Goal: Leave review/rating: Share an evaluation or opinion about a product, service, or content

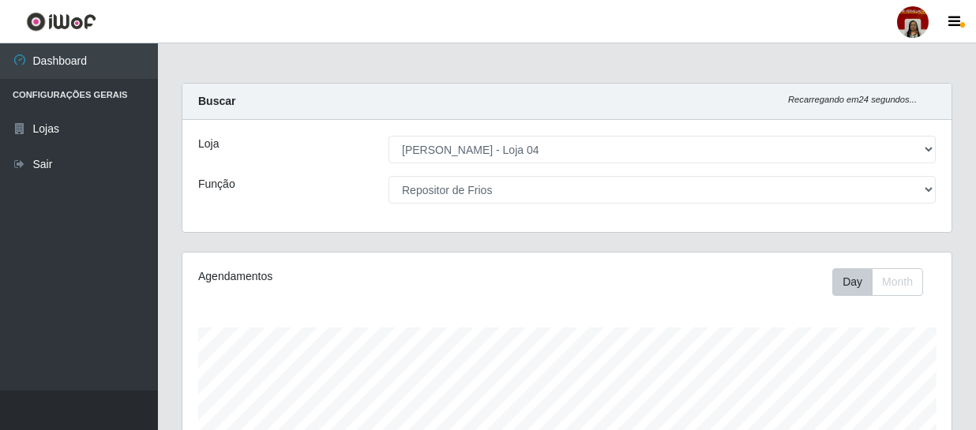
select select "251"
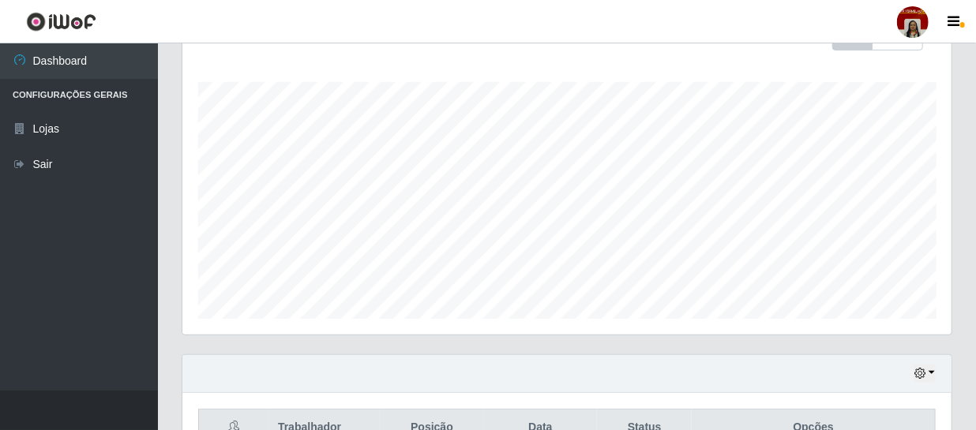
scroll to position [31, 0]
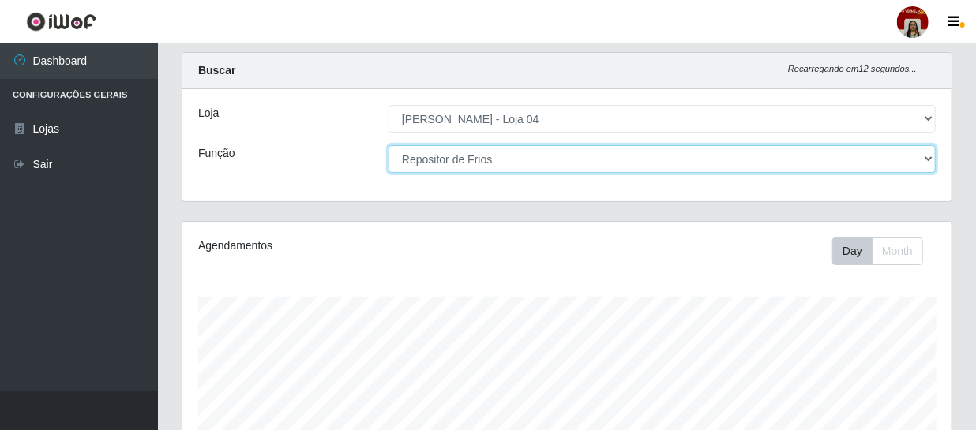
click at [483, 158] on select "[Selecione...] ASG ASG + ASG ++ Auxiliar de Depósito Auxiliar de Depósito + Aux…" at bounding box center [662, 159] width 547 height 28
click at [389, 145] on select "[Selecione...] ASG ASG + ASG ++ Auxiliar de Depósito Auxiliar de Depósito + Aux…" at bounding box center [662, 159] width 547 height 28
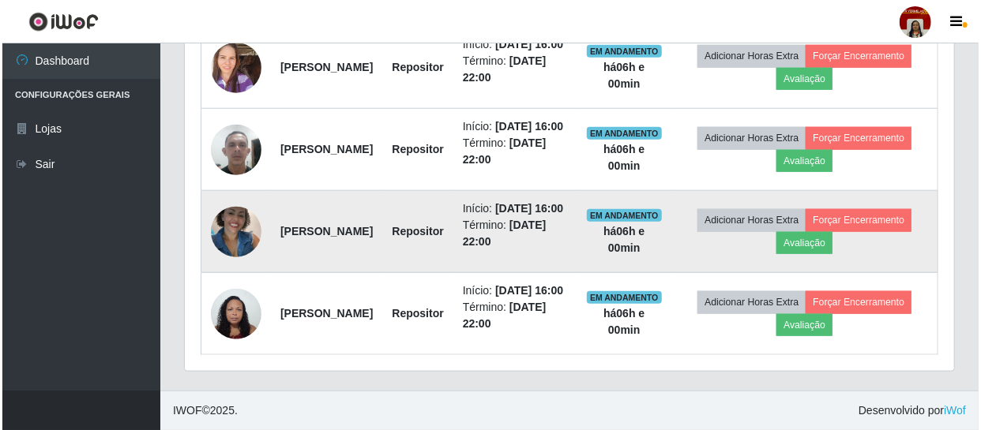
scroll to position [659, 0]
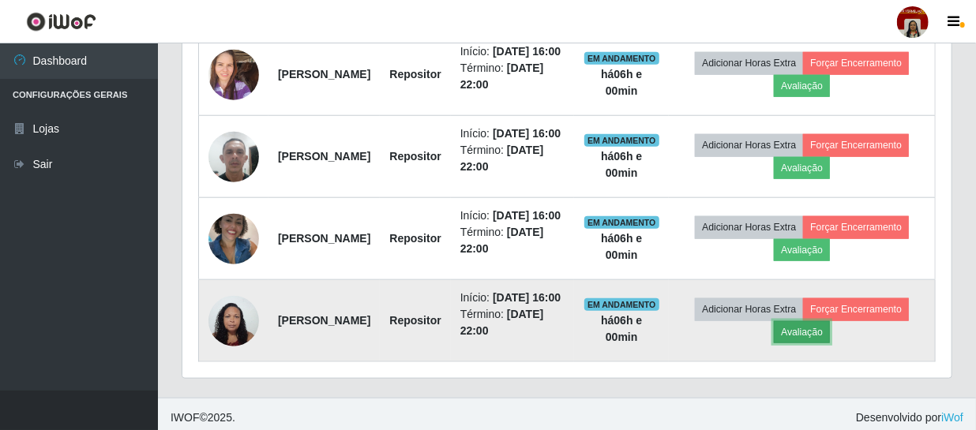
click at [830, 344] on button "Avaliação" at bounding box center [802, 332] width 56 height 22
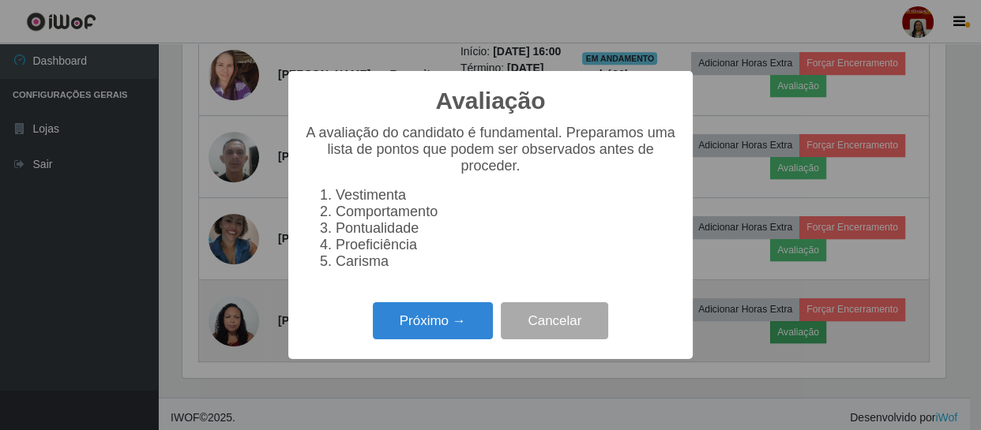
scroll to position [328, 762]
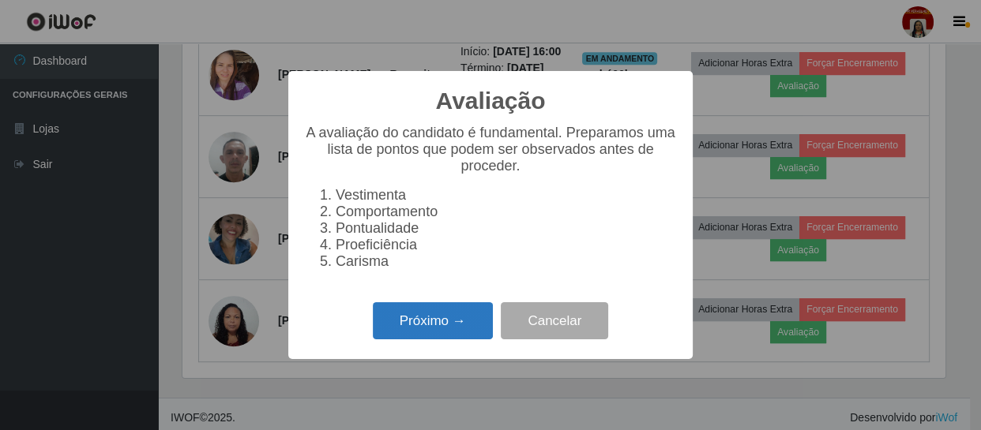
click at [449, 318] on button "Próximo →" at bounding box center [433, 320] width 120 height 37
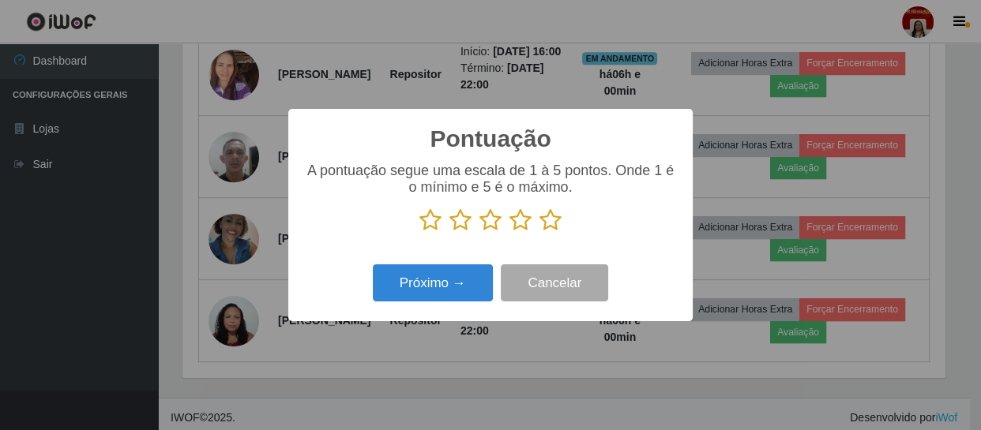
click at [544, 228] on icon at bounding box center [550, 220] width 22 height 24
click at [539, 232] on input "radio" at bounding box center [539, 232] width 0 height 0
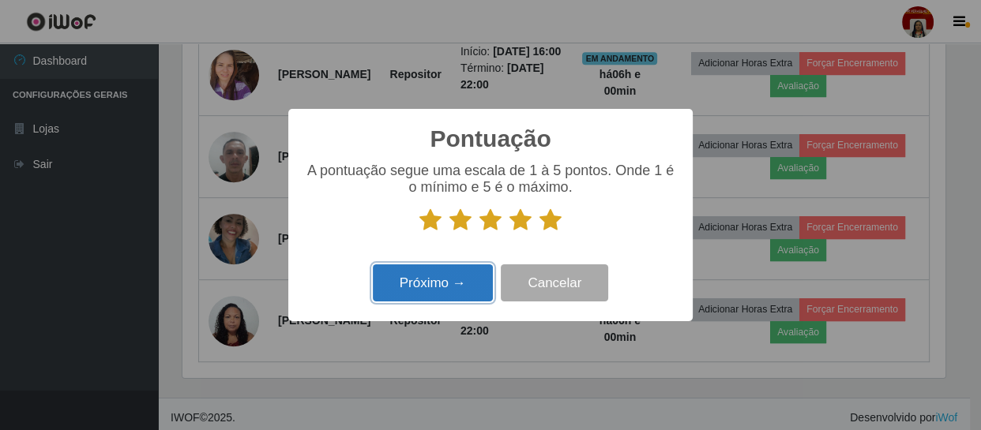
click at [430, 300] on button "Próximo →" at bounding box center [433, 283] width 120 height 37
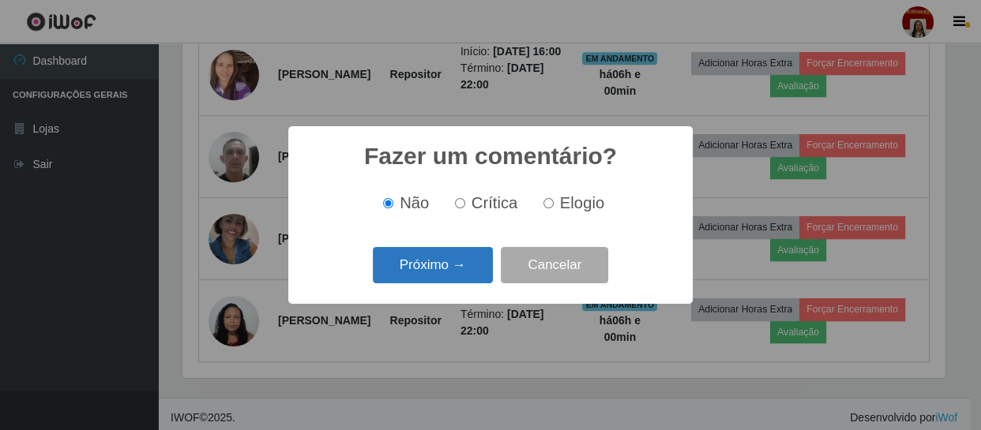
click at [442, 257] on button "Próximo →" at bounding box center [433, 265] width 120 height 37
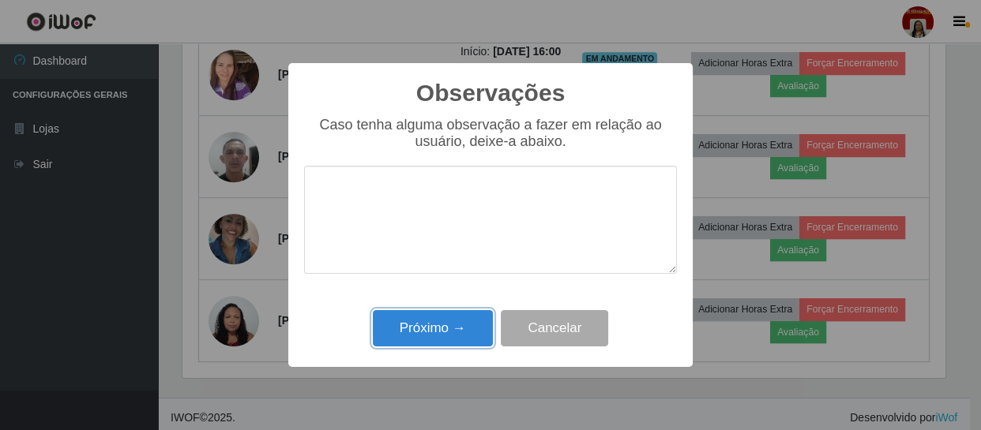
click at [460, 324] on button "Próximo →" at bounding box center [433, 328] width 120 height 37
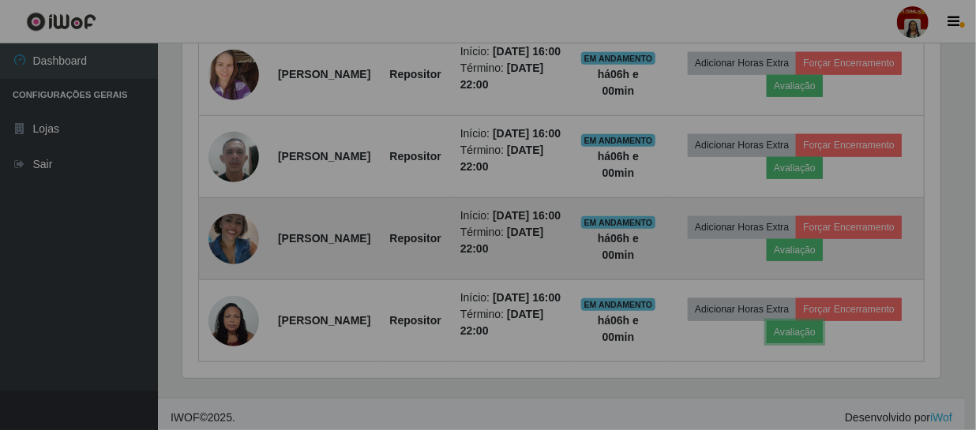
scroll to position [328, 769]
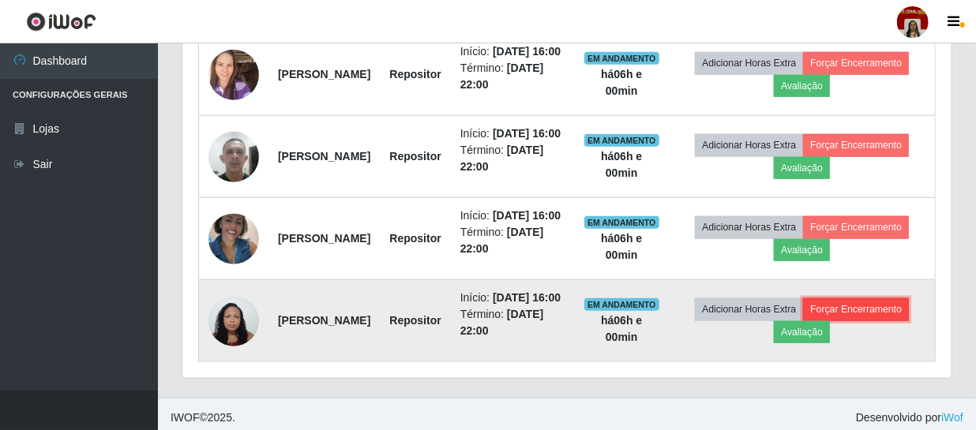
click at [803, 321] on button "Forçar Encerramento" at bounding box center [856, 310] width 106 height 22
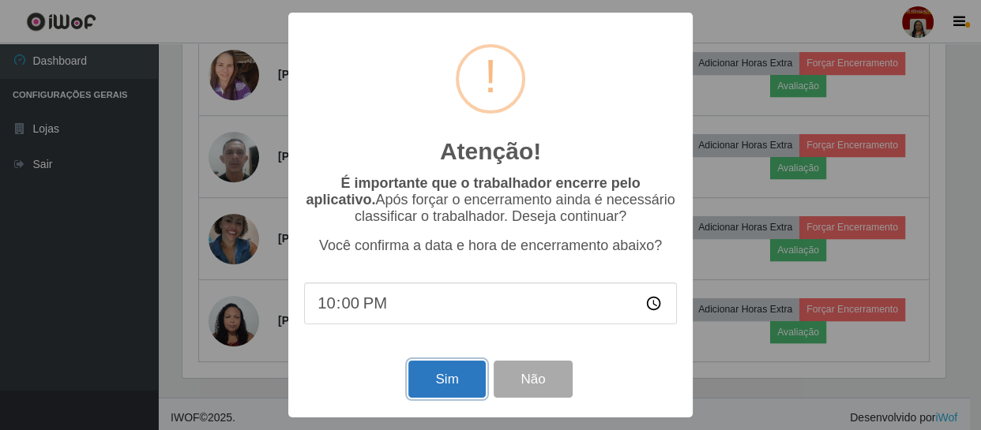
click at [471, 377] on button "Sim" at bounding box center [446, 379] width 77 height 37
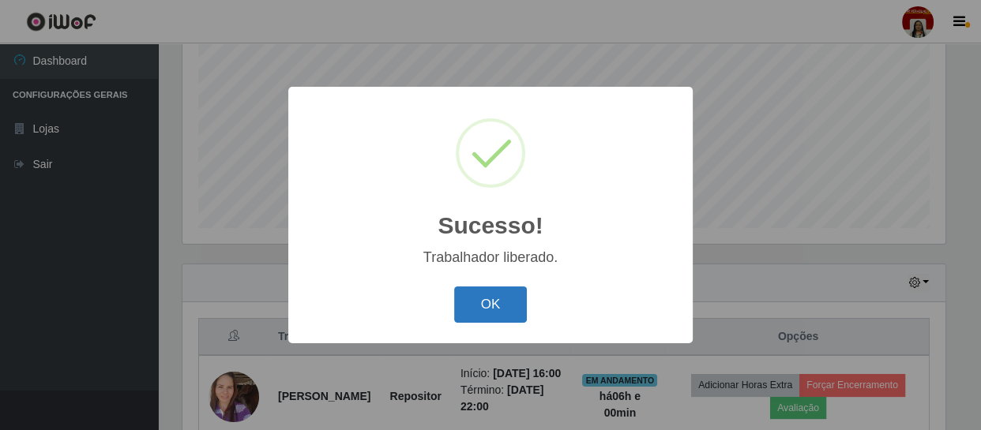
click at [486, 305] on button "OK" at bounding box center [490, 305] width 73 height 37
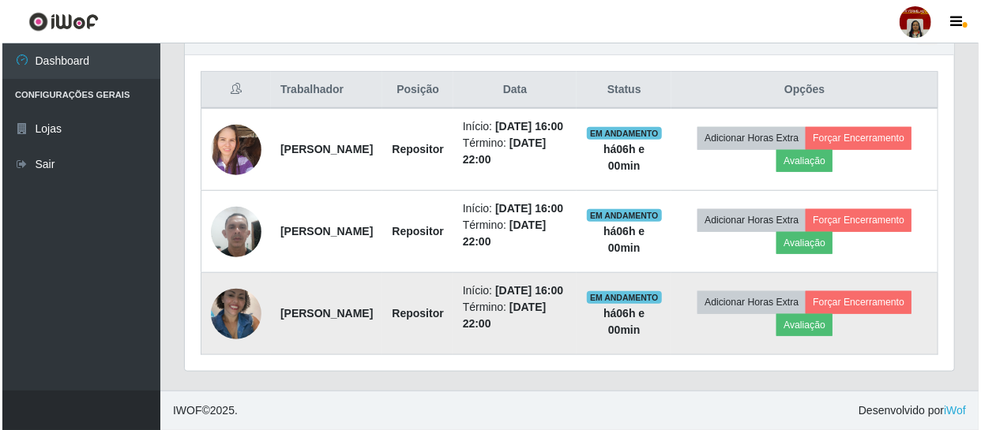
scroll to position [624, 0]
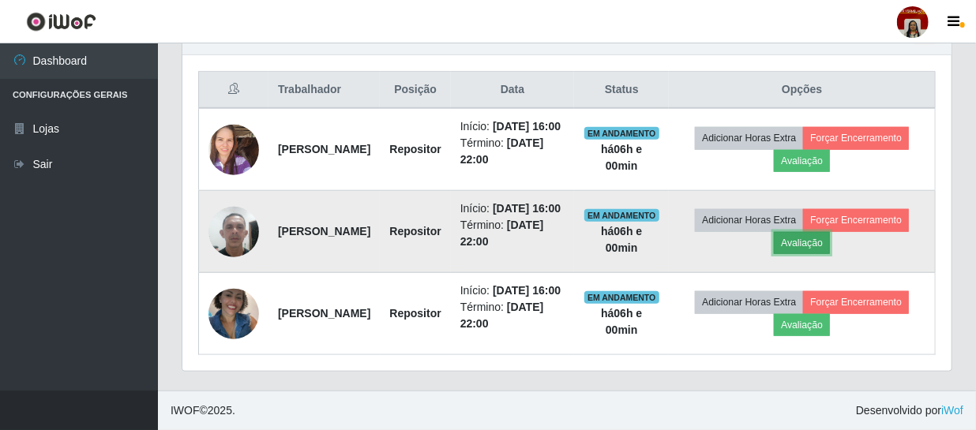
click at [830, 232] on button "Avaliação" at bounding box center [802, 243] width 56 height 22
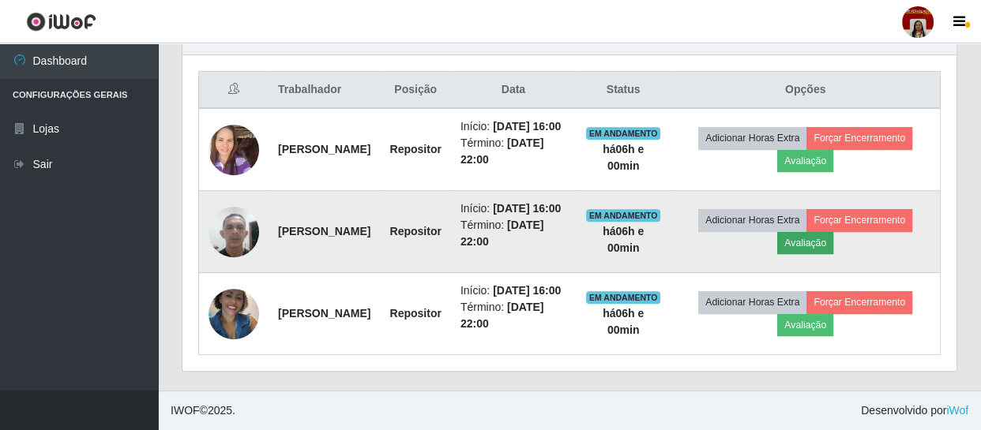
scroll to position [328, 762]
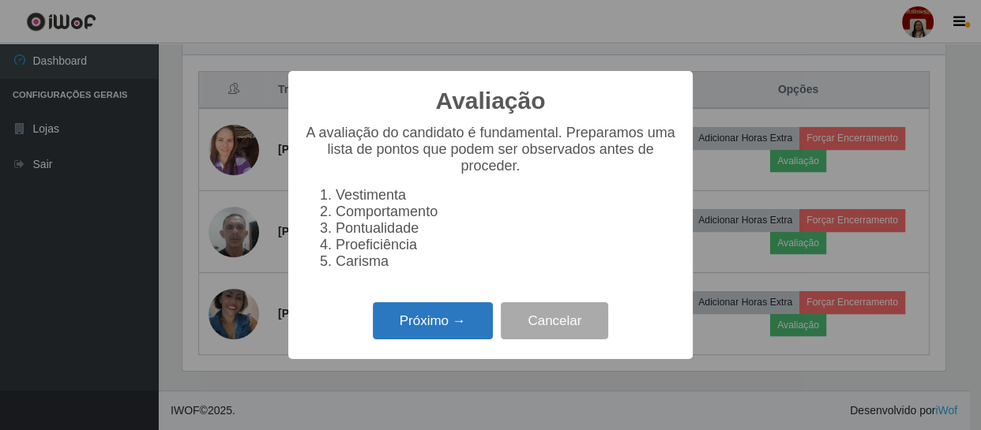
click at [420, 328] on button "Próximo →" at bounding box center [433, 320] width 120 height 37
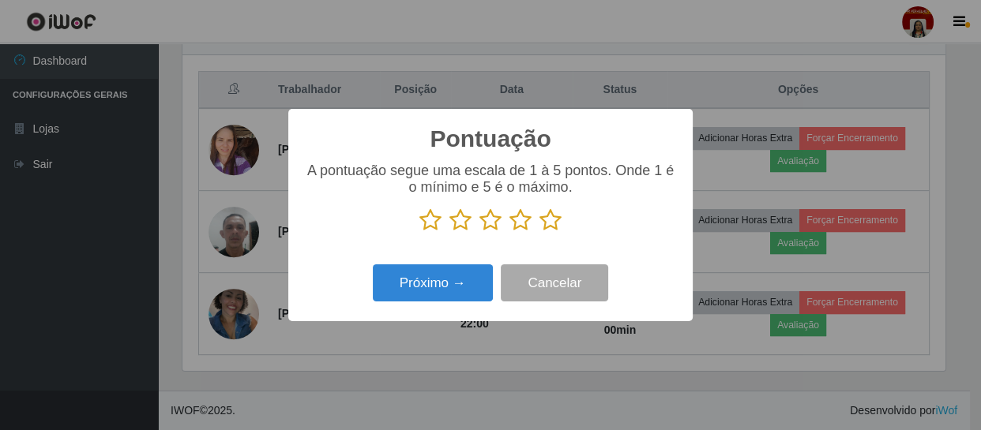
scroll to position [789367, 788931]
click at [554, 212] on icon at bounding box center [550, 220] width 22 height 24
click at [539, 232] on input "radio" at bounding box center [539, 232] width 0 height 0
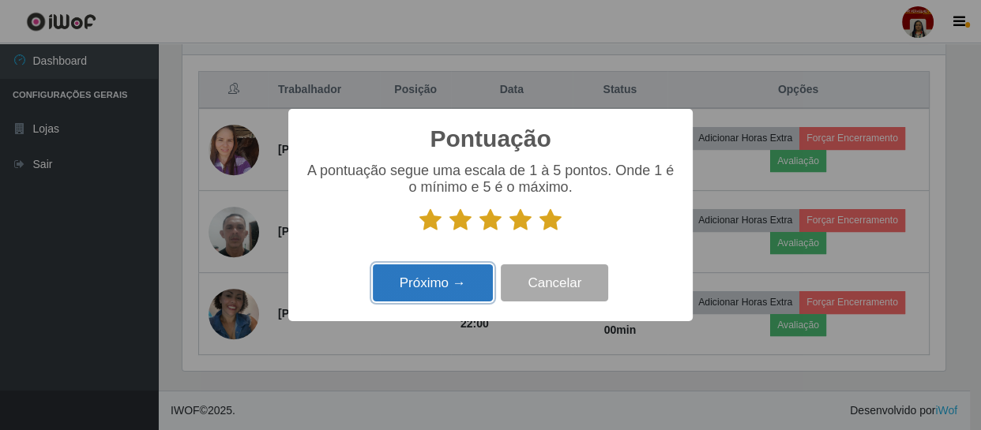
click at [464, 284] on button "Próximo →" at bounding box center [433, 283] width 120 height 37
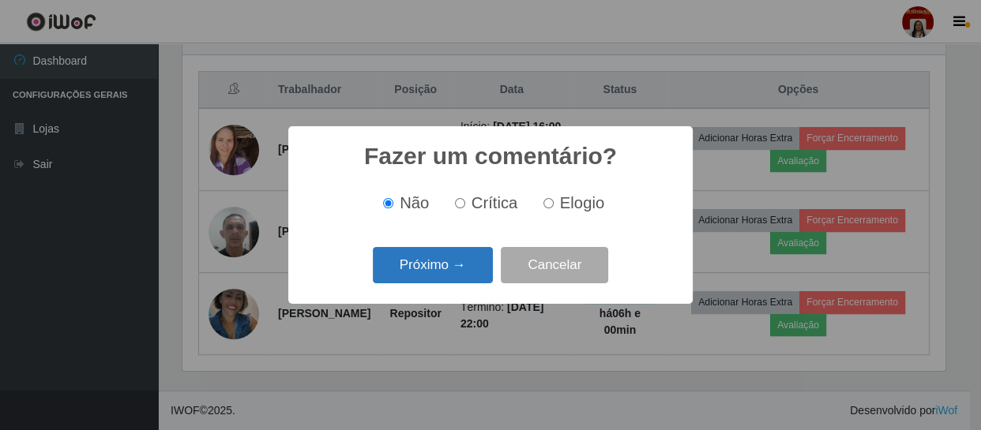
click at [442, 276] on button "Próximo →" at bounding box center [433, 265] width 120 height 37
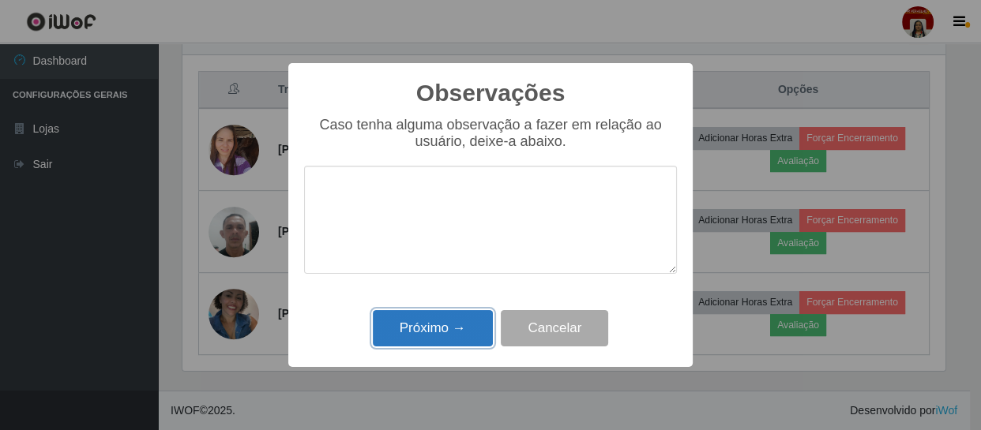
click at [445, 325] on button "Próximo →" at bounding box center [433, 328] width 120 height 37
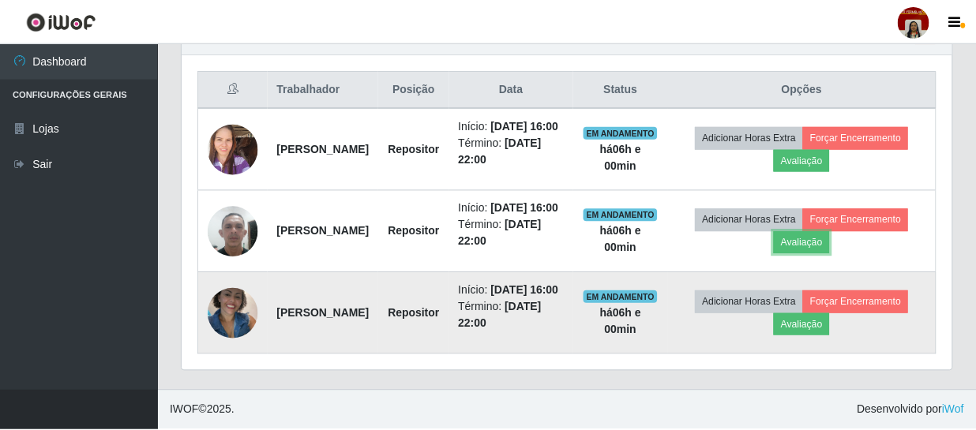
scroll to position [328, 769]
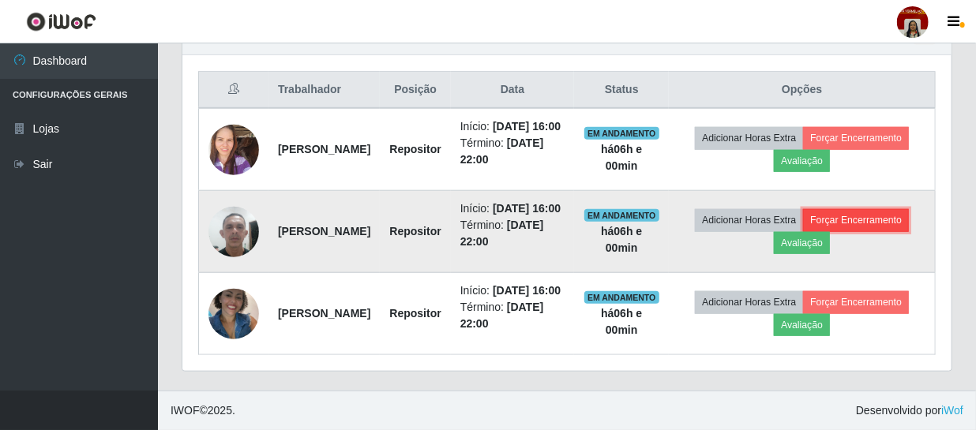
click at [803, 229] on button "Forçar Encerramento" at bounding box center [856, 220] width 106 height 22
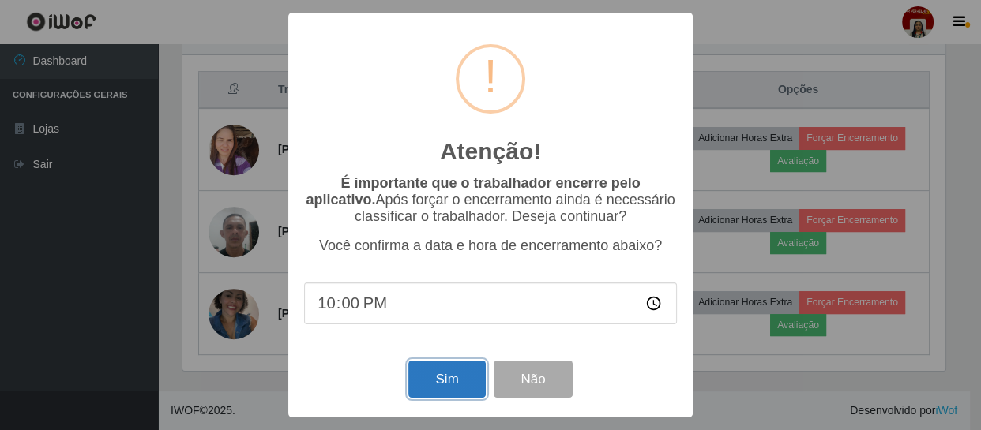
click at [452, 382] on button "Sim" at bounding box center [446, 379] width 77 height 37
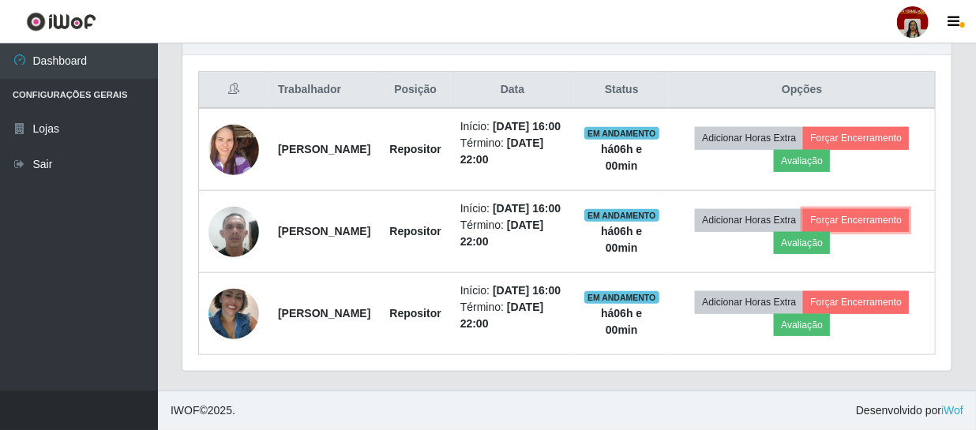
scroll to position [0, 0]
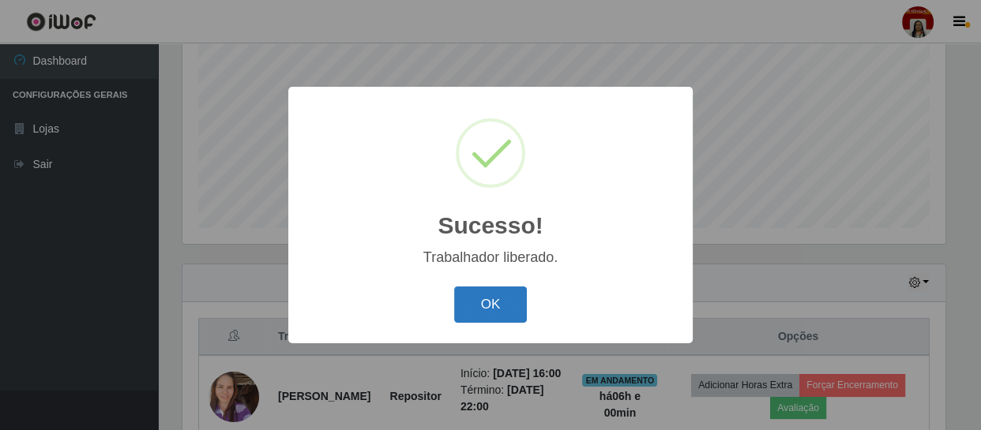
click at [522, 309] on button "OK" at bounding box center [490, 305] width 73 height 37
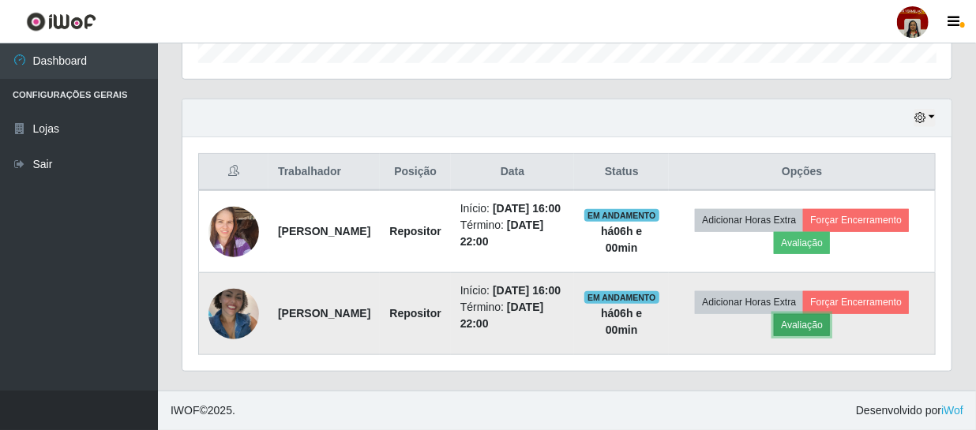
click at [830, 324] on button "Avaliação" at bounding box center [802, 325] width 56 height 22
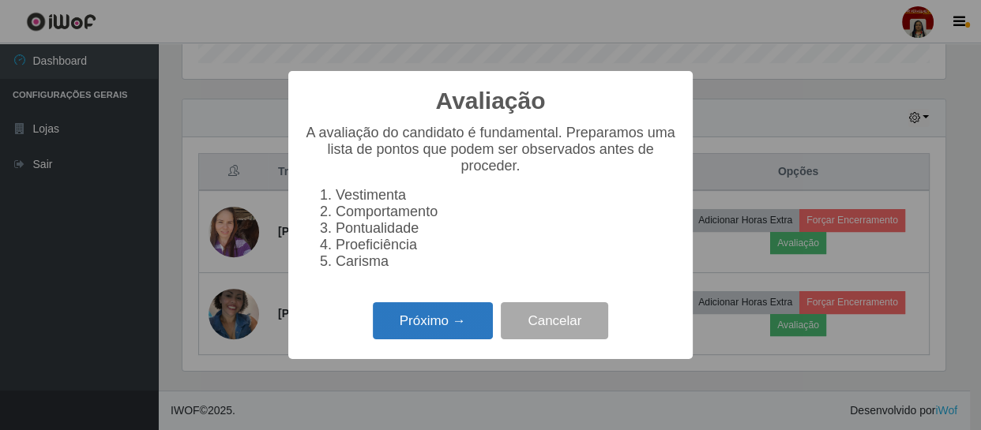
click at [442, 322] on button "Próximo →" at bounding box center [433, 320] width 120 height 37
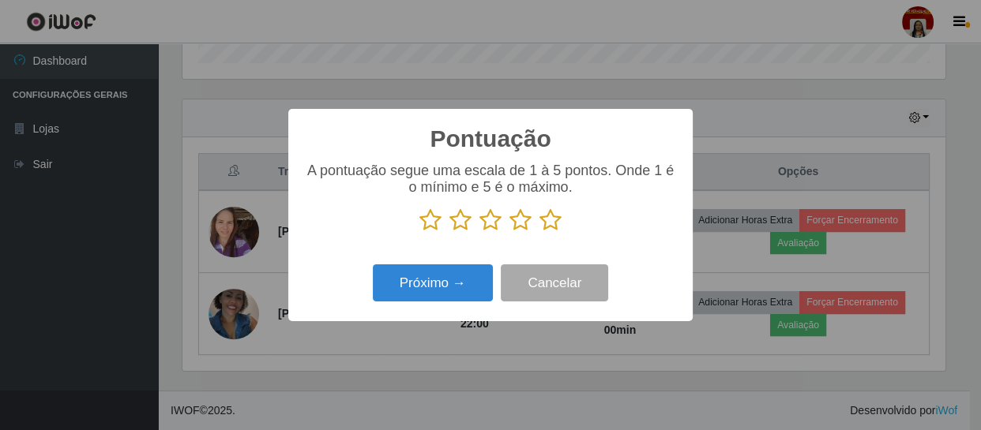
click at [556, 216] on icon at bounding box center [550, 220] width 22 height 24
click at [539, 232] on input "radio" at bounding box center [539, 232] width 0 height 0
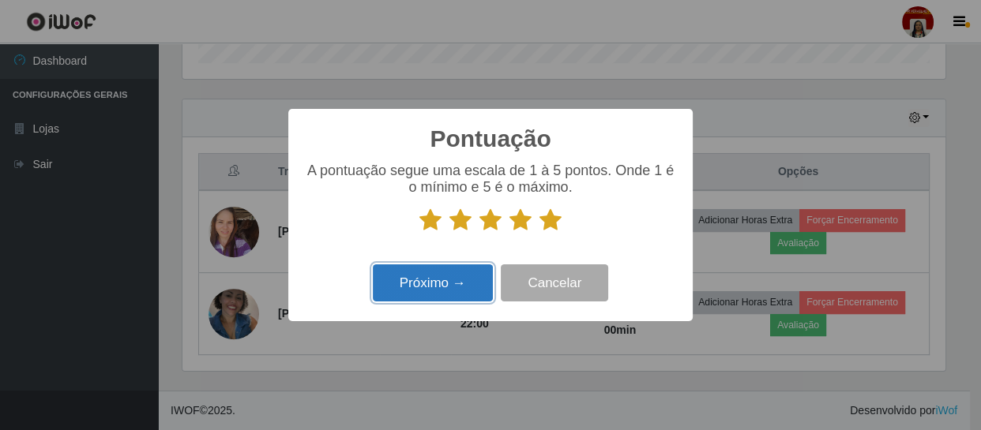
click at [464, 276] on button "Próximo →" at bounding box center [433, 283] width 120 height 37
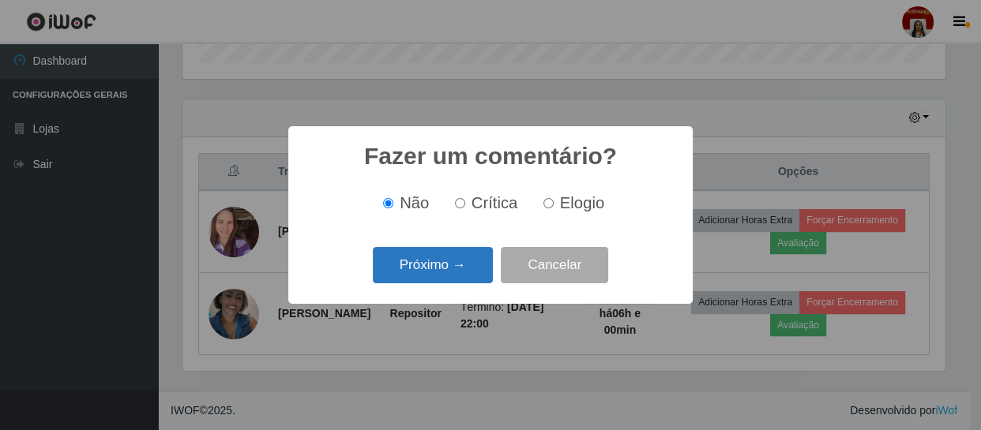
click at [456, 268] on button "Próximo →" at bounding box center [433, 265] width 120 height 37
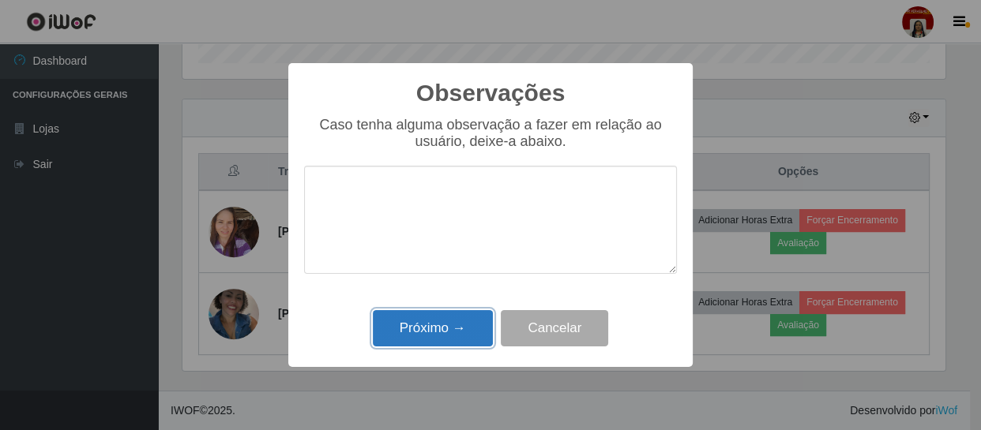
click at [452, 325] on button "Próximo →" at bounding box center [433, 328] width 120 height 37
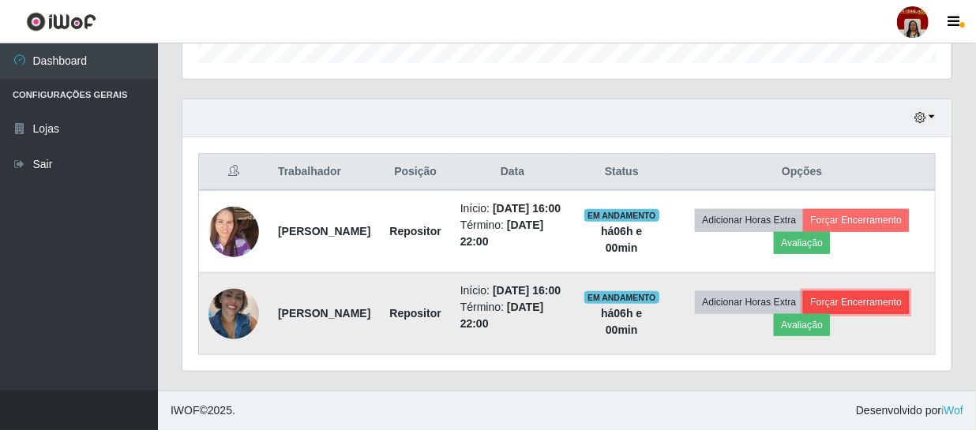
click at [803, 312] on button "Forçar Encerramento" at bounding box center [856, 302] width 106 height 22
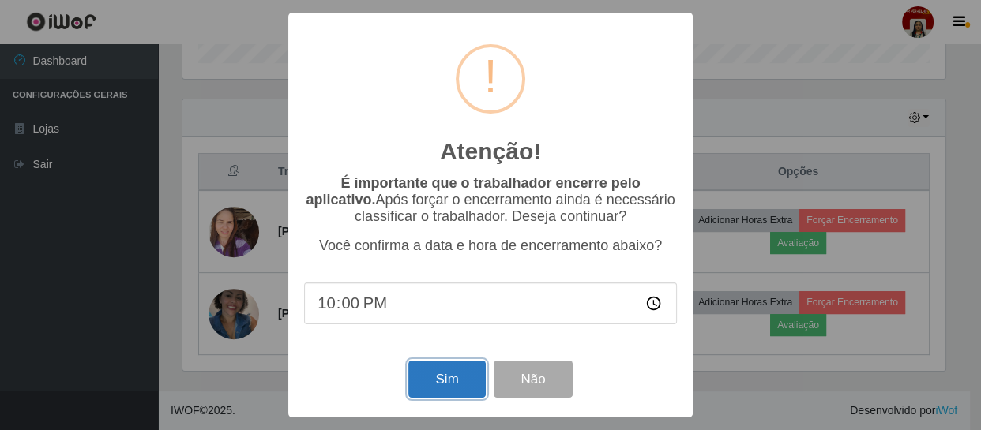
click at [440, 385] on button "Sim" at bounding box center [446, 379] width 77 height 37
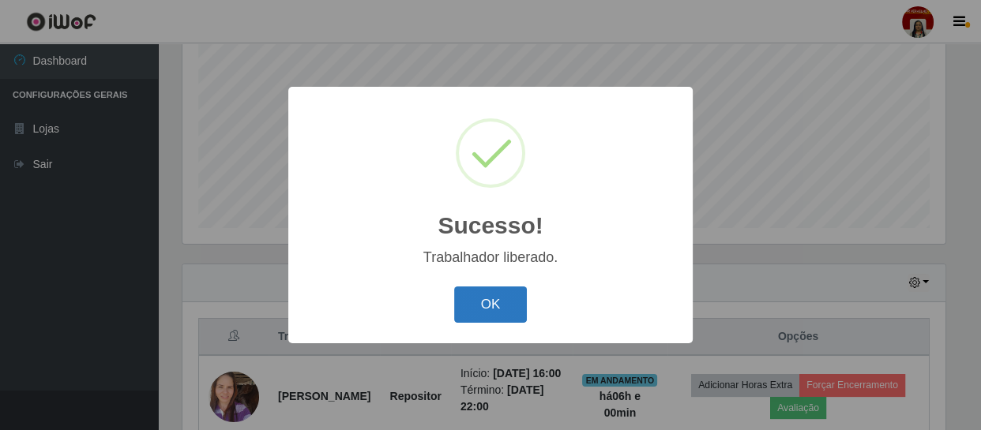
click at [498, 308] on button "OK" at bounding box center [490, 305] width 73 height 37
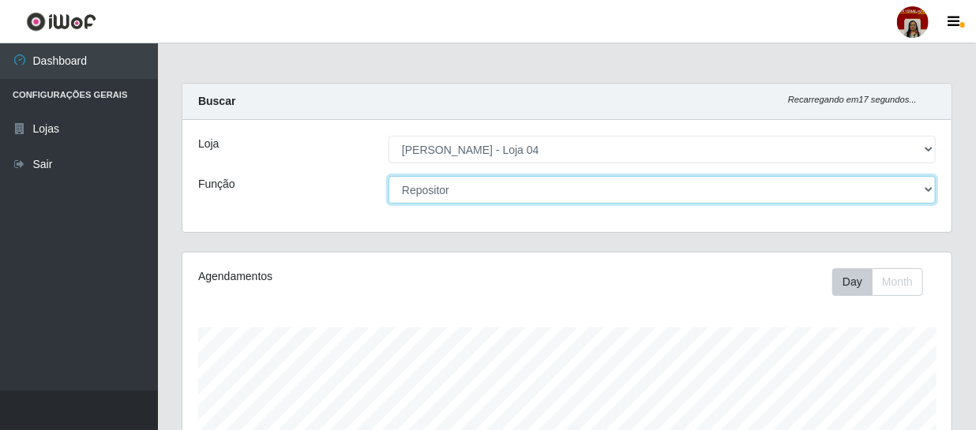
click at [499, 187] on select "[Selecione...] ASG ASG + ASG ++ Auxiliar de Depósito Auxiliar de Depósito + Aux…" at bounding box center [662, 190] width 547 height 28
click at [389, 176] on select "[Selecione...] ASG ASG + ASG ++ Auxiliar de Depósito Auxiliar de Depósito + Aux…" at bounding box center [662, 190] width 547 height 28
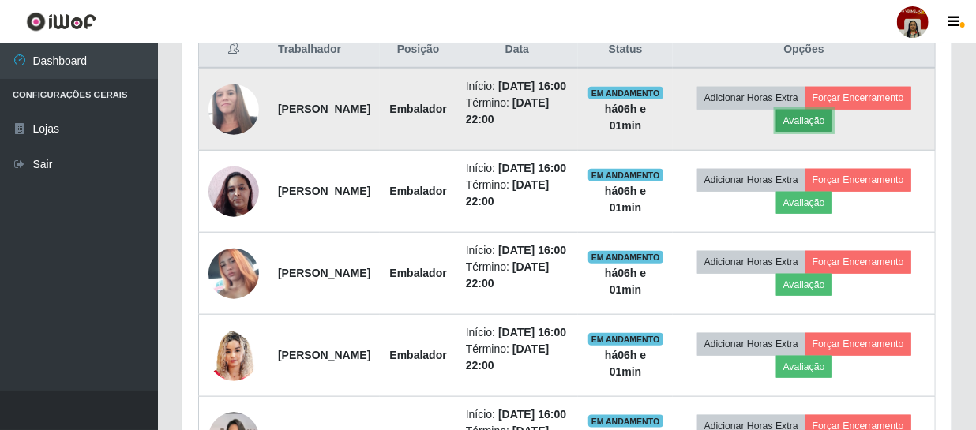
click at [832, 121] on button "Avaliação" at bounding box center [804, 121] width 56 height 22
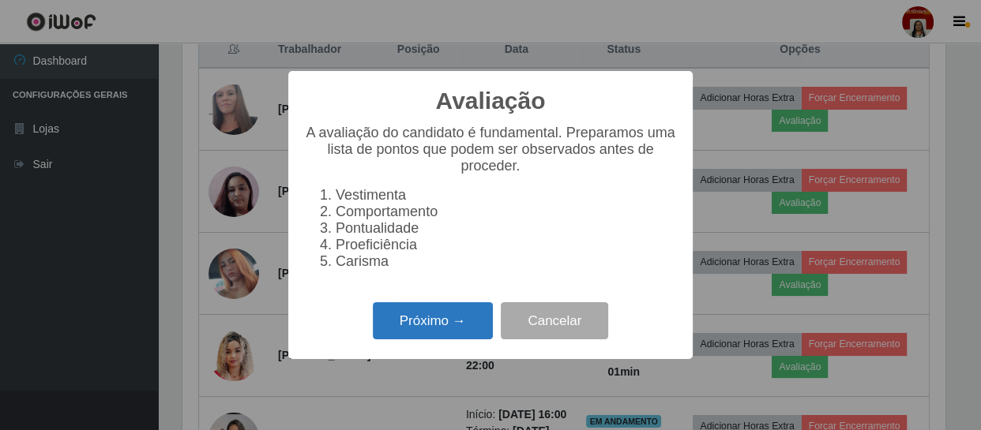
click at [404, 322] on button "Próximo →" at bounding box center [433, 320] width 120 height 37
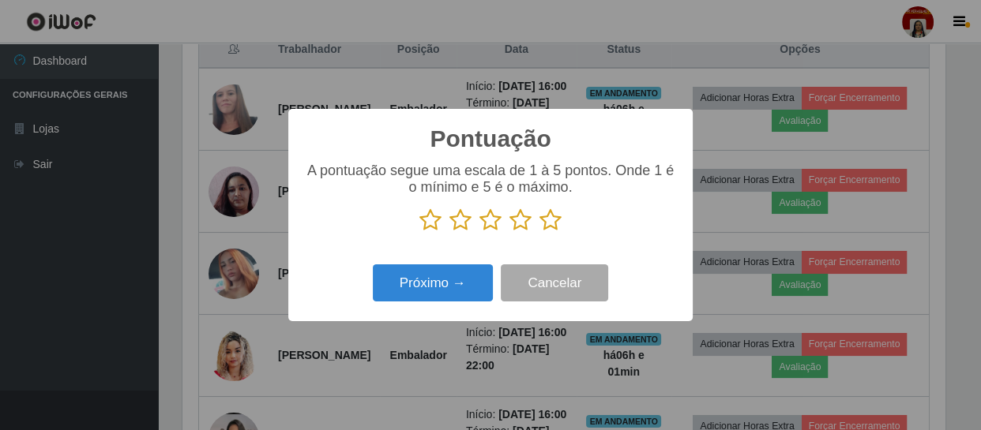
click at [550, 221] on icon at bounding box center [550, 220] width 22 height 24
click at [539, 232] on input "radio" at bounding box center [539, 232] width 0 height 0
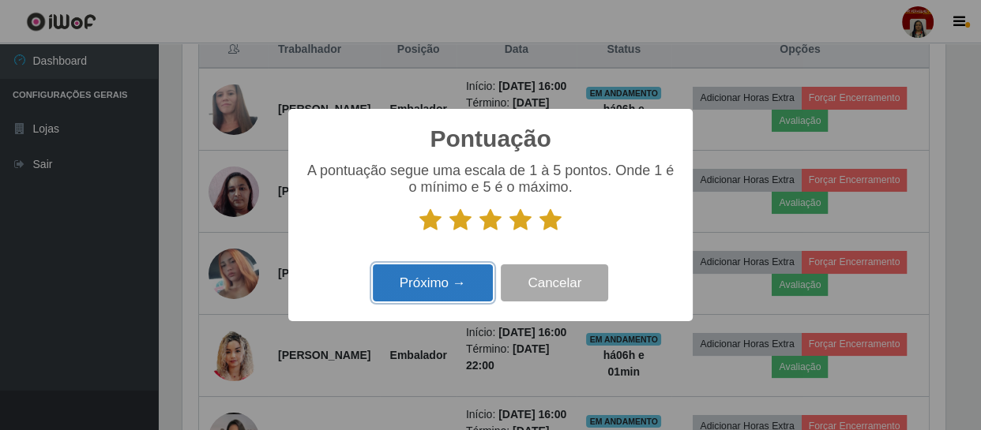
click at [447, 280] on button "Próximo →" at bounding box center [433, 283] width 120 height 37
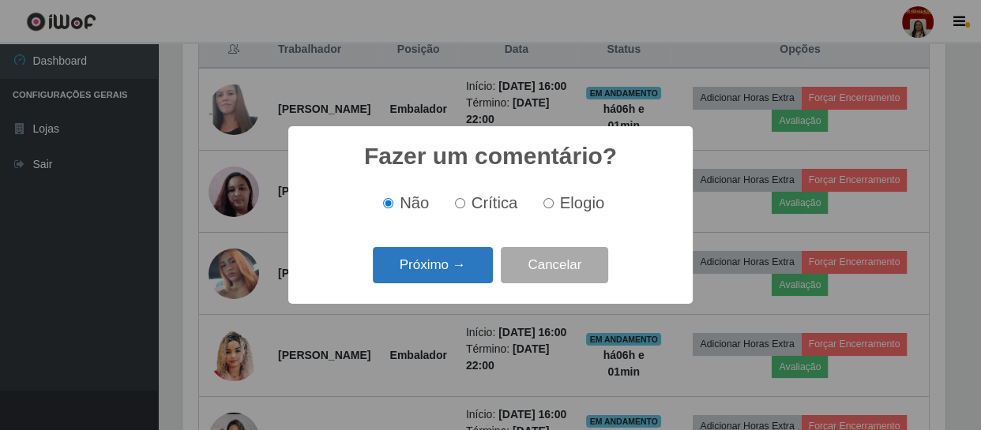
click at [456, 272] on button "Próximo →" at bounding box center [433, 265] width 120 height 37
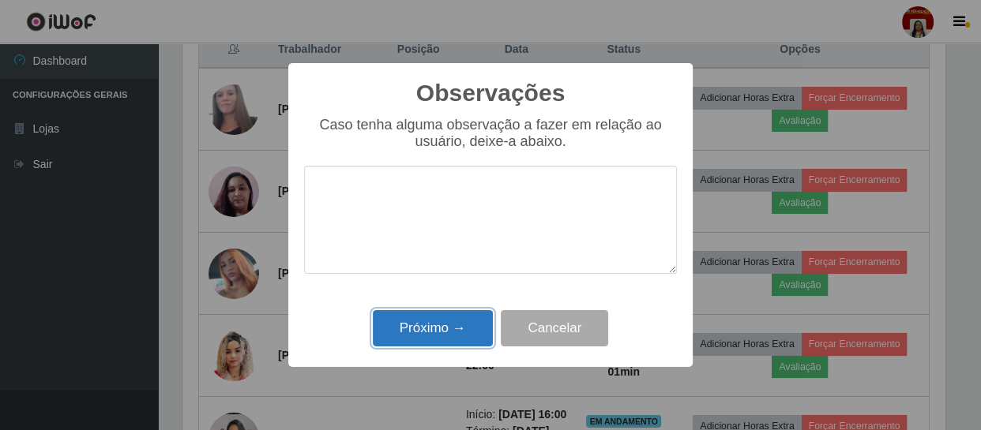
click at [462, 318] on button "Próximo →" at bounding box center [433, 328] width 120 height 37
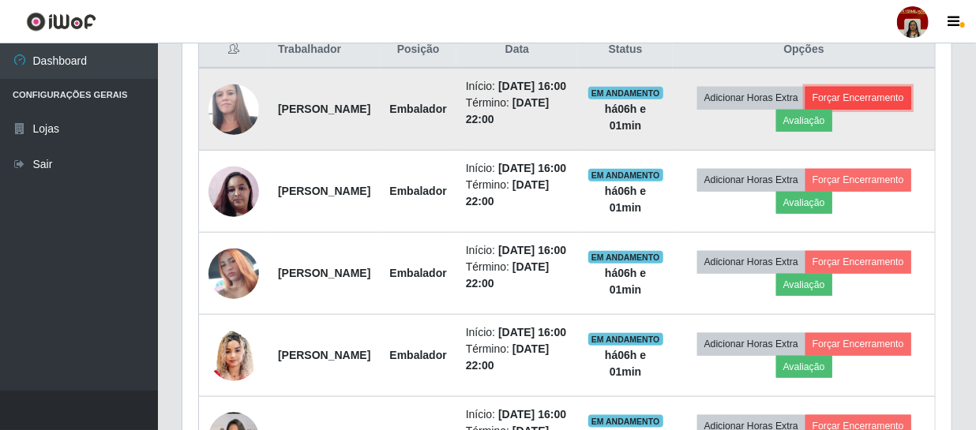
click at [815, 109] on button "Forçar Encerramento" at bounding box center [858, 98] width 106 height 22
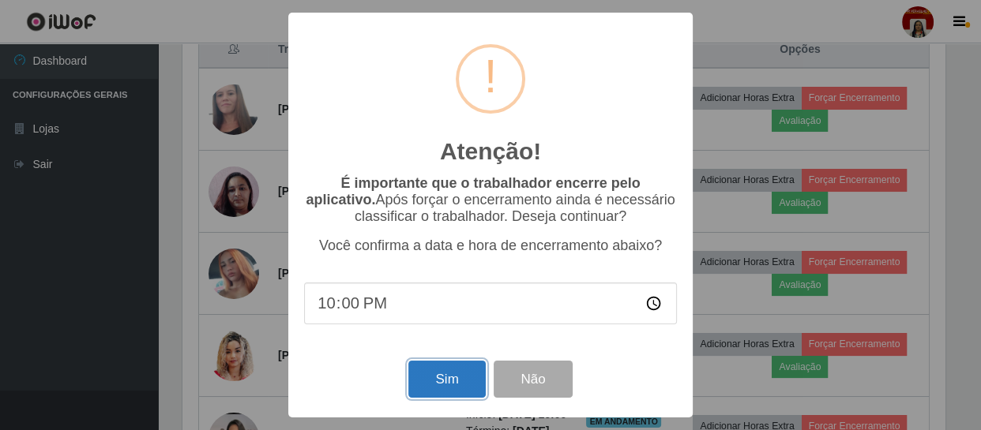
click at [438, 375] on button "Sim" at bounding box center [446, 379] width 77 height 37
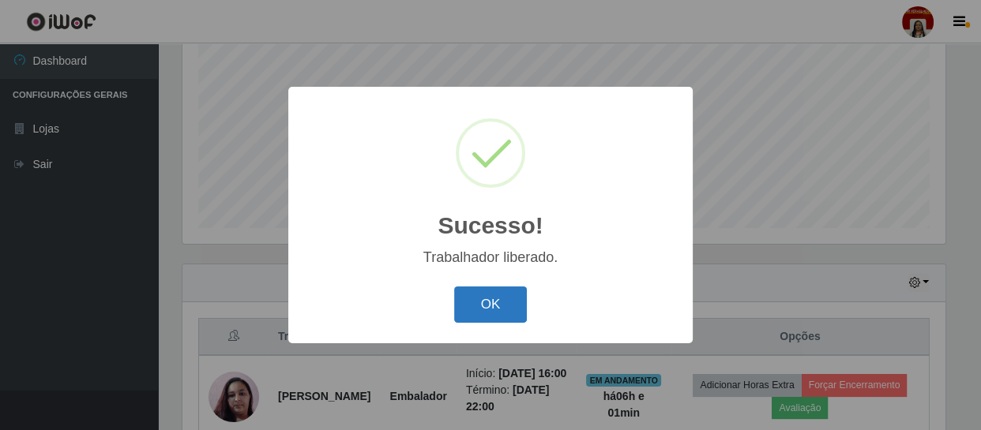
click at [479, 302] on button "OK" at bounding box center [490, 305] width 73 height 37
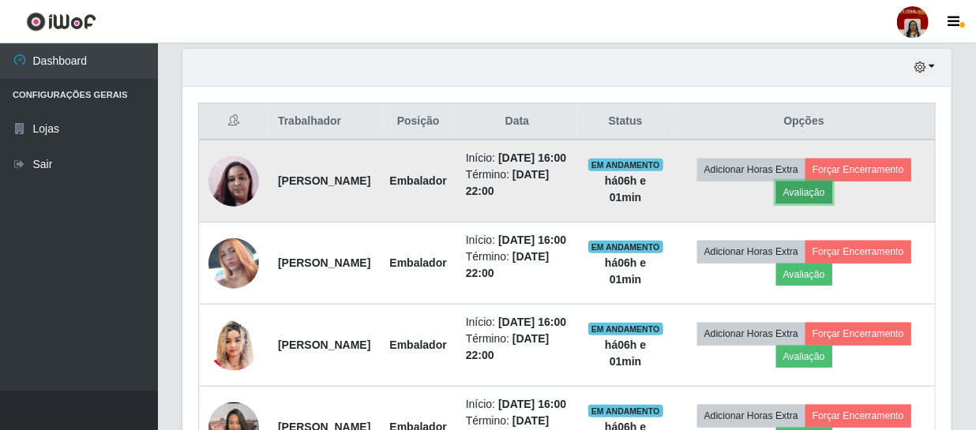
click at [832, 201] on button "Avaliação" at bounding box center [804, 193] width 56 height 22
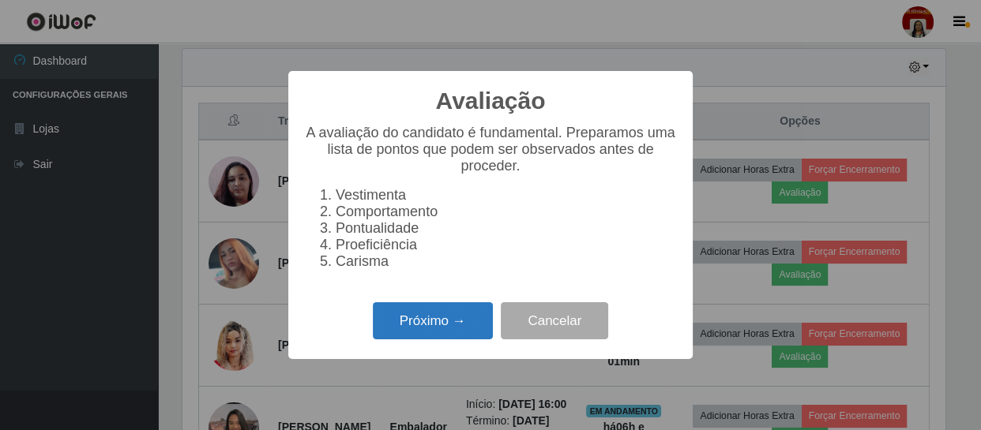
click at [431, 324] on button "Próximo →" at bounding box center [433, 320] width 120 height 37
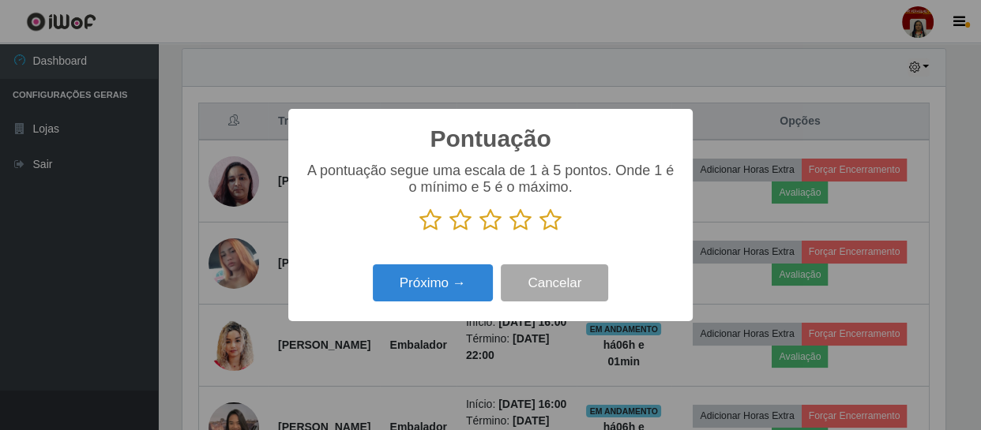
click at [554, 217] on icon at bounding box center [550, 220] width 22 height 24
click at [539, 232] on input "radio" at bounding box center [539, 232] width 0 height 0
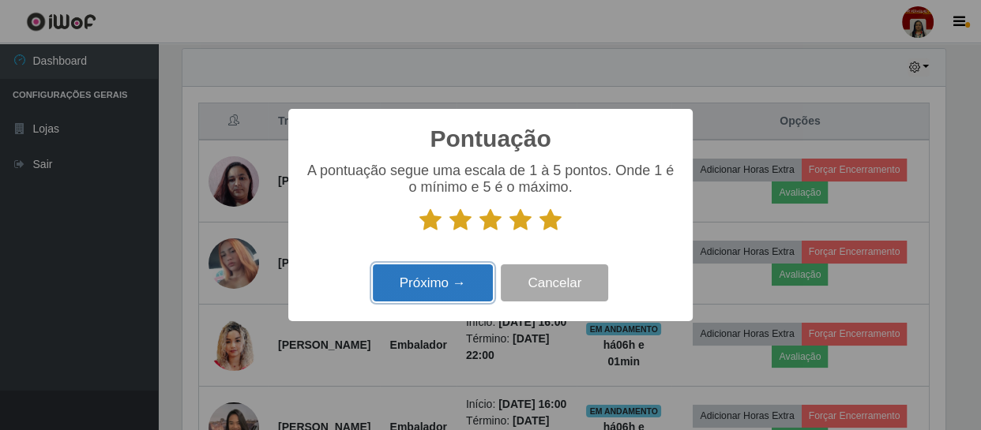
click at [464, 278] on button "Próximo →" at bounding box center [433, 283] width 120 height 37
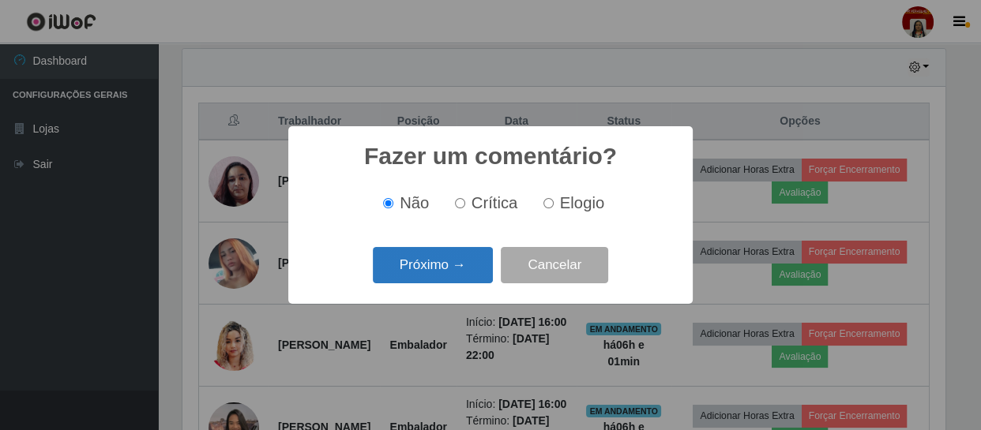
click at [458, 272] on button "Próximo →" at bounding box center [433, 265] width 120 height 37
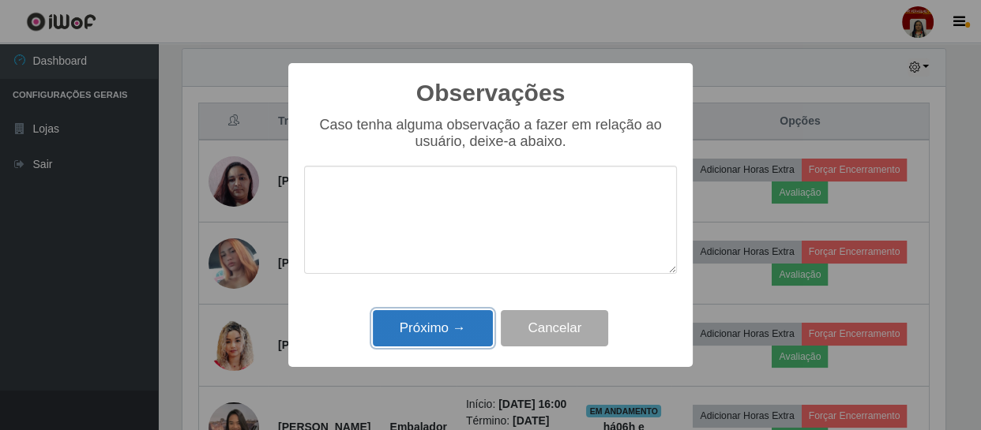
click at [458, 324] on button "Próximo →" at bounding box center [433, 328] width 120 height 37
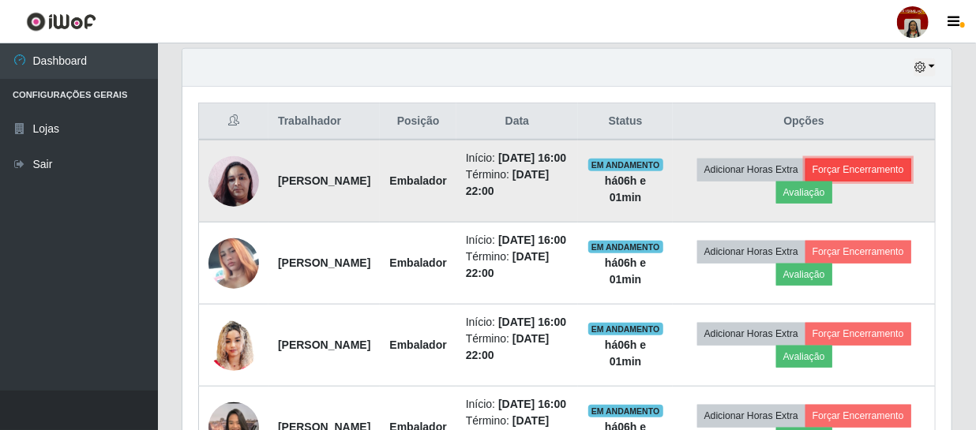
click at [805, 181] on button "Forçar Encerramento" at bounding box center [858, 170] width 106 height 22
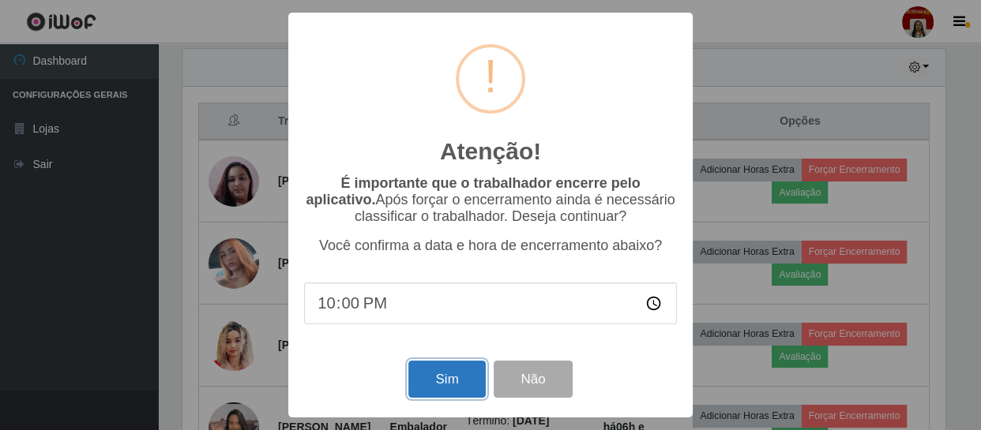
click at [442, 370] on button "Sim" at bounding box center [446, 379] width 77 height 37
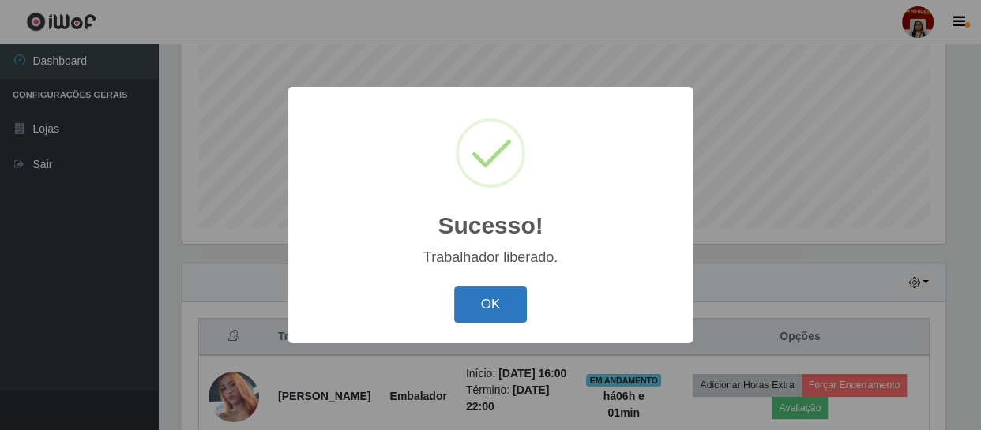
click at [481, 296] on button "OK" at bounding box center [490, 305] width 73 height 37
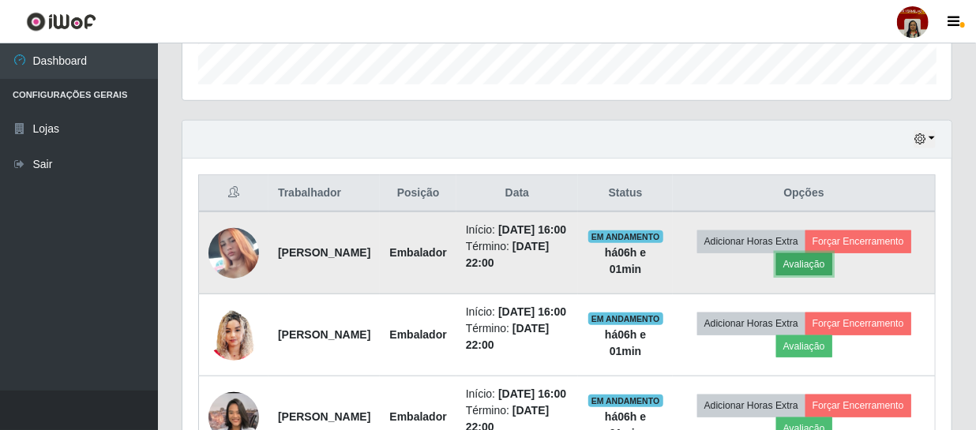
click at [832, 275] on button "Avaliação" at bounding box center [804, 264] width 56 height 22
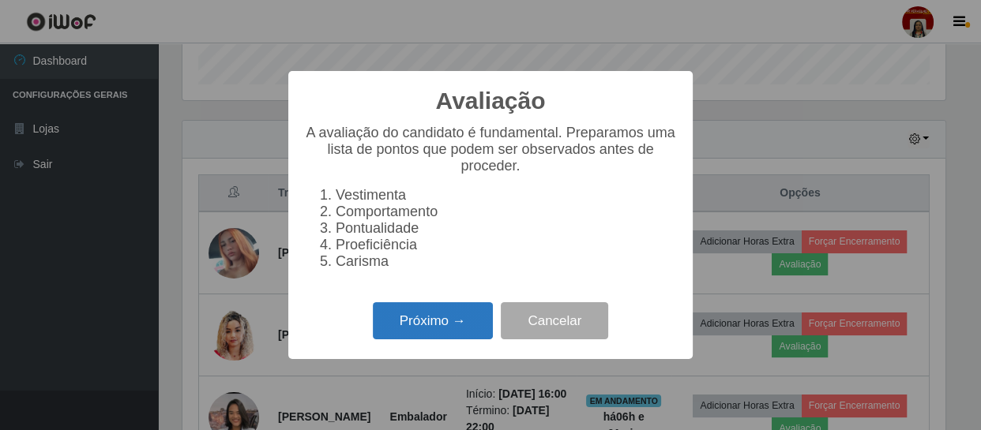
click at [444, 313] on button "Próximo →" at bounding box center [433, 320] width 120 height 37
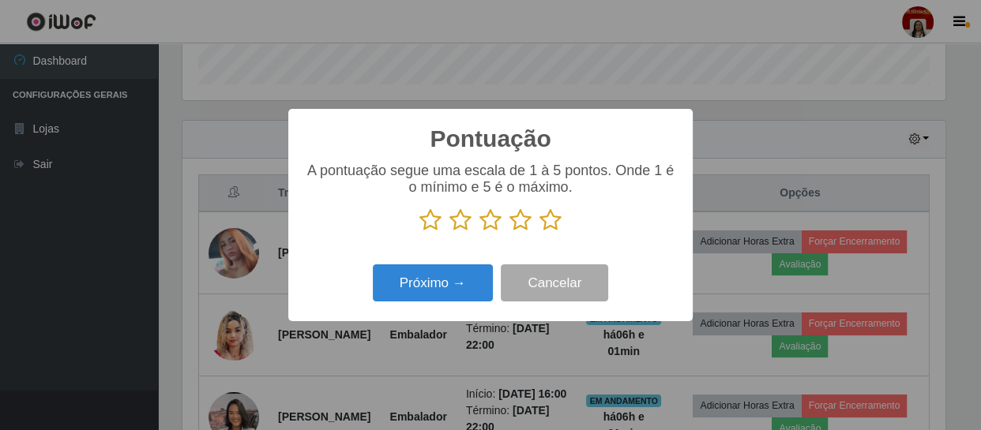
click at [553, 226] on icon at bounding box center [550, 220] width 22 height 24
click at [539, 232] on input "radio" at bounding box center [539, 232] width 0 height 0
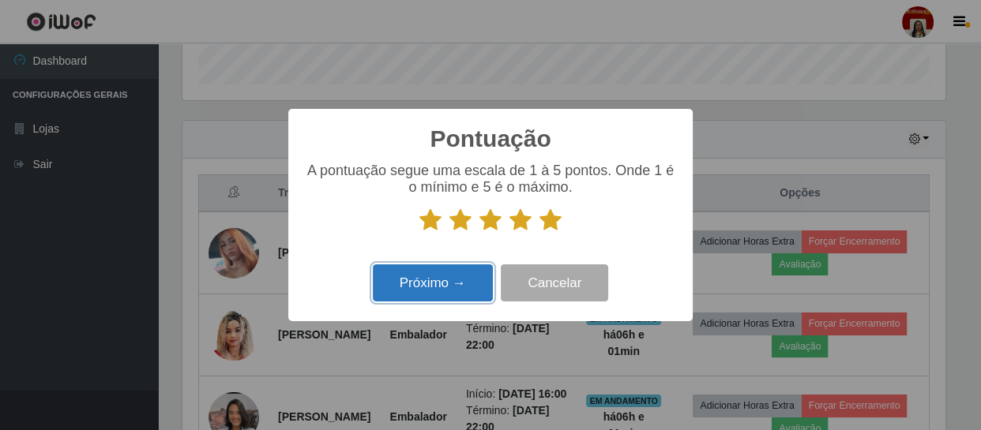
click at [473, 279] on button "Próximo →" at bounding box center [433, 283] width 120 height 37
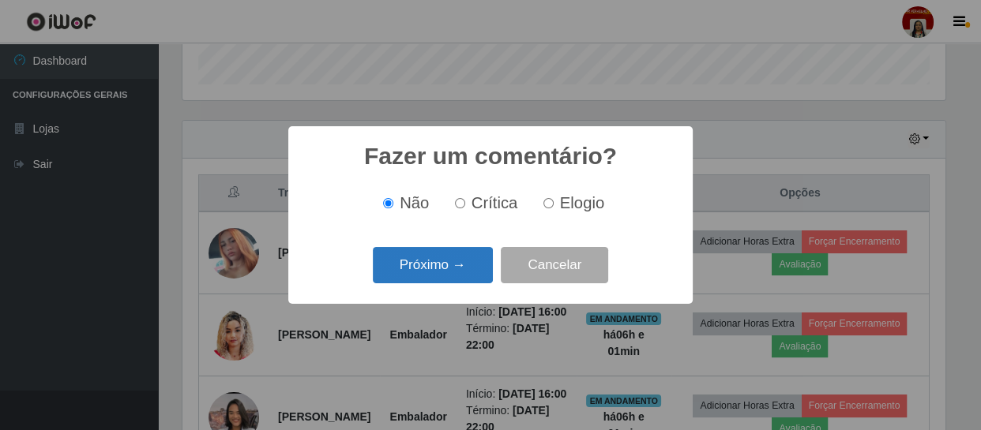
drag, startPoint x: 473, startPoint y: 279, endPoint x: 464, endPoint y: 264, distance: 17.3
click at [464, 264] on button "Próximo →" at bounding box center [433, 265] width 120 height 37
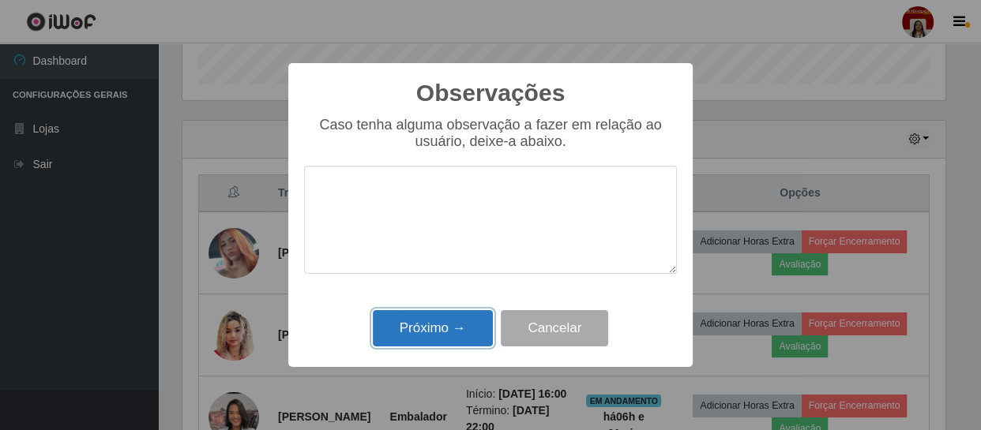
click at [467, 317] on button "Próximo →" at bounding box center [433, 328] width 120 height 37
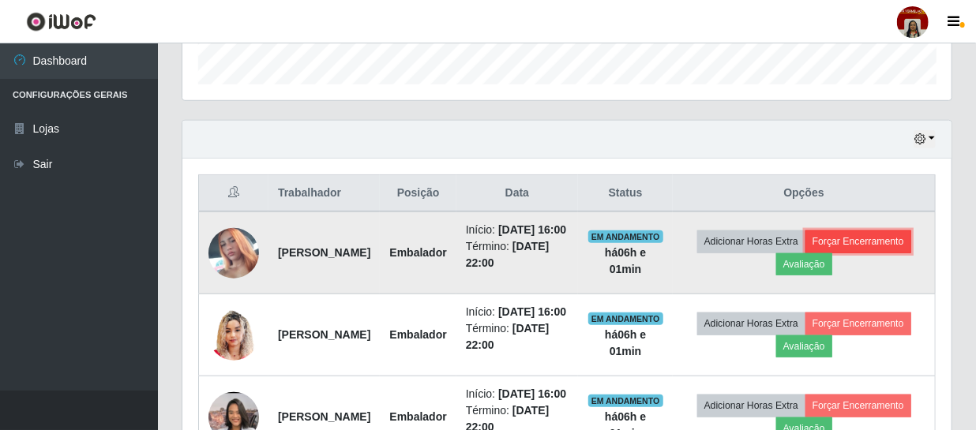
click at [820, 253] on button "Forçar Encerramento" at bounding box center [858, 242] width 106 height 22
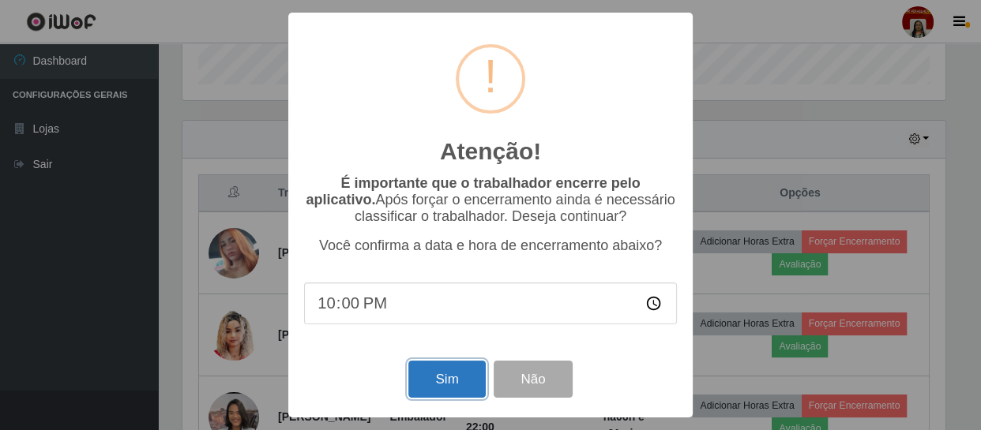
click at [452, 383] on button "Sim" at bounding box center [446, 379] width 77 height 37
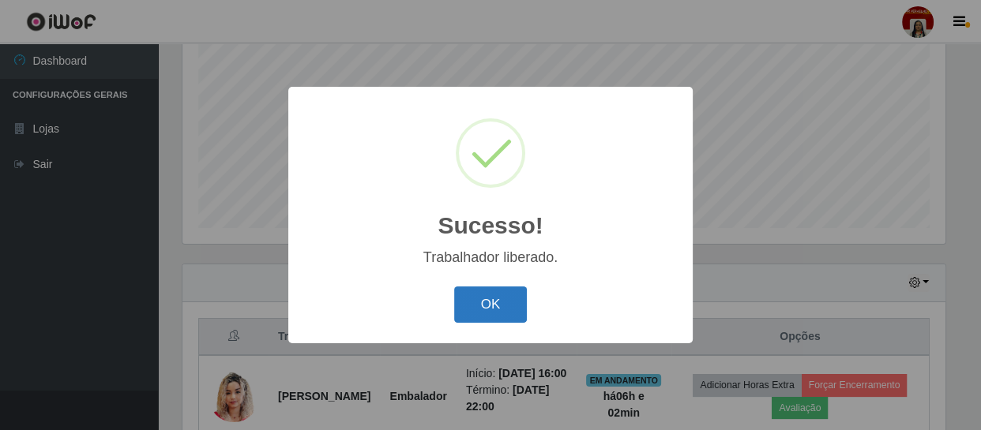
click at [501, 296] on button "OK" at bounding box center [490, 305] width 73 height 37
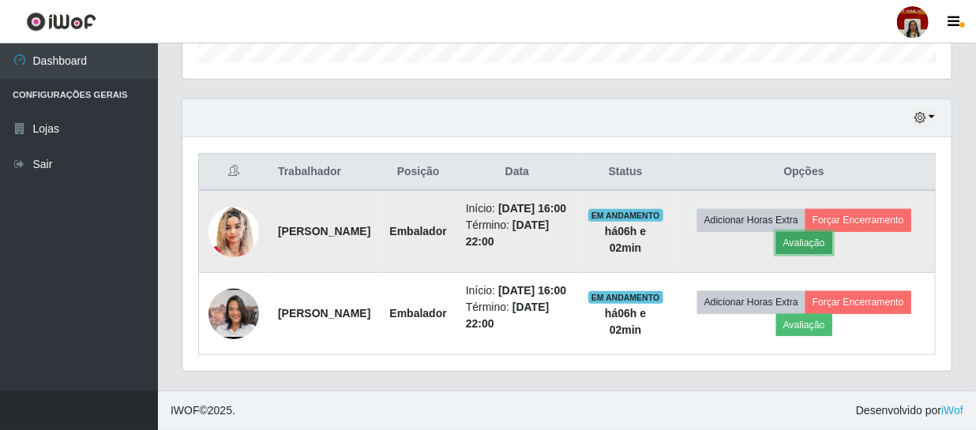
click at [832, 232] on button "Avaliação" at bounding box center [804, 243] width 56 height 22
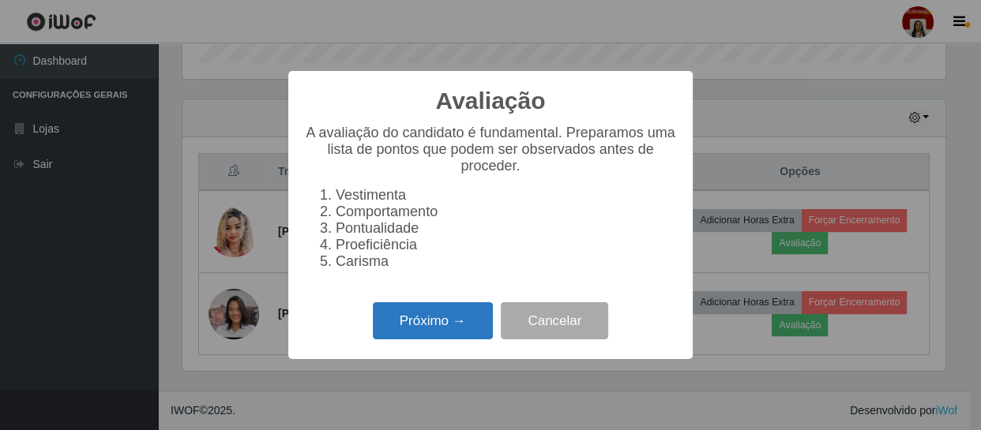
click at [452, 317] on button "Próximo →" at bounding box center [433, 320] width 120 height 37
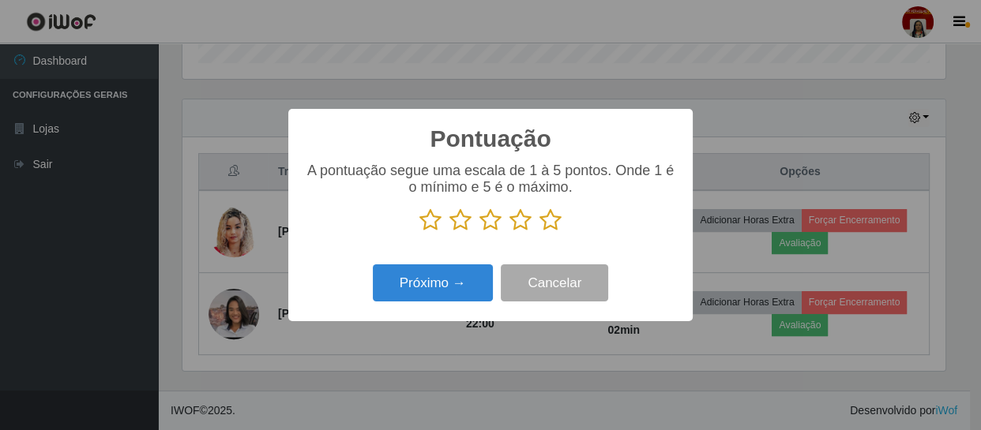
drag, startPoint x: 548, startPoint y: 227, endPoint x: 523, endPoint y: 237, distance: 27.0
click at [549, 227] on icon at bounding box center [550, 220] width 22 height 24
click at [539, 232] on input "radio" at bounding box center [539, 232] width 0 height 0
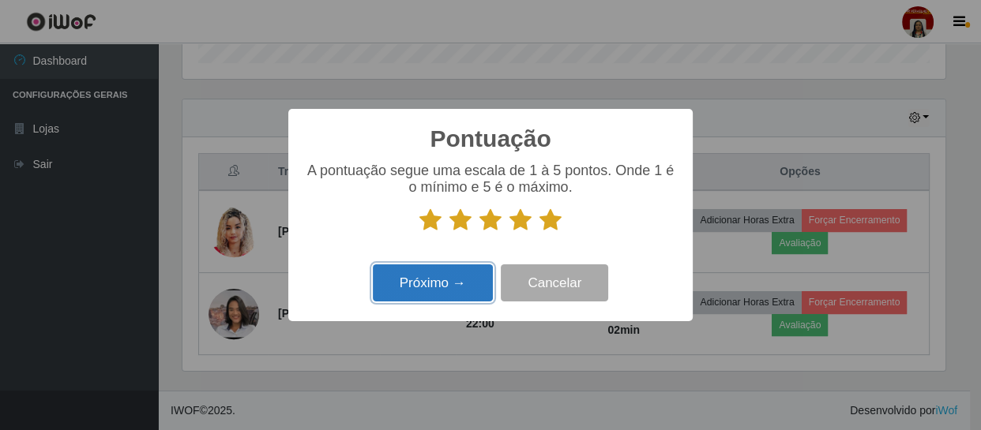
click at [456, 284] on button "Próximo →" at bounding box center [433, 283] width 120 height 37
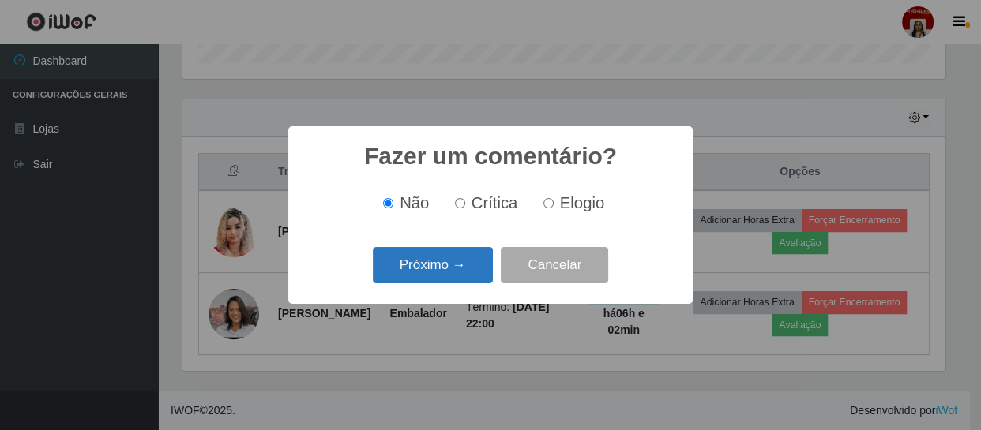
click at [469, 268] on button "Próximo →" at bounding box center [433, 265] width 120 height 37
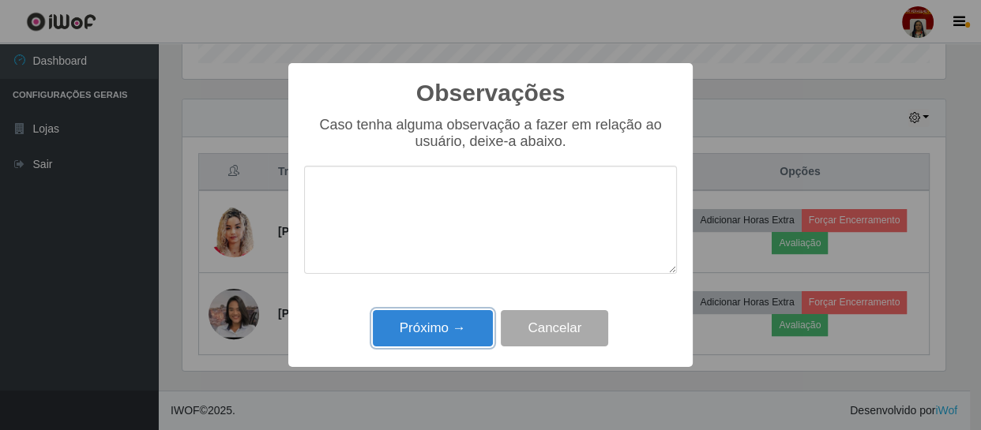
drag, startPoint x: 442, startPoint y: 324, endPoint x: 461, endPoint y: 316, distance: 20.5
click at [446, 321] on button "Próximo →" at bounding box center [433, 328] width 120 height 37
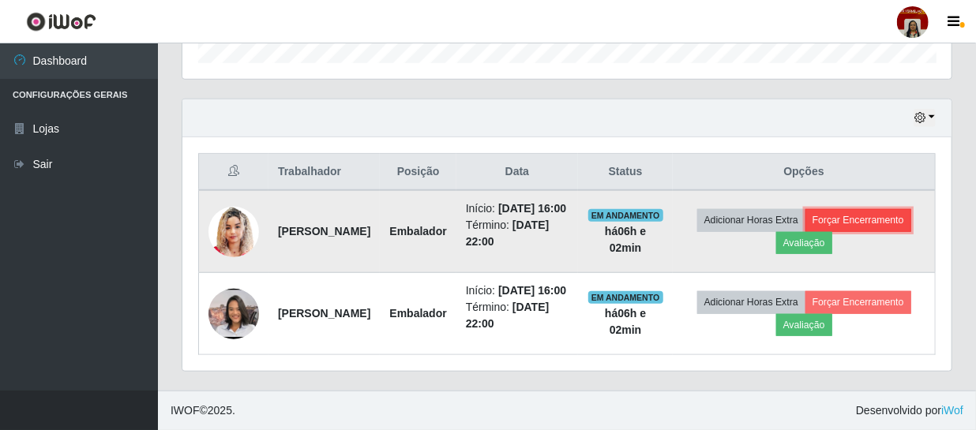
click at [812, 221] on button "Forçar Encerramento" at bounding box center [858, 220] width 106 height 22
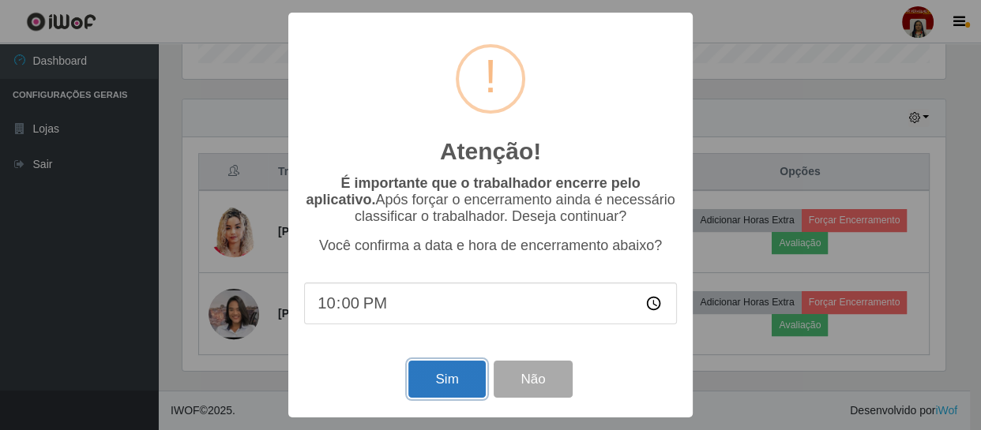
click at [434, 370] on button "Sim" at bounding box center [446, 379] width 77 height 37
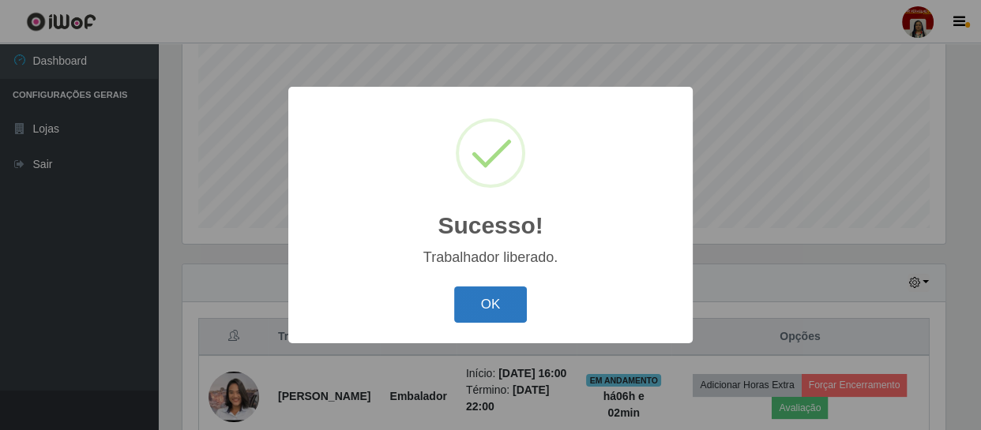
click at [471, 294] on button "OK" at bounding box center [490, 305] width 73 height 37
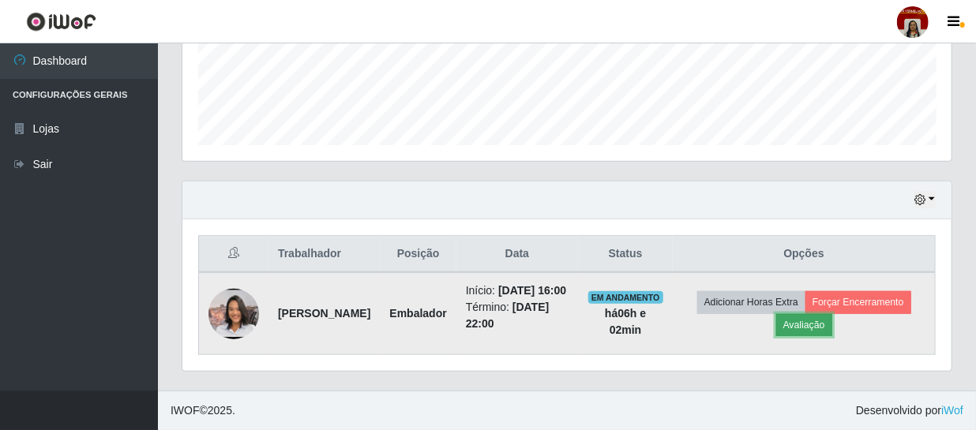
click at [801, 315] on button "Avaliação" at bounding box center [804, 325] width 56 height 22
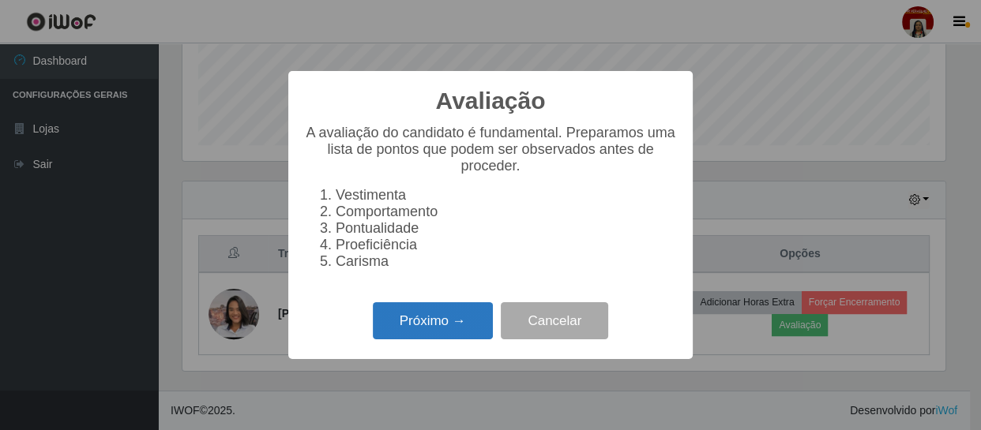
click at [433, 336] on button "Próximo →" at bounding box center [433, 320] width 120 height 37
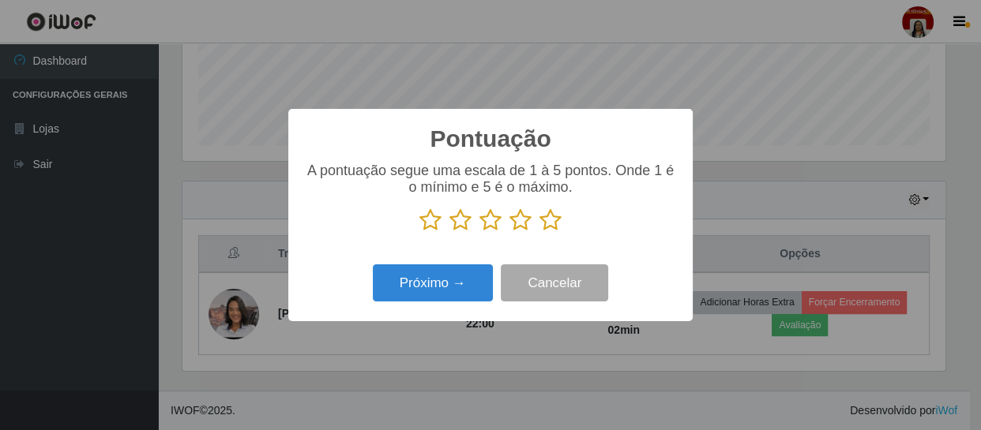
click at [562, 222] on p at bounding box center [490, 220] width 373 height 24
click at [548, 221] on icon at bounding box center [550, 220] width 22 height 24
click at [539, 232] on input "radio" at bounding box center [539, 232] width 0 height 0
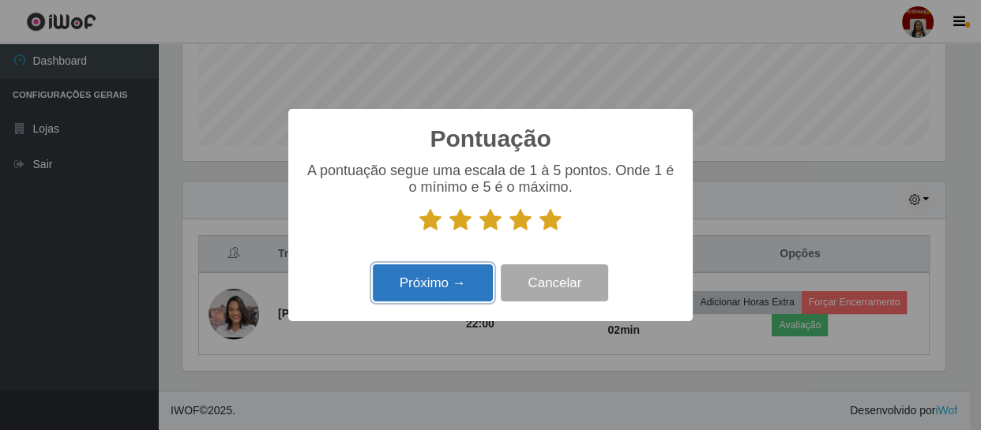
click at [407, 284] on button "Próximo →" at bounding box center [433, 283] width 120 height 37
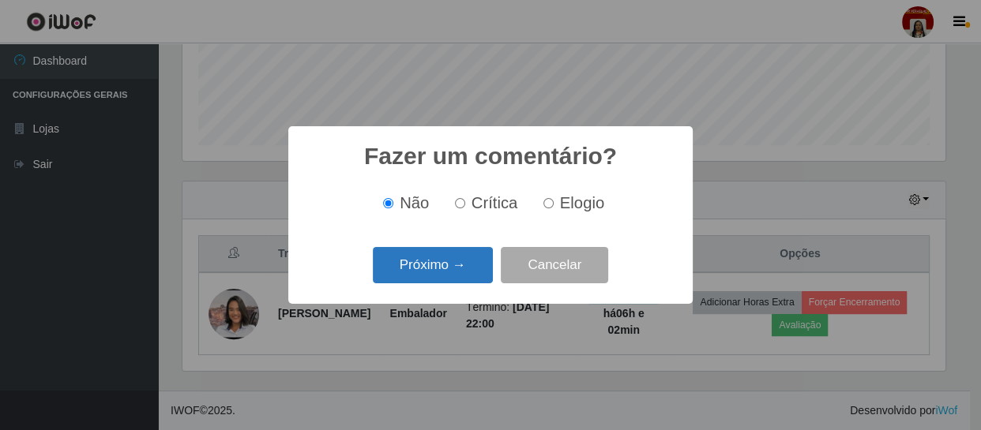
click at [457, 274] on button "Próximo →" at bounding box center [433, 265] width 120 height 37
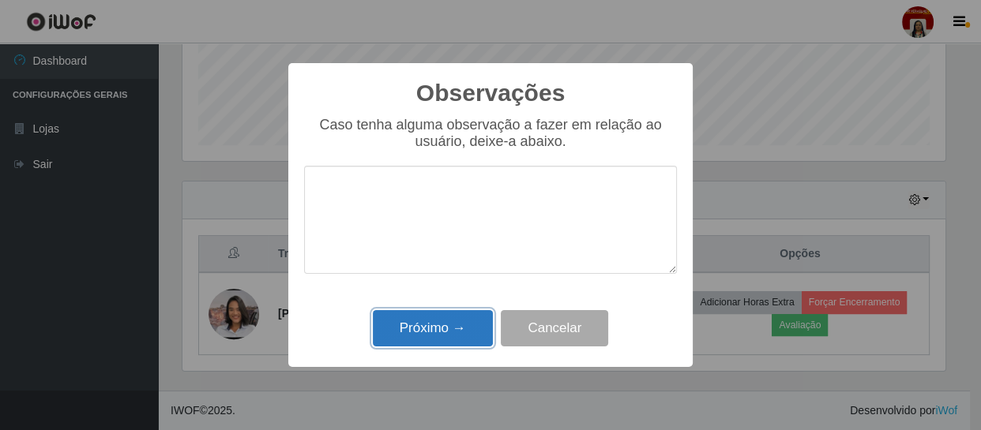
click at [414, 322] on button "Próximo →" at bounding box center [433, 328] width 120 height 37
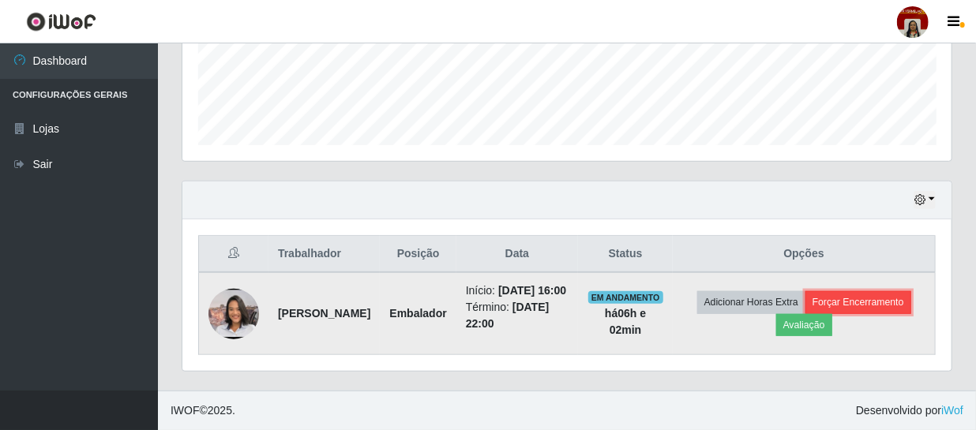
click at [847, 291] on button "Forçar Encerramento" at bounding box center [858, 302] width 106 height 22
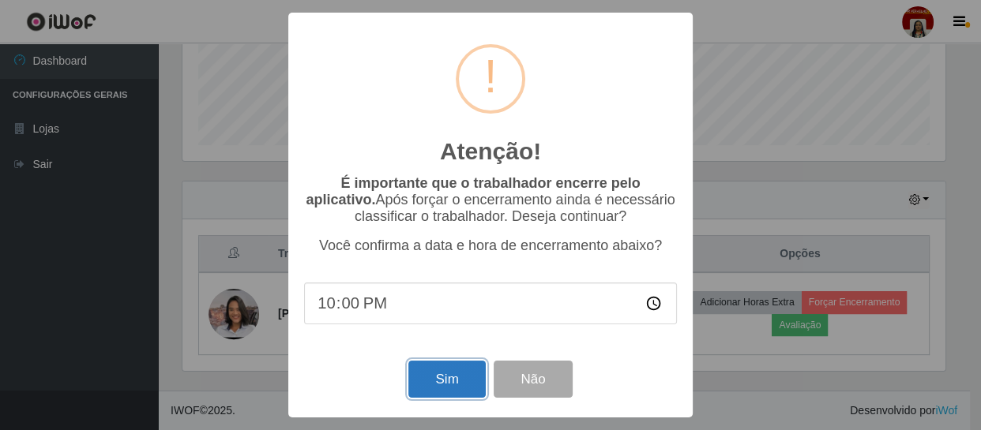
click at [437, 384] on button "Sim" at bounding box center [446, 379] width 77 height 37
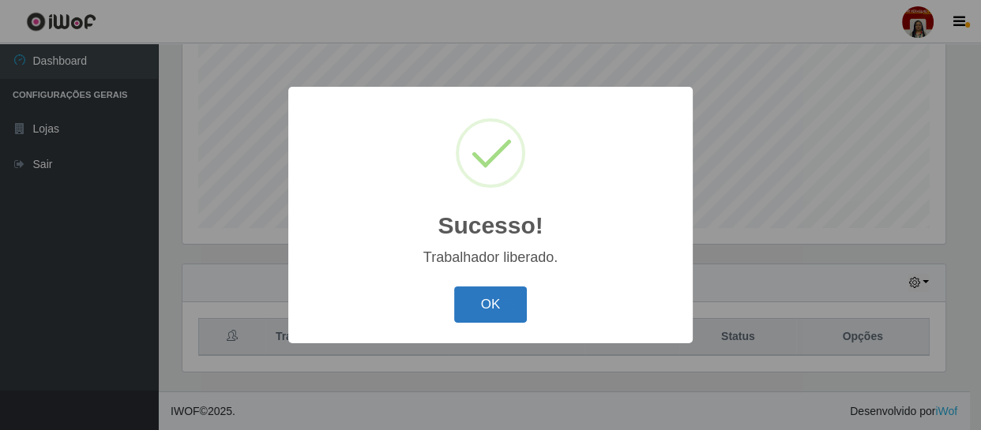
click at [494, 295] on button "OK" at bounding box center [490, 305] width 73 height 37
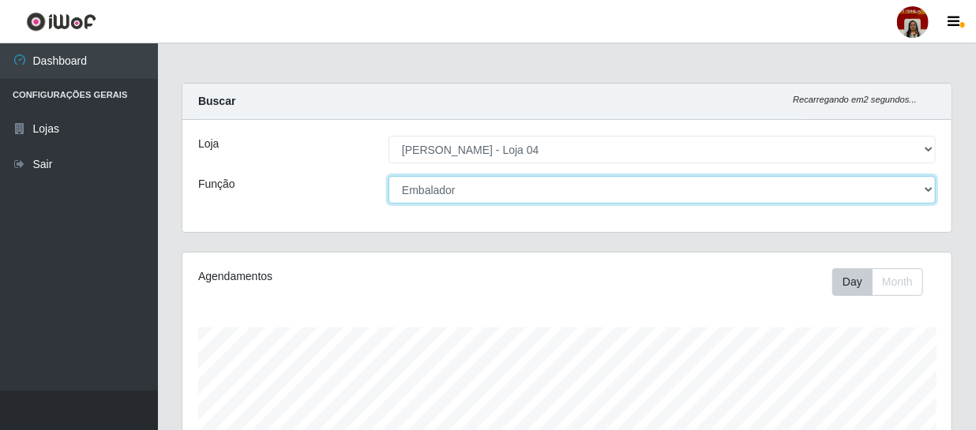
click at [436, 189] on select "[Selecione...] ASG ASG + ASG ++ Auxiliar de Depósito Auxiliar de Depósito + Aux…" at bounding box center [662, 190] width 547 height 28
click at [389, 176] on select "[Selecione...] ASG ASG + ASG ++ Auxiliar de Depósito Auxiliar de Depósito + Aux…" at bounding box center [662, 190] width 547 height 28
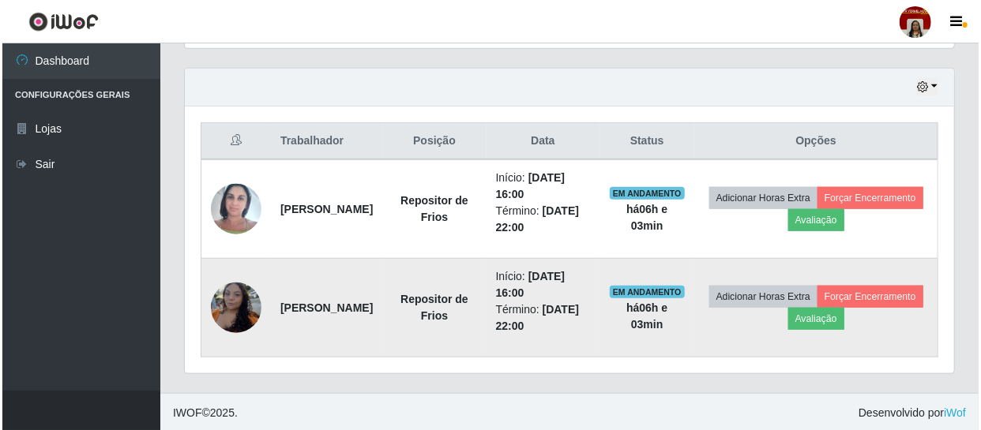
scroll to position [533, 0]
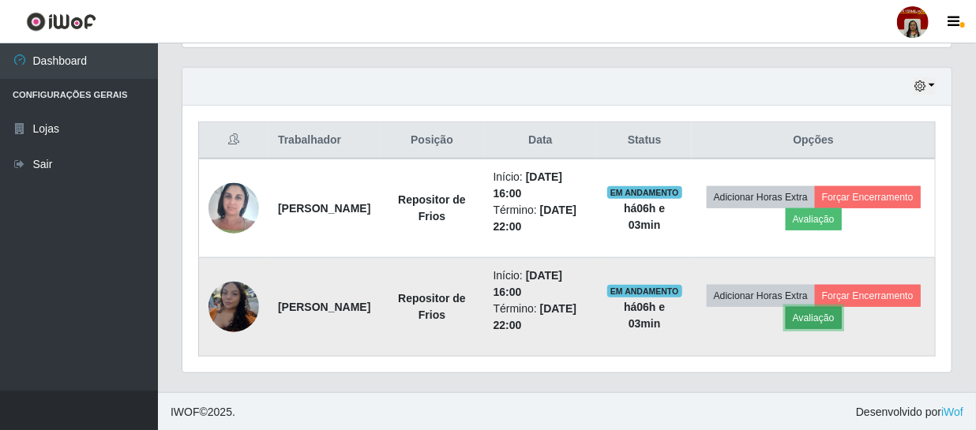
click at [842, 307] on button "Avaliação" at bounding box center [814, 318] width 56 height 22
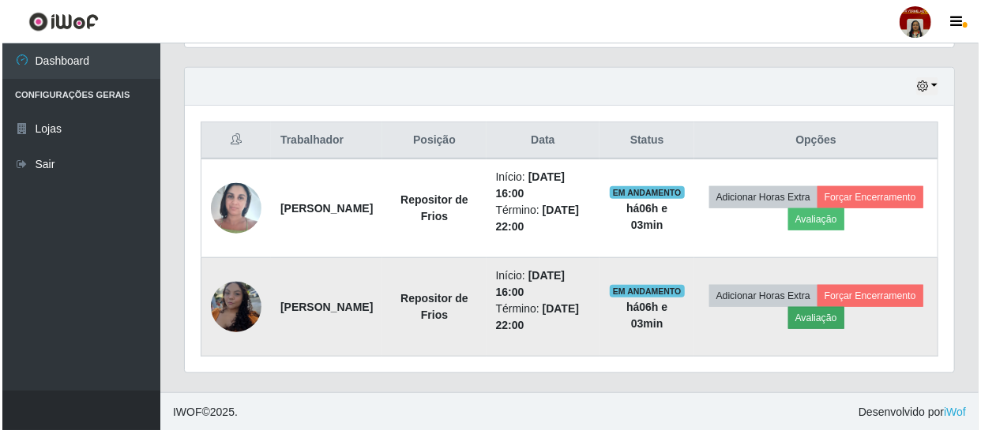
scroll to position [328, 762]
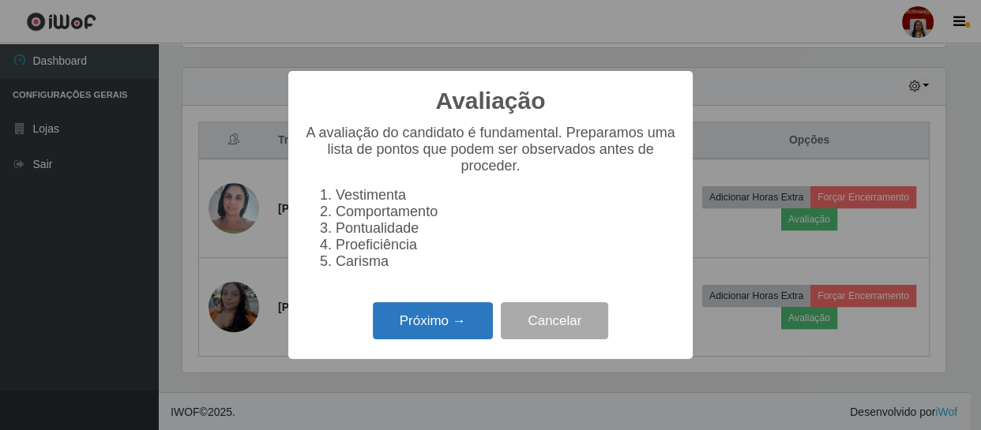
click at [411, 327] on button "Próximo →" at bounding box center [433, 320] width 120 height 37
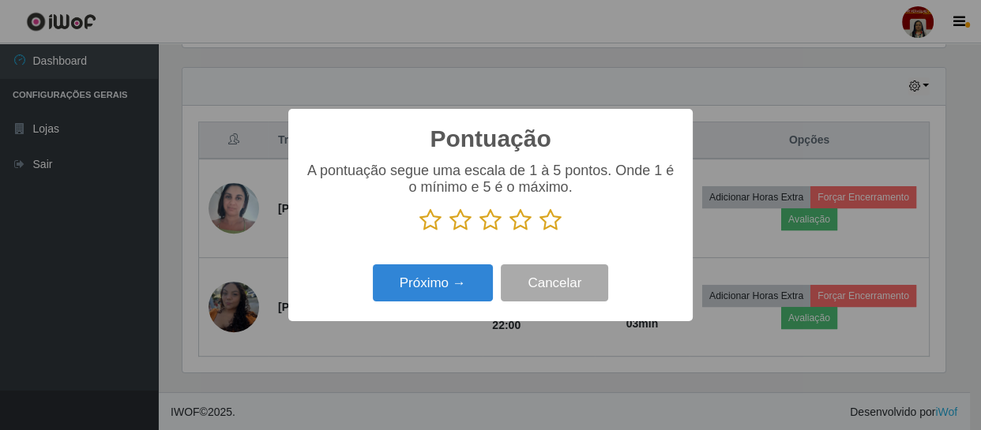
click at [543, 228] on icon at bounding box center [550, 220] width 22 height 24
click at [539, 232] on input "radio" at bounding box center [539, 232] width 0 height 0
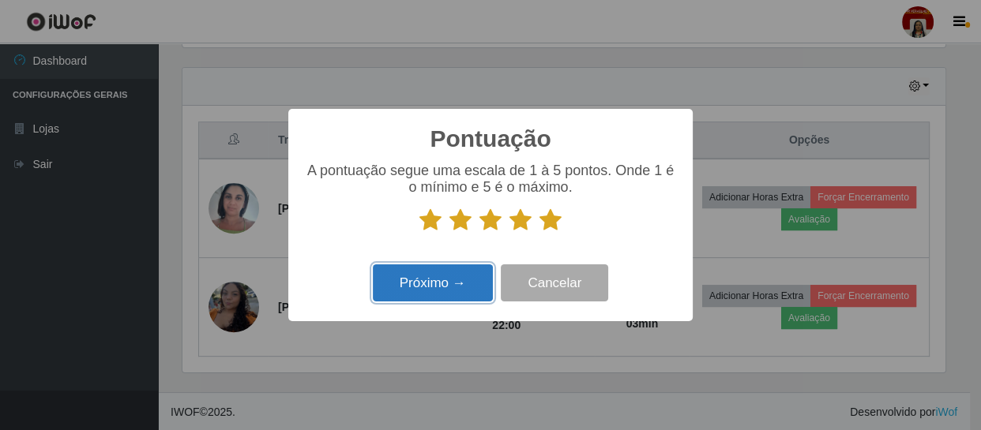
click at [438, 287] on button "Próximo →" at bounding box center [433, 283] width 120 height 37
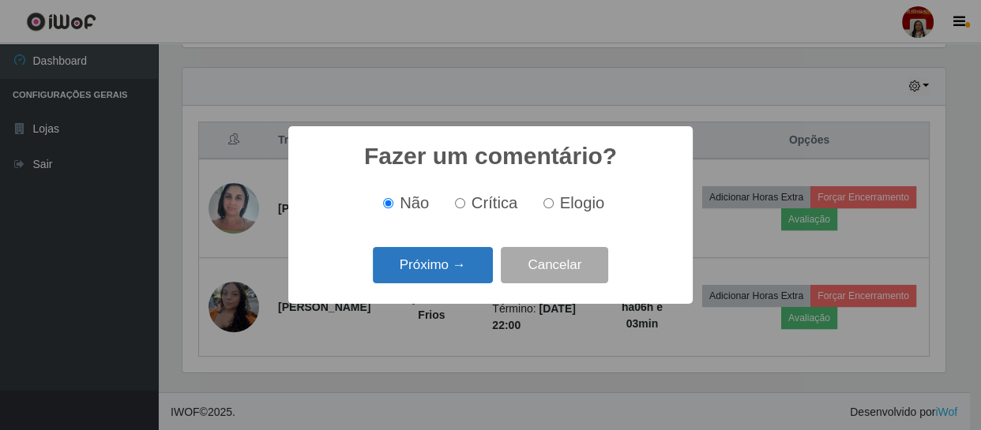
click at [429, 267] on button "Próximo →" at bounding box center [433, 265] width 120 height 37
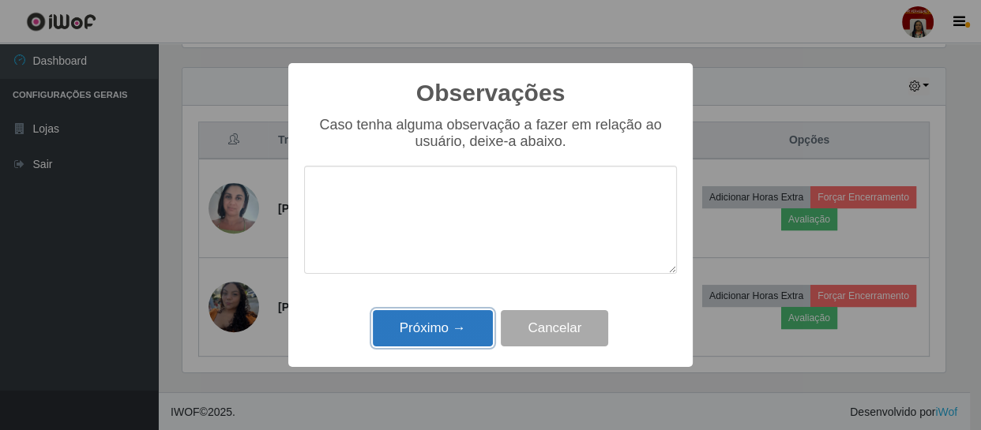
click at [434, 321] on button "Próximo →" at bounding box center [433, 328] width 120 height 37
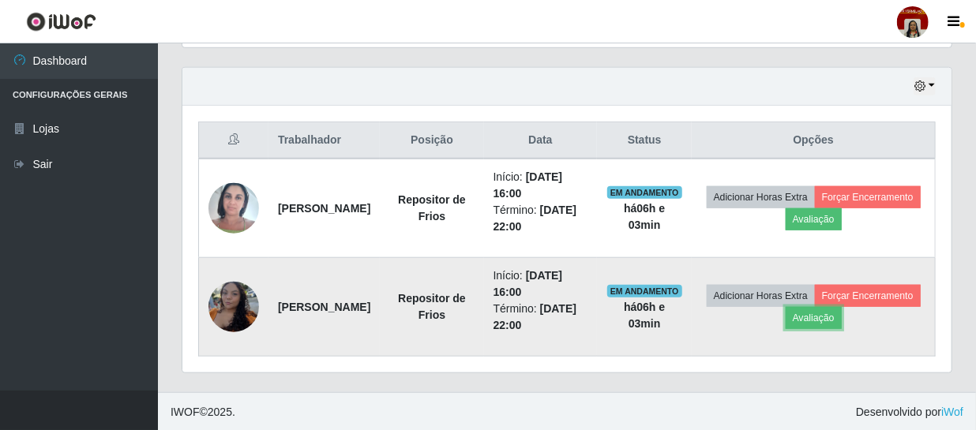
scroll to position [328, 769]
click at [815, 307] on button "Forçar Encerramento" at bounding box center [868, 296] width 106 height 22
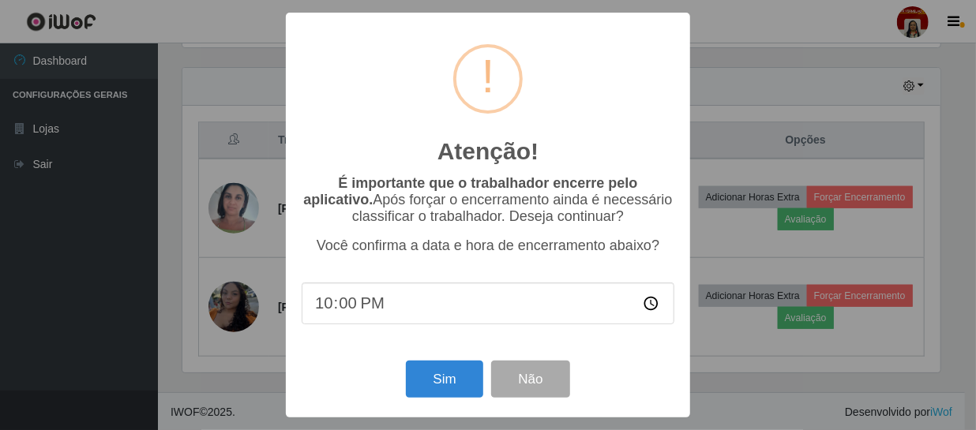
scroll to position [328, 762]
click at [457, 378] on button "Sim" at bounding box center [446, 379] width 77 height 37
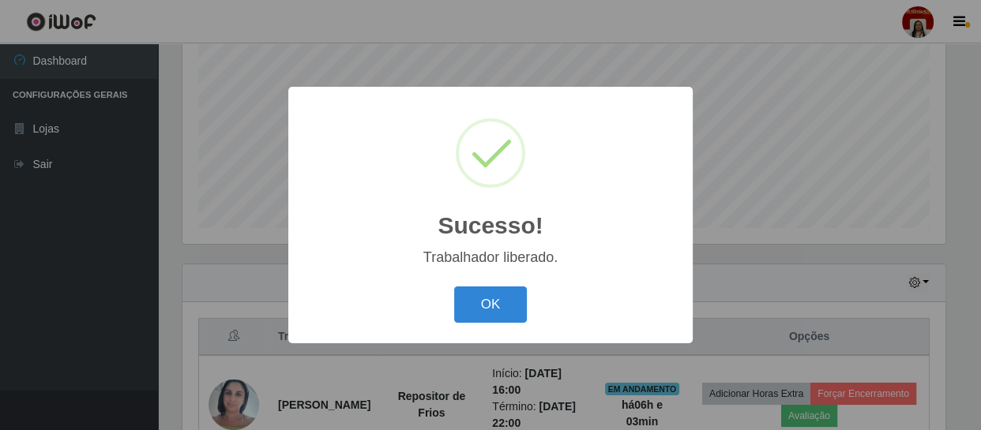
click at [475, 300] on button "OK" at bounding box center [490, 305] width 73 height 37
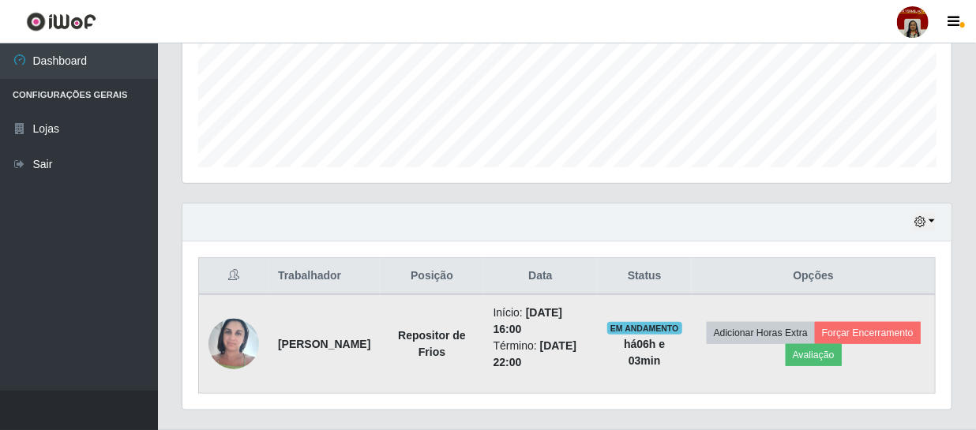
scroll to position [434, 0]
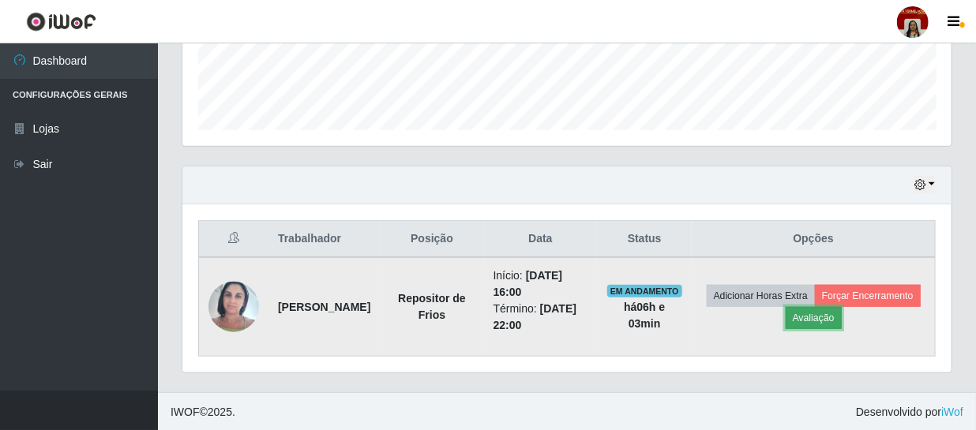
click at [842, 324] on button "Avaliação" at bounding box center [814, 318] width 56 height 22
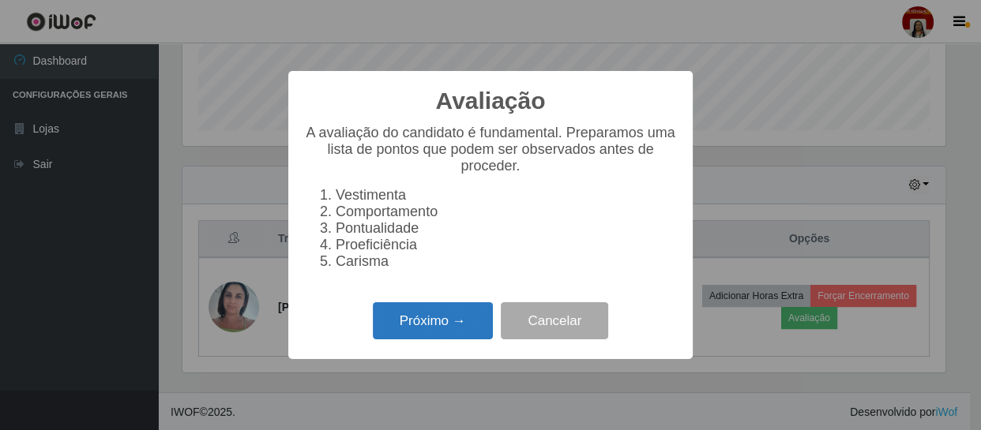
click at [442, 316] on button "Próximo →" at bounding box center [433, 320] width 120 height 37
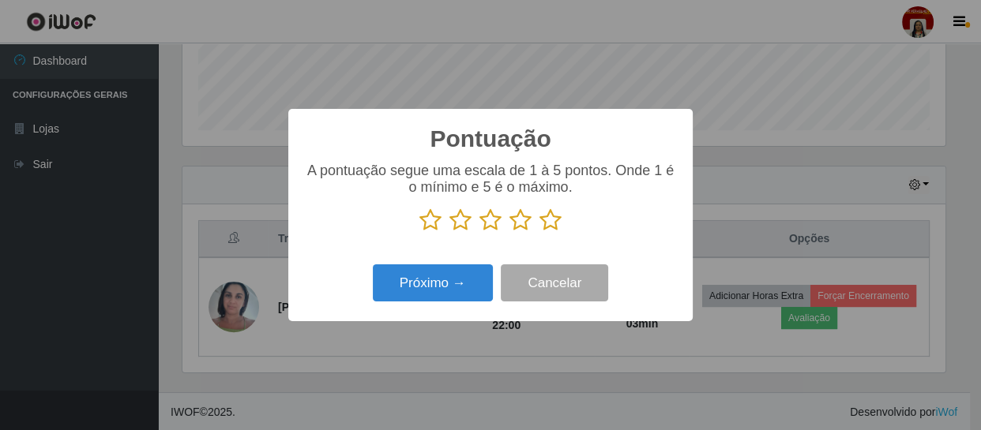
drag, startPoint x: 544, startPoint y: 213, endPoint x: 513, endPoint y: 239, distance: 41.0
click at [546, 213] on icon at bounding box center [550, 220] width 22 height 24
click at [539, 232] on input "radio" at bounding box center [539, 232] width 0 height 0
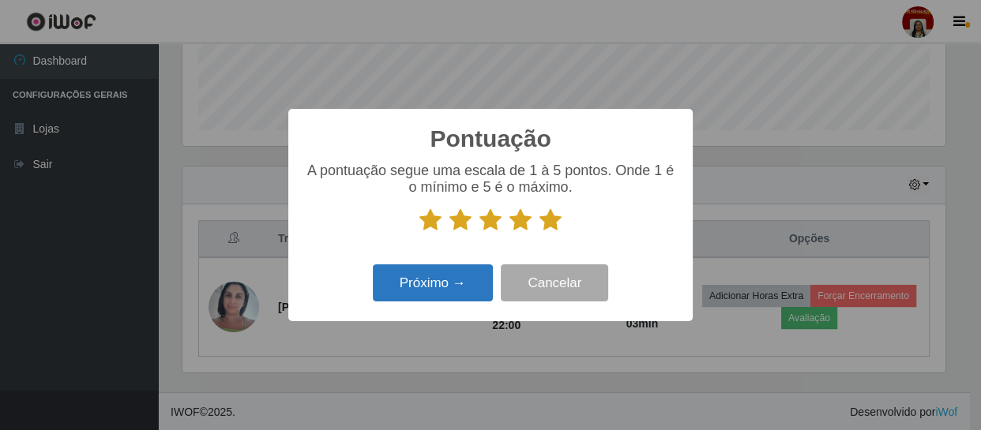
drag, startPoint x: 486, startPoint y: 264, endPoint x: 479, endPoint y: 268, distance: 8.5
click at [486, 265] on div "Próximo → Cancelar" at bounding box center [490, 283] width 373 height 45
click at [460, 277] on button "Próximo →" at bounding box center [433, 283] width 120 height 37
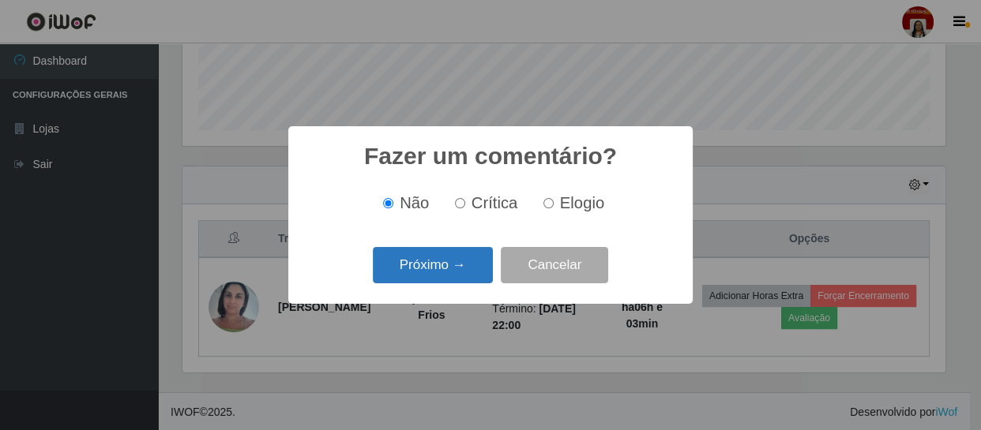
click at [460, 274] on button "Próximo →" at bounding box center [433, 265] width 120 height 37
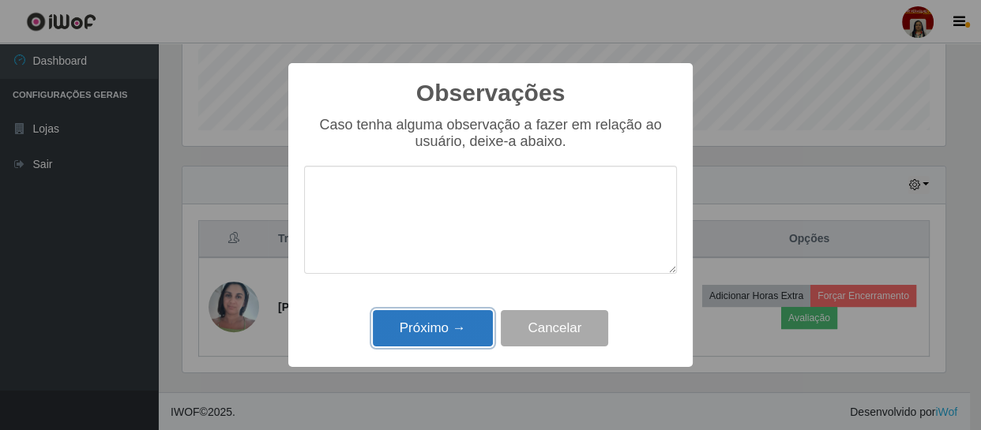
click at [438, 325] on button "Próximo →" at bounding box center [433, 328] width 120 height 37
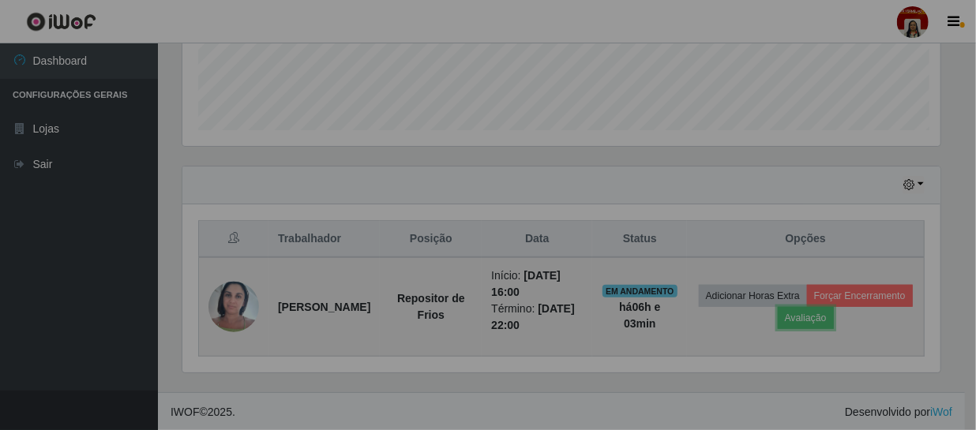
scroll to position [328, 769]
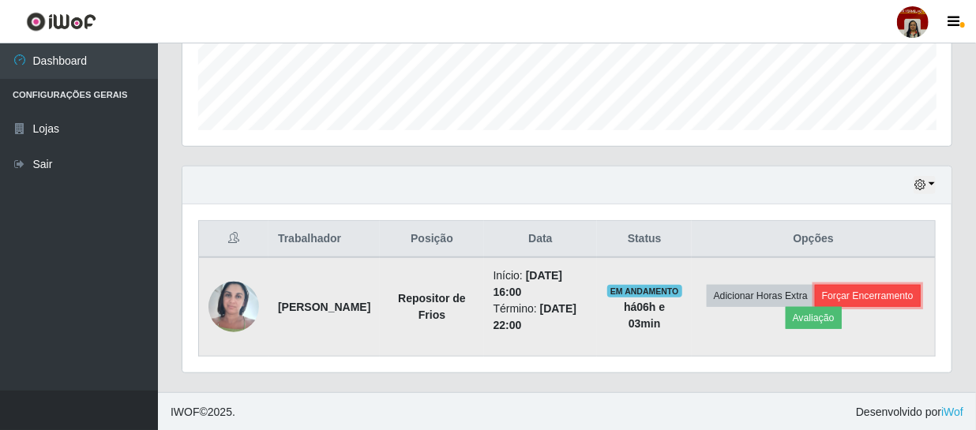
click at [815, 307] on button "Forçar Encerramento" at bounding box center [868, 296] width 106 height 22
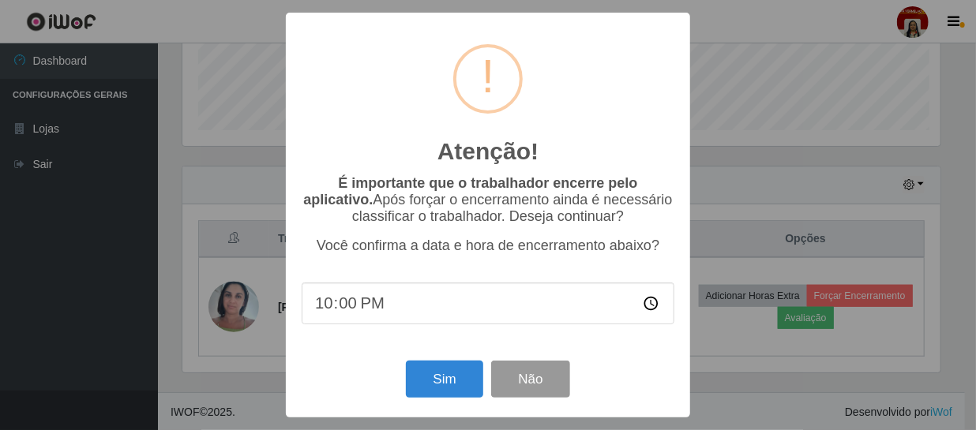
scroll to position [328, 762]
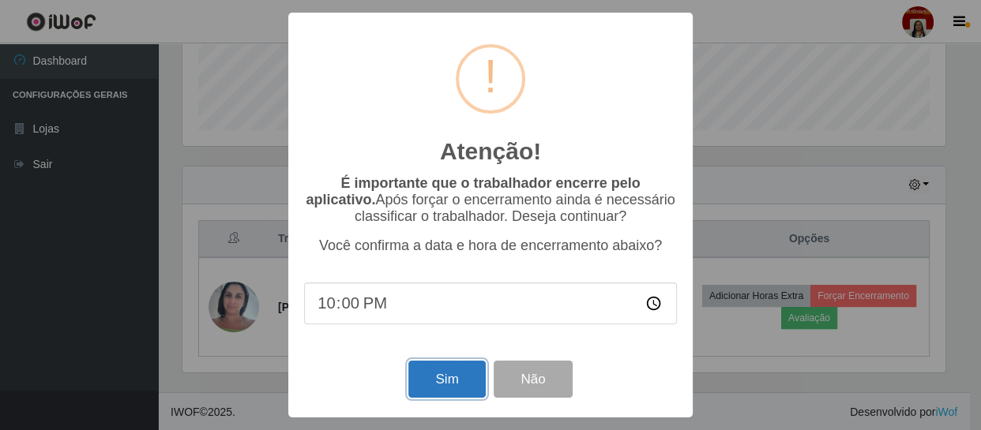
click at [462, 373] on button "Sim" at bounding box center [446, 379] width 77 height 37
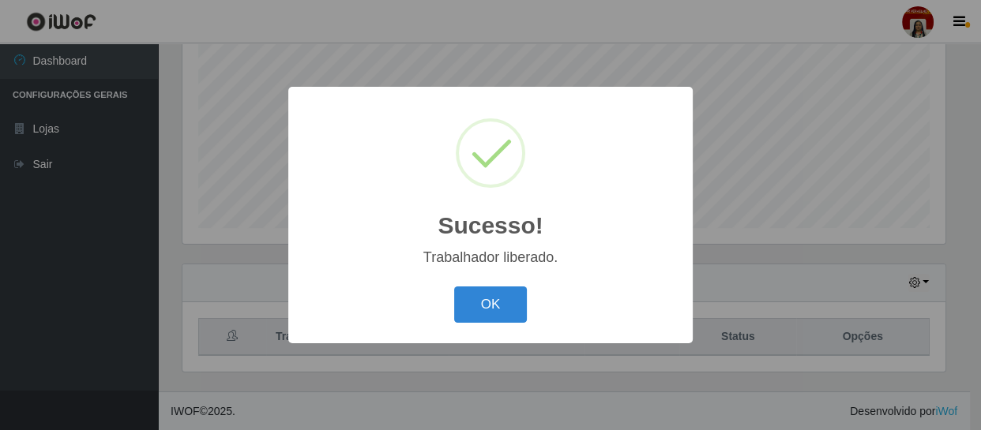
scroll to position [789367, 788931]
click at [502, 302] on button "OK" at bounding box center [490, 305] width 73 height 37
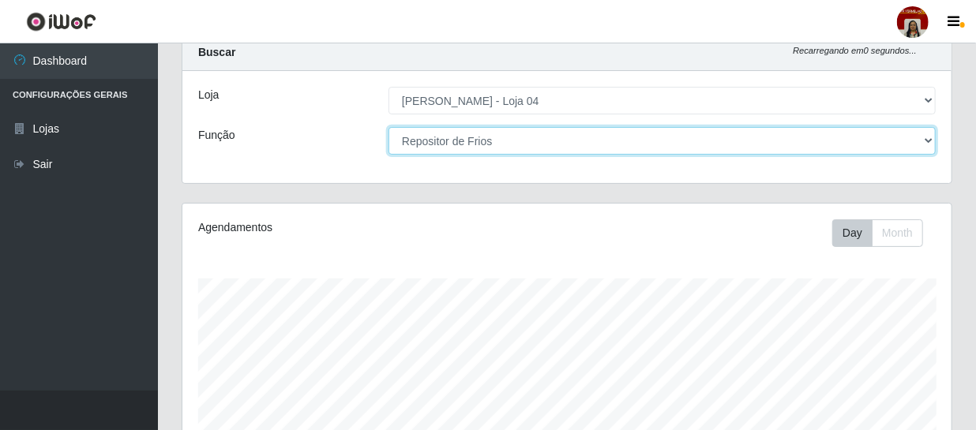
click at [516, 139] on select "[Selecione...] ASG ASG + ASG ++ Auxiliar de Depósito Auxiliar de Depósito + Aux…" at bounding box center [662, 141] width 547 height 28
click at [389, 127] on select "[Selecione...] ASG ASG + ASG ++ Auxiliar de Depósito Auxiliar de Depósito + Aux…" at bounding box center [662, 141] width 547 height 28
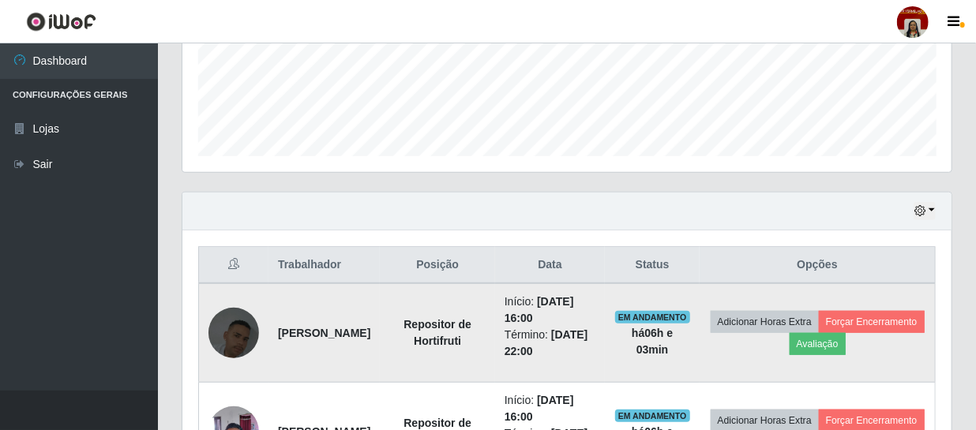
click at [889, 331] on td "Adicionar Horas Extra Forçar Encerramento Avaliação" at bounding box center [817, 334] width 235 height 100
click at [846, 353] on button "Avaliação" at bounding box center [818, 344] width 56 height 22
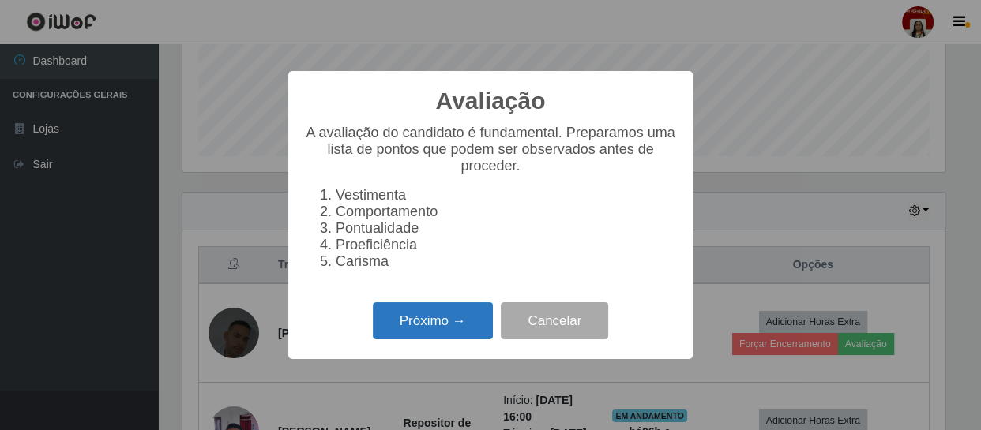
click at [464, 329] on button "Próximo →" at bounding box center [433, 320] width 120 height 37
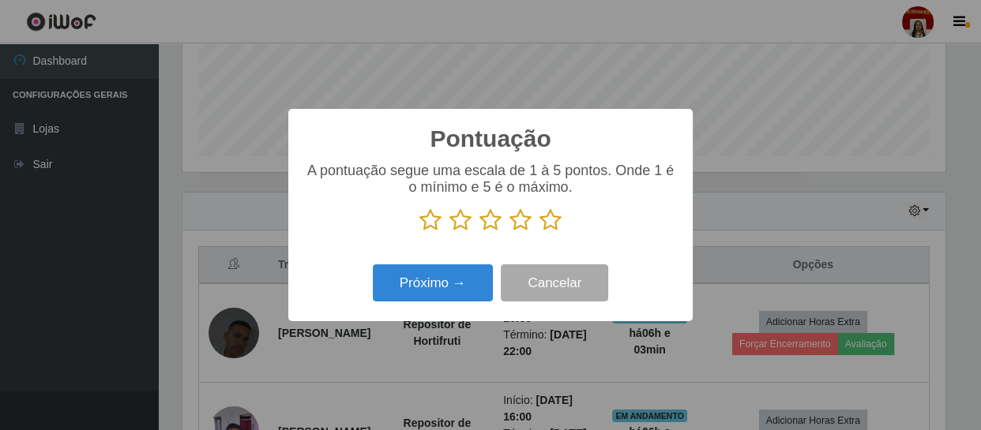
click at [554, 221] on icon at bounding box center [550, 220] width 22 height 24
click at [539, 232] on input "radio" at bounding box center [539, 232] width 0 height 0
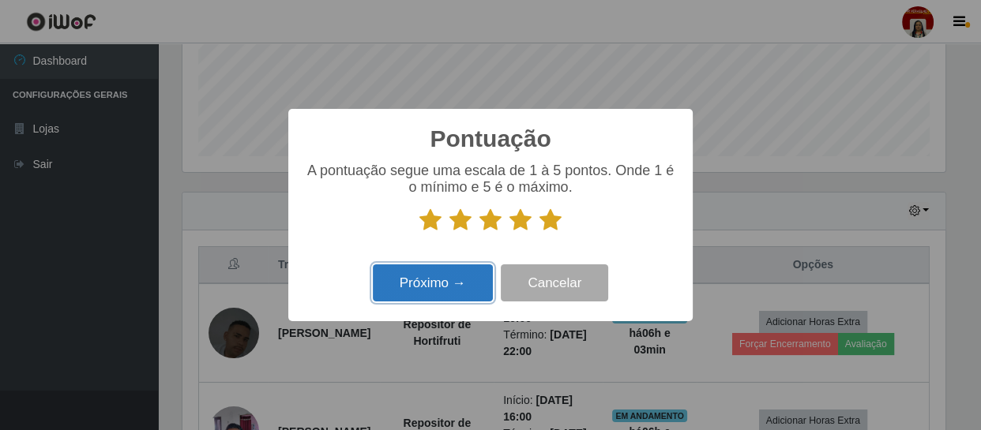
click at [458, 276] on button "Próximo →" at bounding box center [433, 283] width 120 height 37
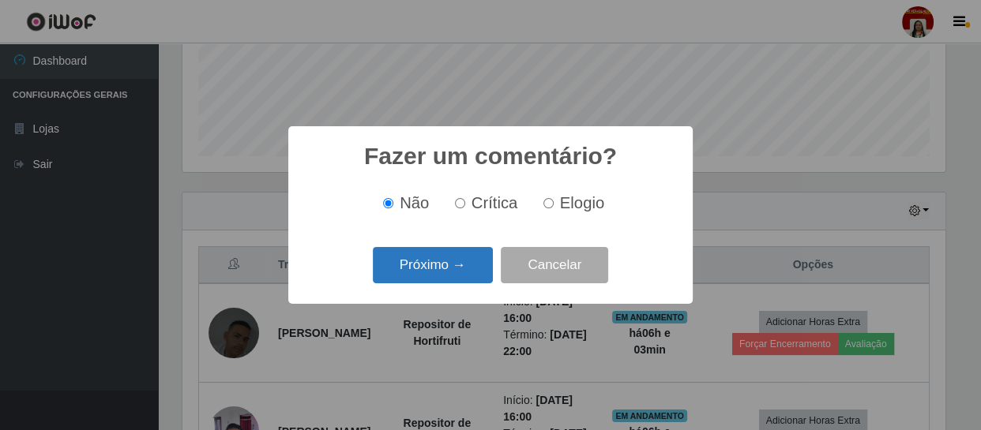
click at [445, 274] on button "Próximo →" at bounding box center [433, 265] width 120 height 37
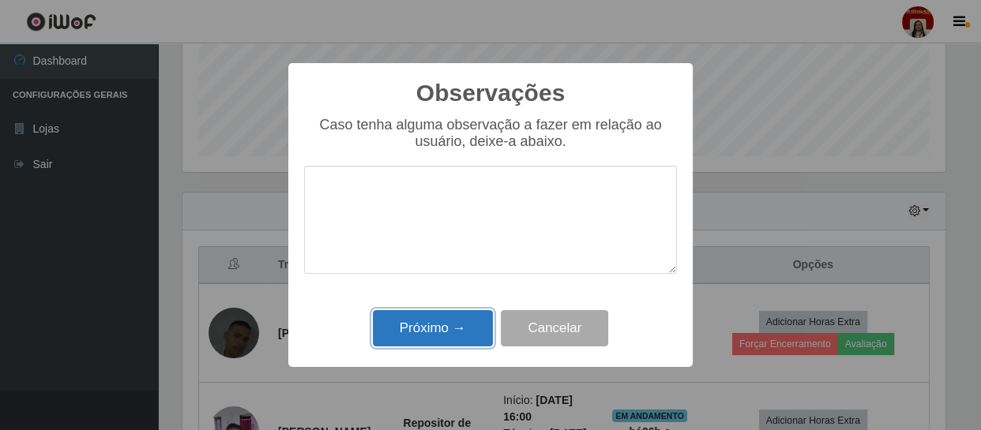
click at [437, 327] on button "Próximo →" at bounding box center [433, 328] width 120 height 37
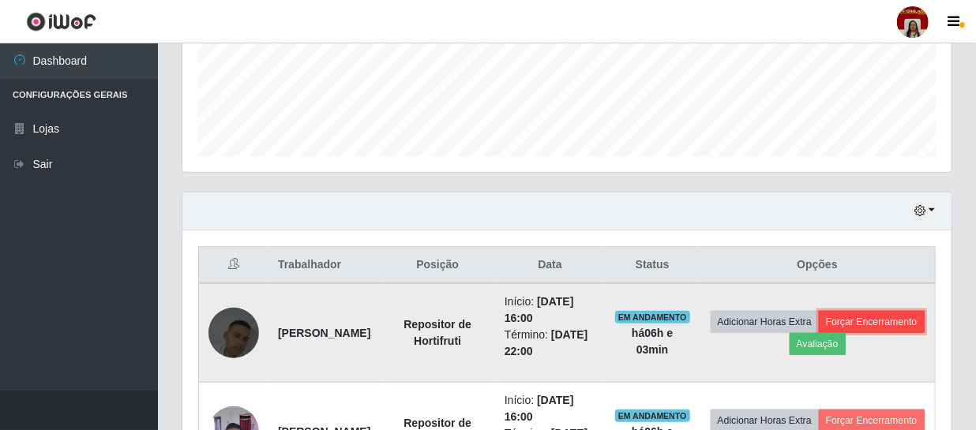
click at [819, 333] on button "Forçar Encerramento" at bounding box center [872, 322] width 106 height 22
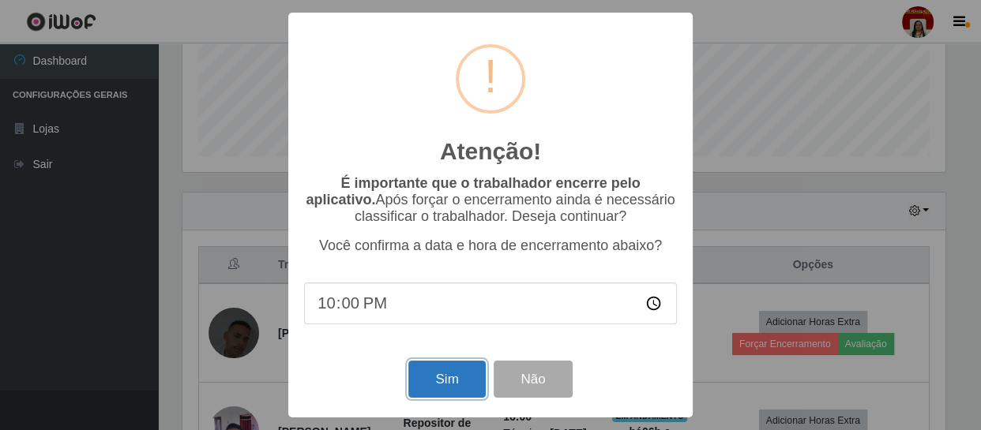
click at [467, 380] on button "Sim" at bounding box center [446, 379] width 77 height 37
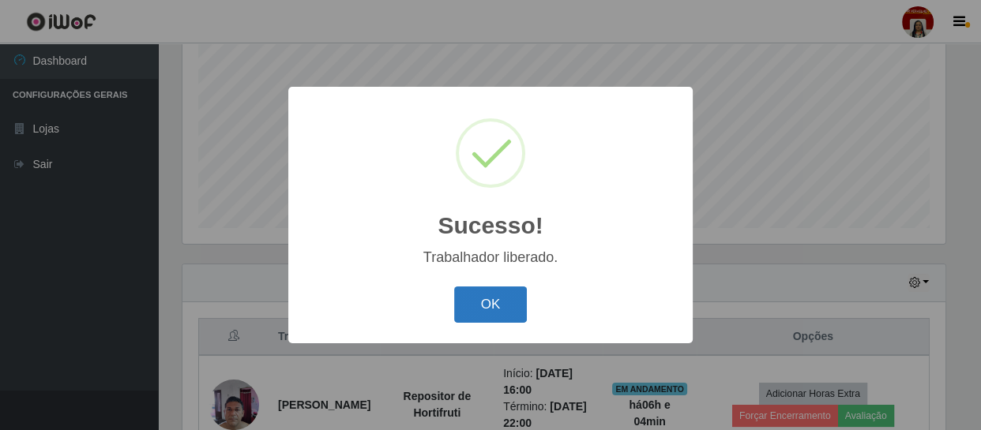
click at [484, 299] on button "OK" at bounding box center [490, 305] width 73 height 37
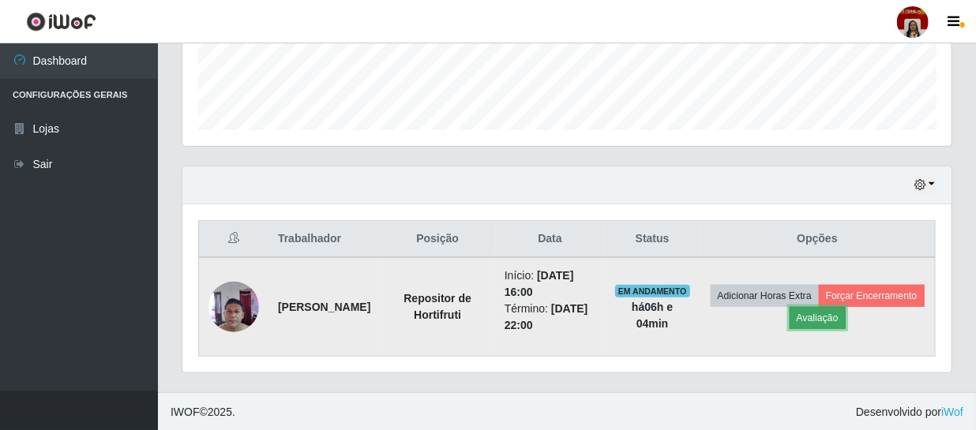
click at [846, 315] on button "Avaliação" at bounding box center [818, 318] width 56 height 22
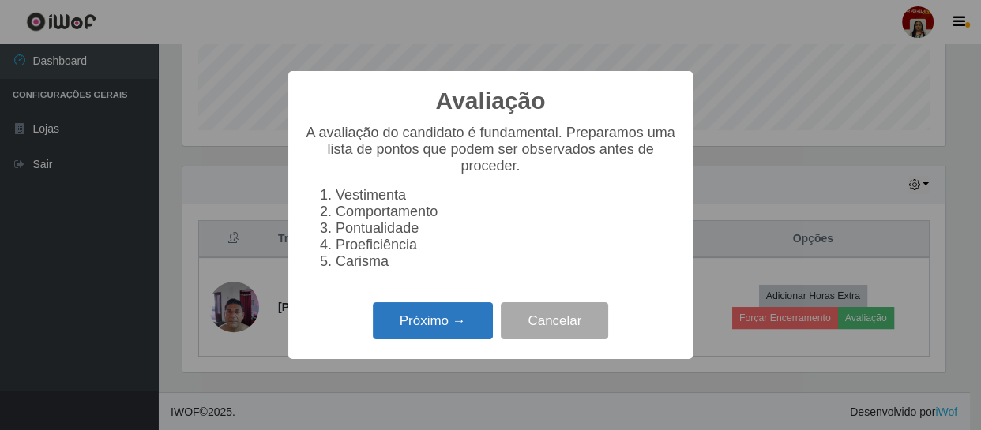
click at [413, 321] on button "Próximo →" at bounding box center [433, 320] width 120 height 37
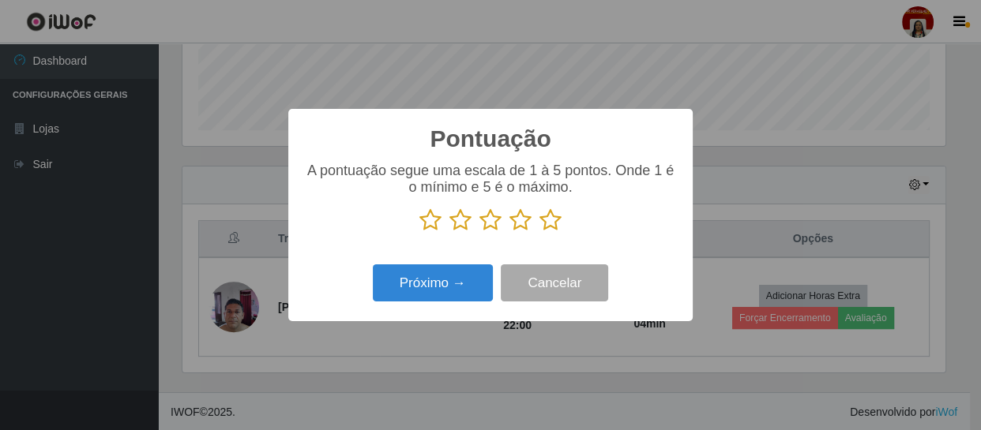
click at [550, 218] on icon at bounding box center [550, 220] width 22 height 24
click at [539, 232] on input "radio" at bounding box center [539, 232] width 0 height 0
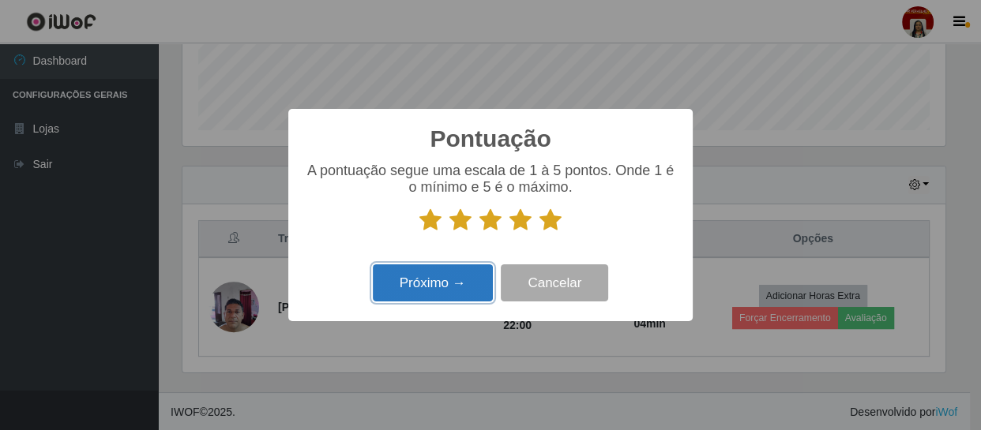
click at [467, 276] on button "Próximo →" at bounding box center [433, 283] width 120 height 37
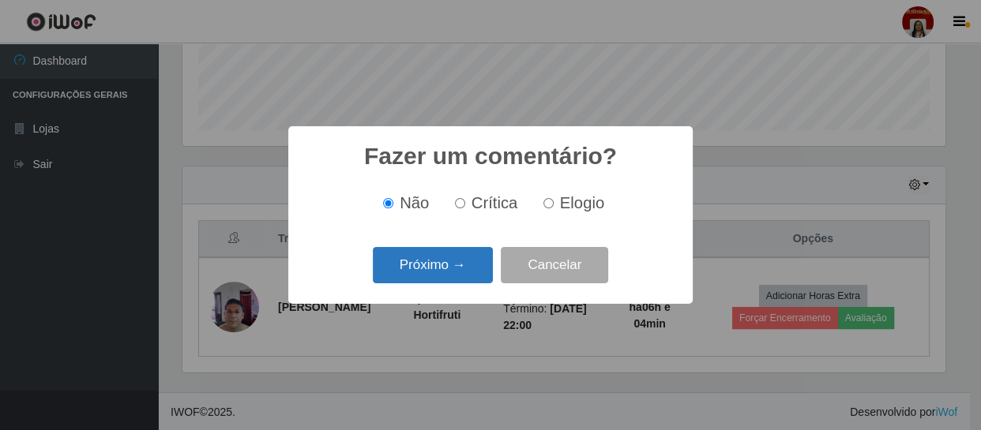
click at [442, 256] on button "Próximo →" at bounding box center [433, 265] width 120 height 37
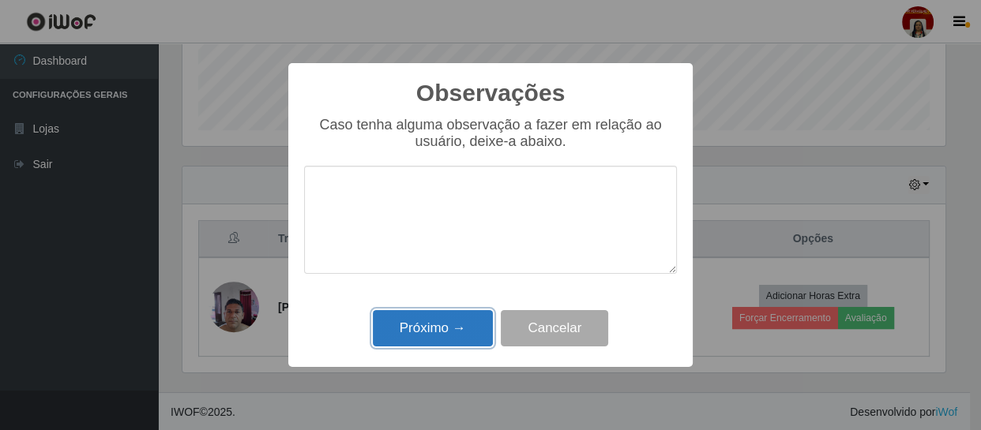
click at [452, 319] on button "Próximo →" at bounding box center [433, 328] width 120 height 37
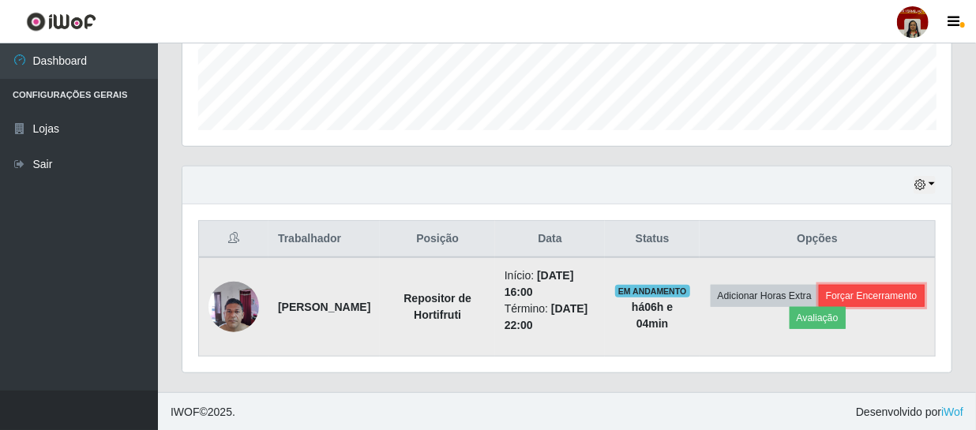
click at [819, 307] on button "Forçar Encerramento" at bounding box center [872, 296] width 106 height 22
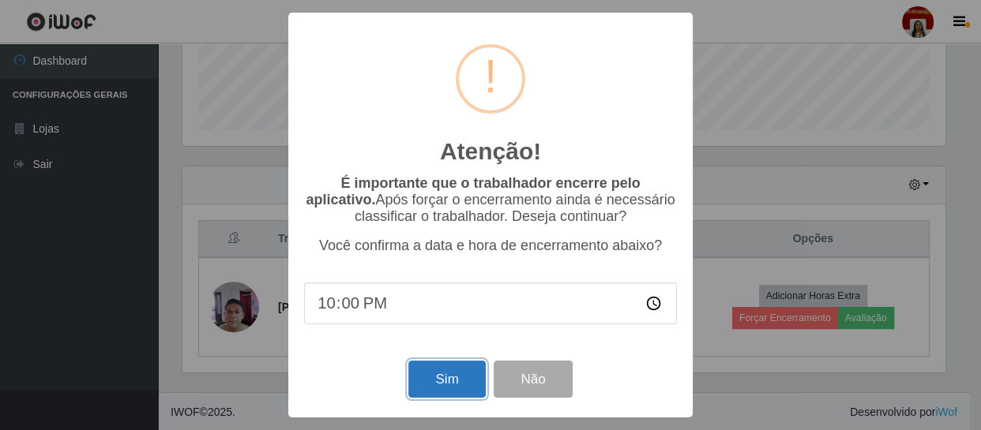
click at [449, 380] on button "Sim" at bounding box center [446, 379] width 77 height 37
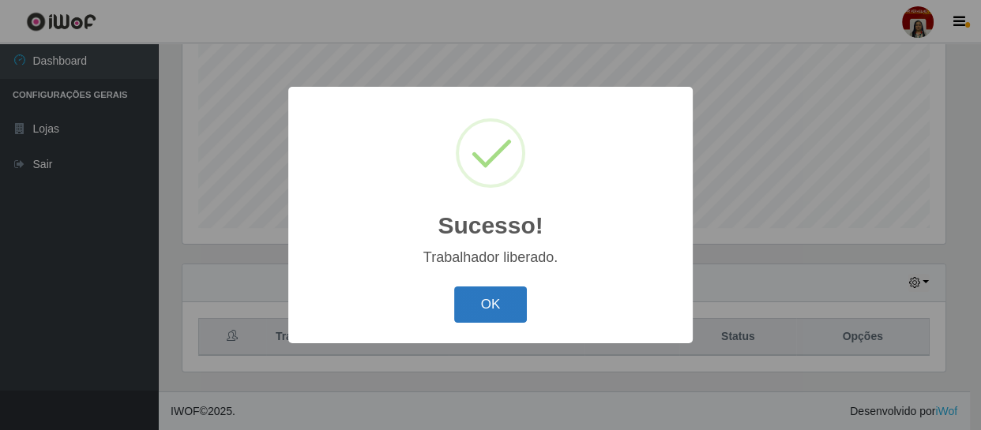
click at [498, 317] on button "OK" at bounding box center [490, 305] width 73 height 37
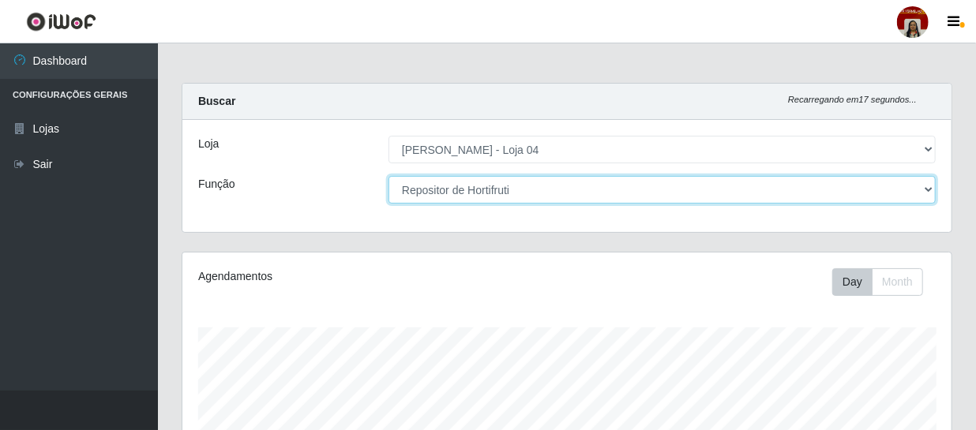
click at [513, 192] on select "[Selecione...] ASG ASG + ASG ++ Auxiliar de Depósito Auxiliar de Depósito + Aux…" at bounding box center [662, 190] width 547 height 28
click at [389, 176] on select "[Selecione...] ASG ASG + ASG ++ Auxiliar de Depósito Auxiliar de Depósito + Aux…" at bounding box center [662, 190] width 547 height 28
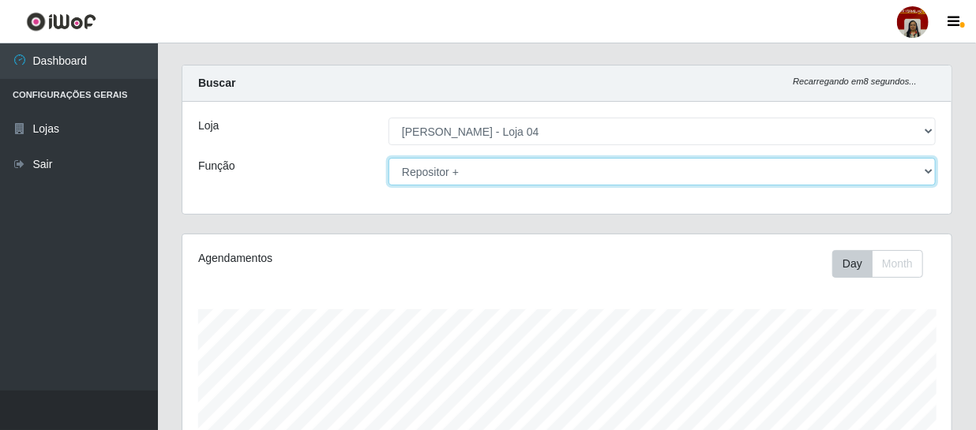
click at [517, 170] on select "[Selecione...] ASG ASG + ASG ++ Auxiliar de Depósito Auxiliar de Depósito + Aux…" at bounding box center [662, 172] width 547 height 28
click at [389, 158] on select "[Selecione...] ASG ASG + ASG ++ Auxiliar de Depósito Auxiliar de Depósito + Aux…" at bounding box center [662, 172] width 547 height 28
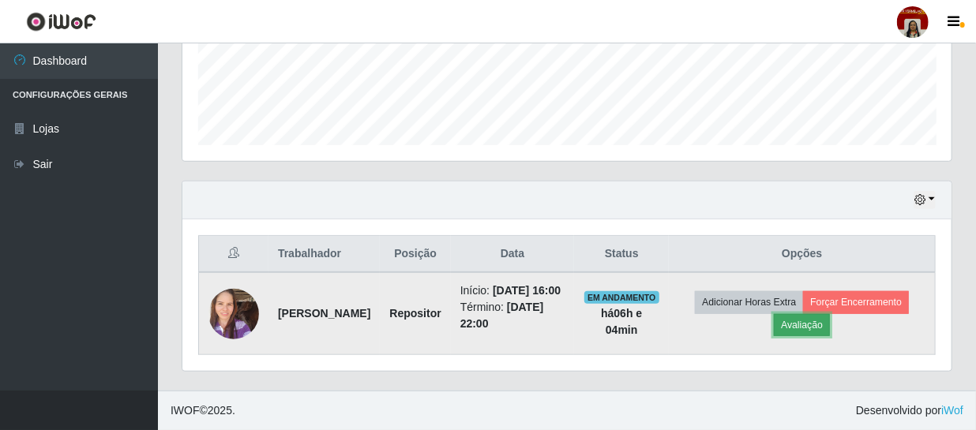
click at [830, 316] on button "Avaliação" at bounding box center [802, 325] width 56 height 22
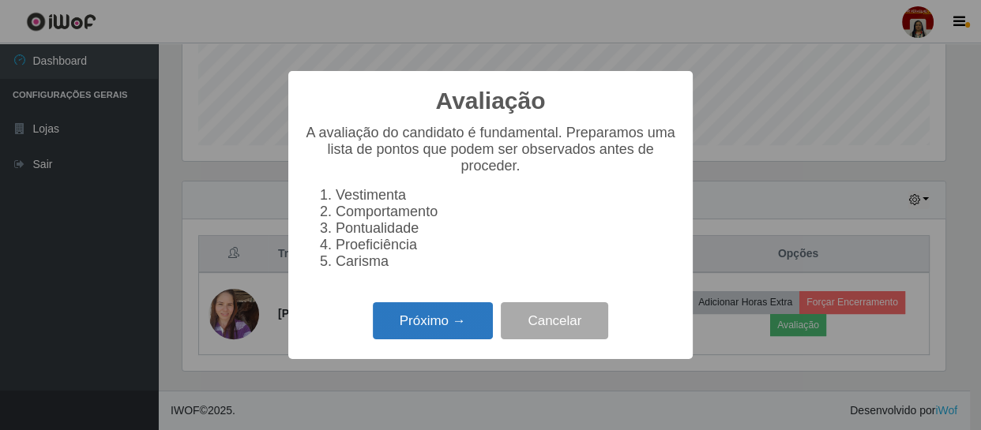
click at [430, 316] on button "Próximo →" at bounding box center [433, 320] width 120 height 37
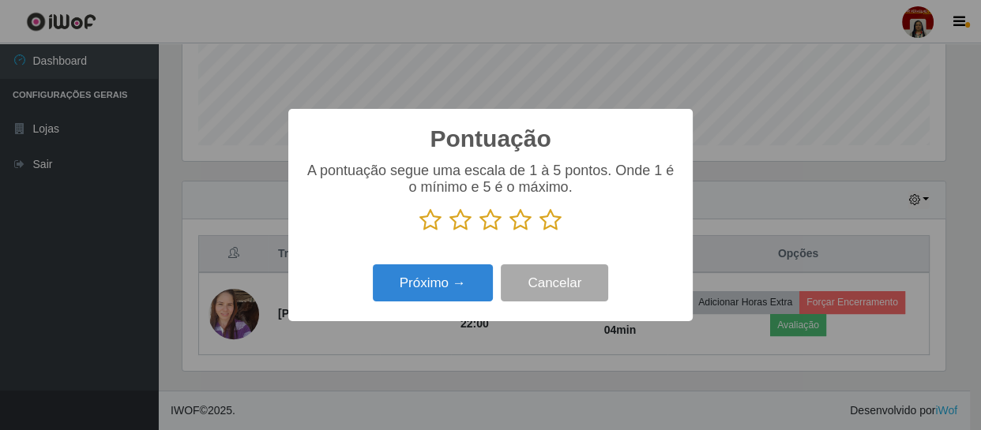
click at [549, 221] on icon at bounding box center [550, 220] width 22 height 24
click at [539, 232] on input "radio" at bounding box center [539, 232] width 0 height 0
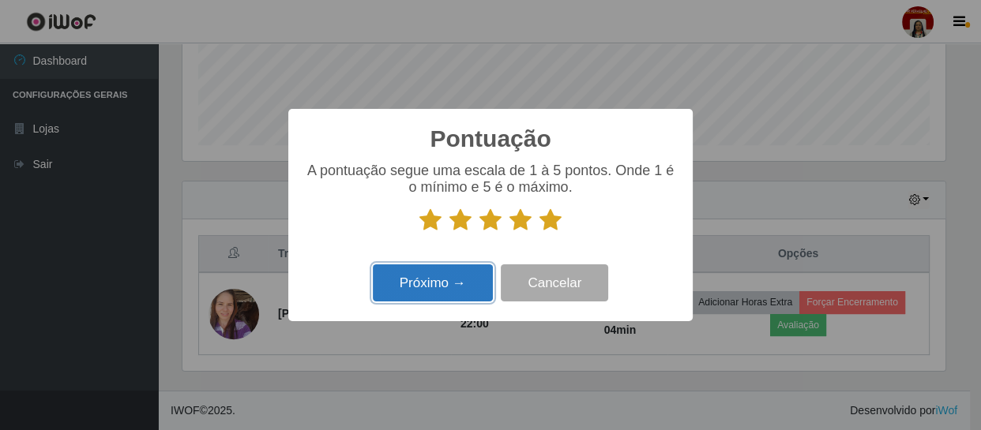
click at [433, 291] on button "Próximo →" at bounding box center [433, 283] width 120 height 37
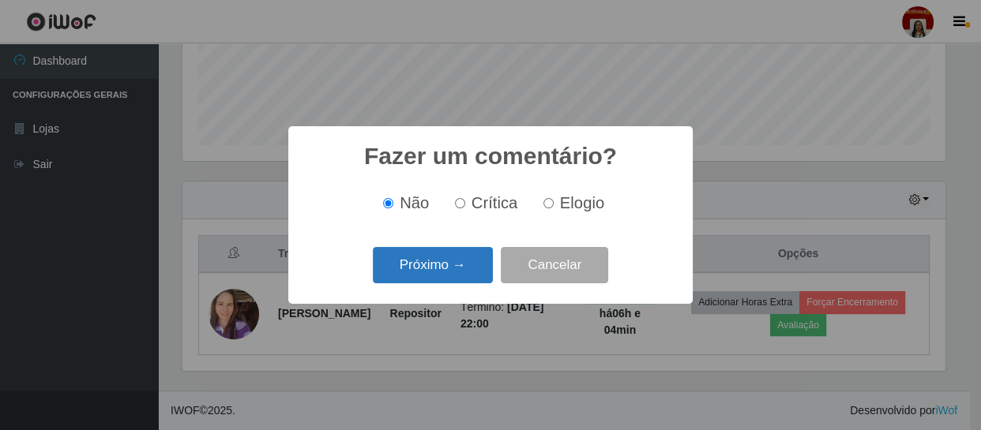
click at [434, 269] on button "Próximo →" at bounding box center [433, 265] width 120 height 37
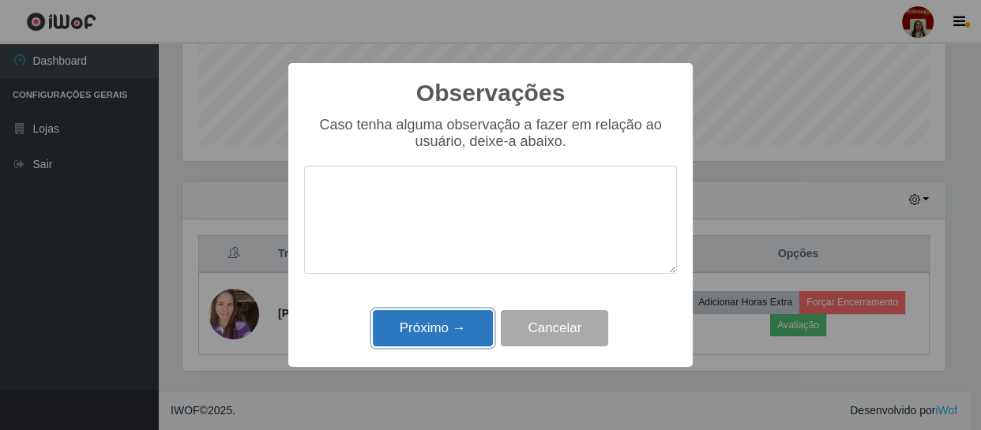
click at [458, 325] on button "Próximo →" at bounding box center [433, 328] width 120 height 37
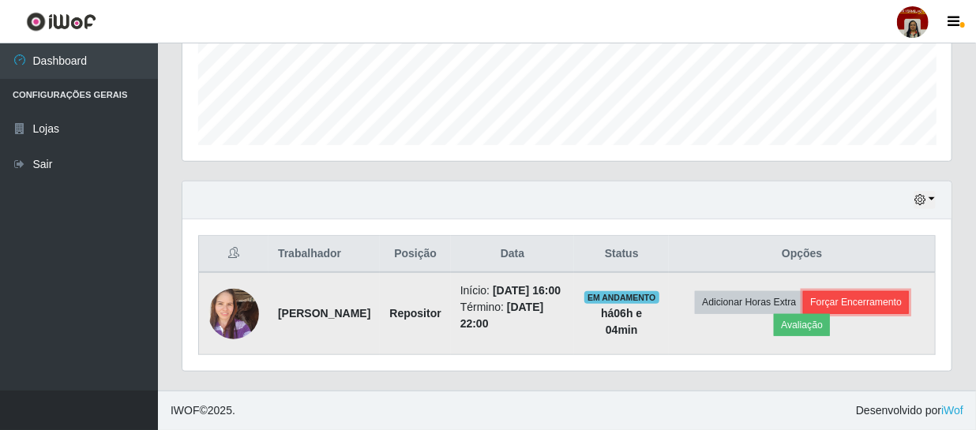
click at [803, 314] on button "Forçar Encerramento" at bounding box center [856, 302] width 106 height 22
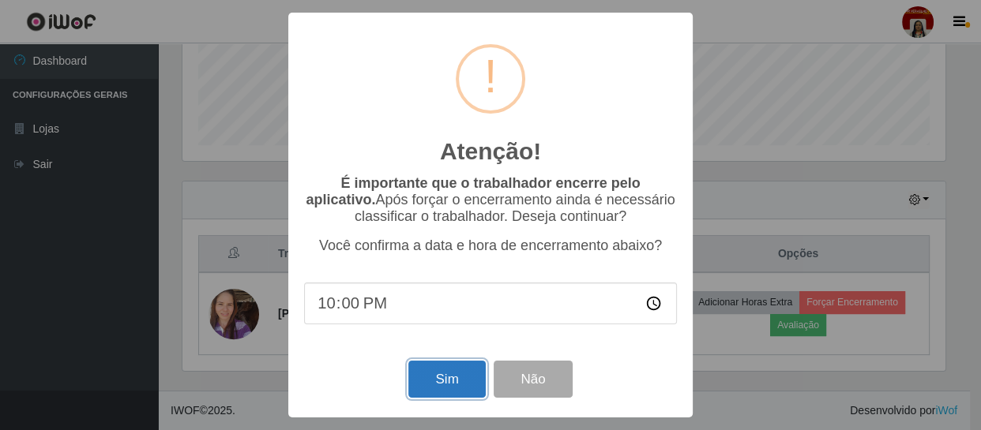
click at [460, 391] on button "Sim" at bounding box center [446, 379] width 77 height 37
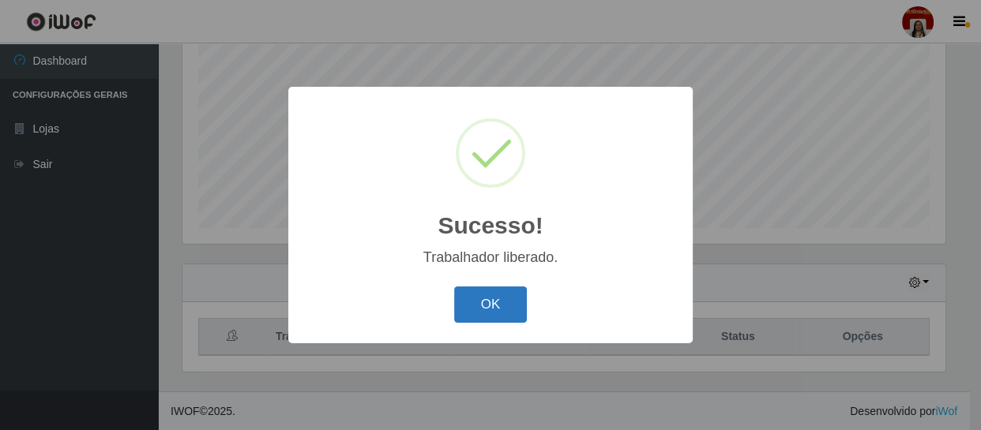
click at [493, 305] on button "OK" at bounding box center [490, 305] width 73 height 37
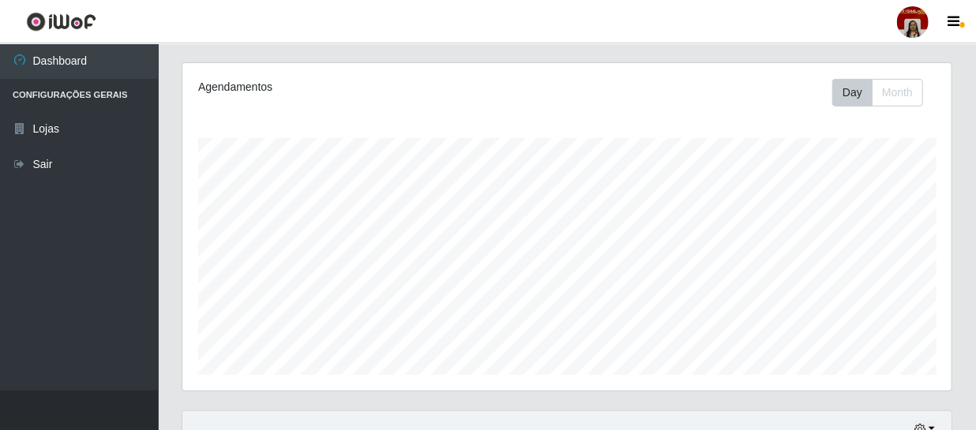
scroll to position [0, 0]
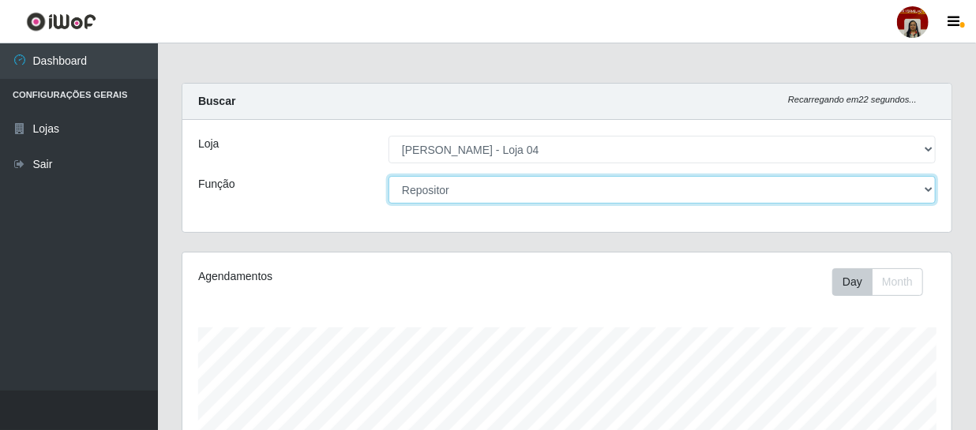
click at [920, 187] on select "[Selecione...] ASG ASG + ASG ++ Auxiliar de Depósito Auxiliar de Depósito + Aux…" at bounding box center [662, 190] width 547 height 28
select select "22"
click at [389, 176] on select "[Selecione...] ASG ASG + ASG ++ Auxiliar de Depósito Auxiliar de Depósito + Aux…" at bounding box center [662, 190] width 547 height 28
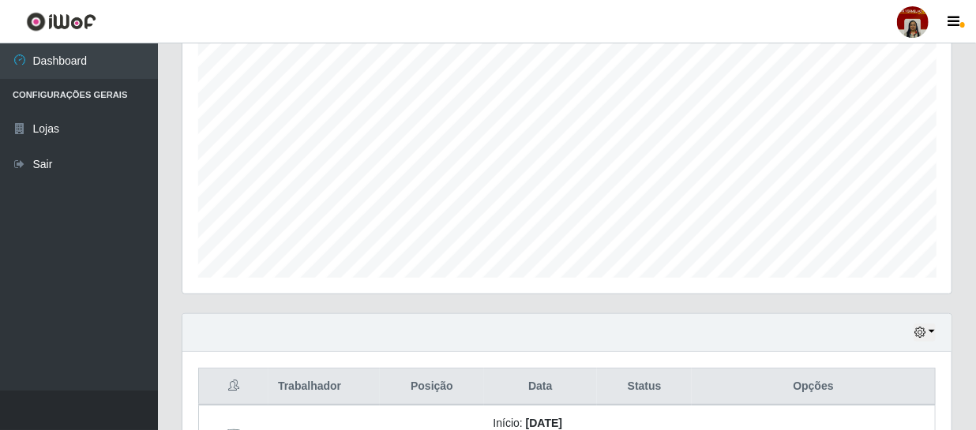
scroll to position [434, 0]
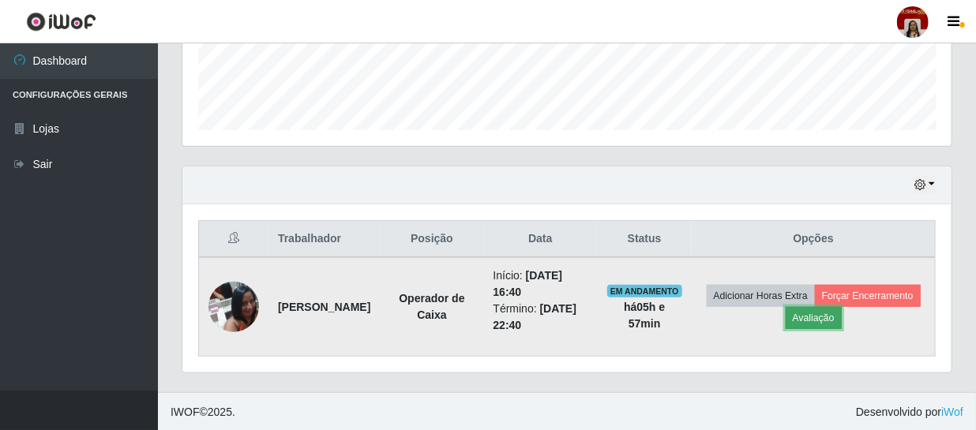
click at [842, 318] on button "Avaliação" at bounding box center [814, 318] width 56 height 22
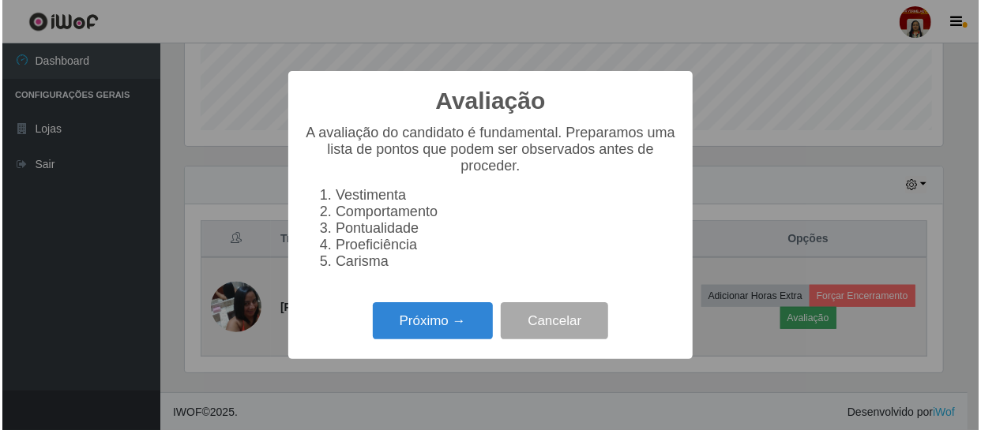
scroll to position [328, 762]
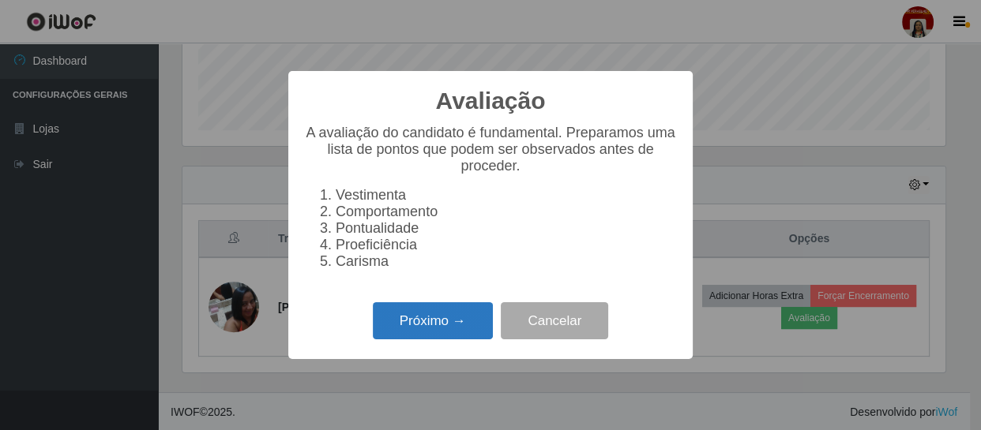
click at [411, 324] on button "Próximo →" at bounding box center [433, 320] width 120 height 37
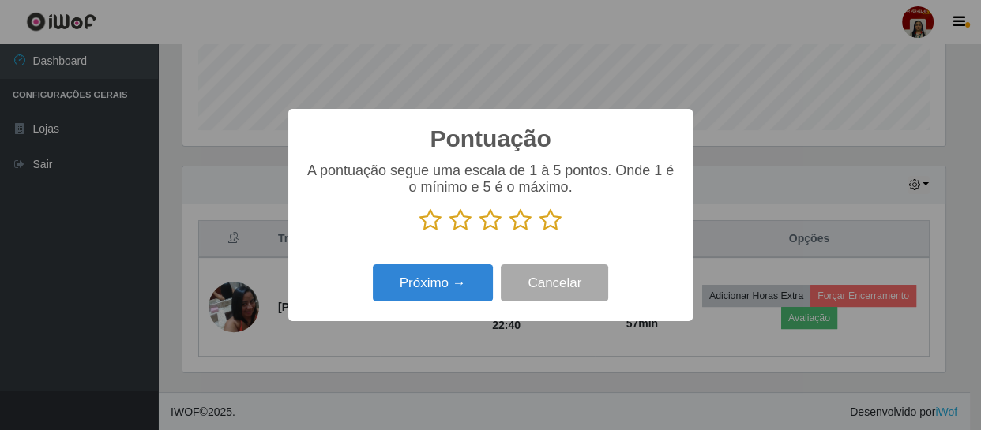
click at [550, 220] on icon at bounding box center [550, 220] width 22 height 24
click at [539, 232] on input "radio" at bounding box center [539, 232] width 0 height 0
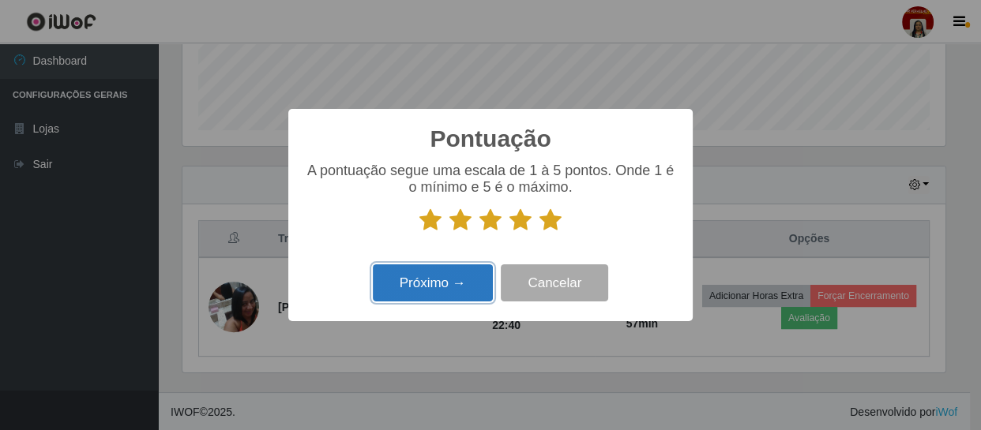
click at [451, 288] on button "Próximo →" at bounding box center [433, 283] width 120 height 37
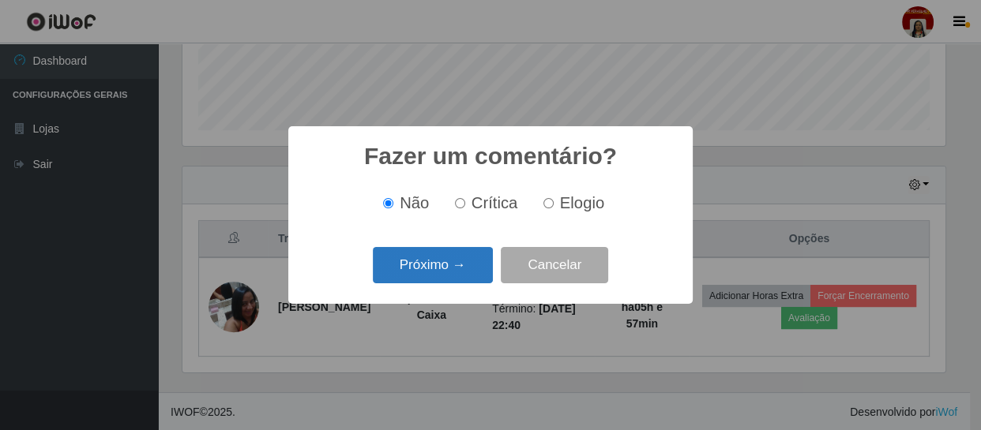
click at [453, 270] on button "Próximo →" at bounding box center [433, 265] width 120 height 37
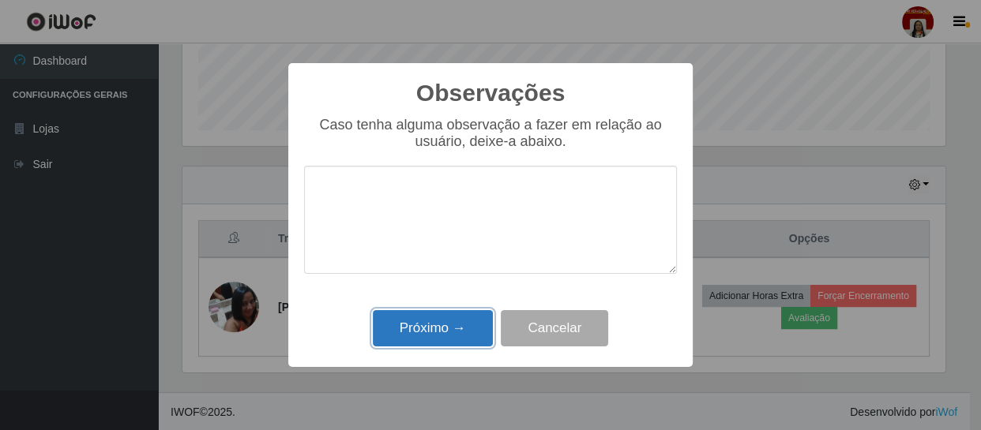
click at [449, 339] on button "Próximo →" at bounding box center [433, 328] width 120 height 37
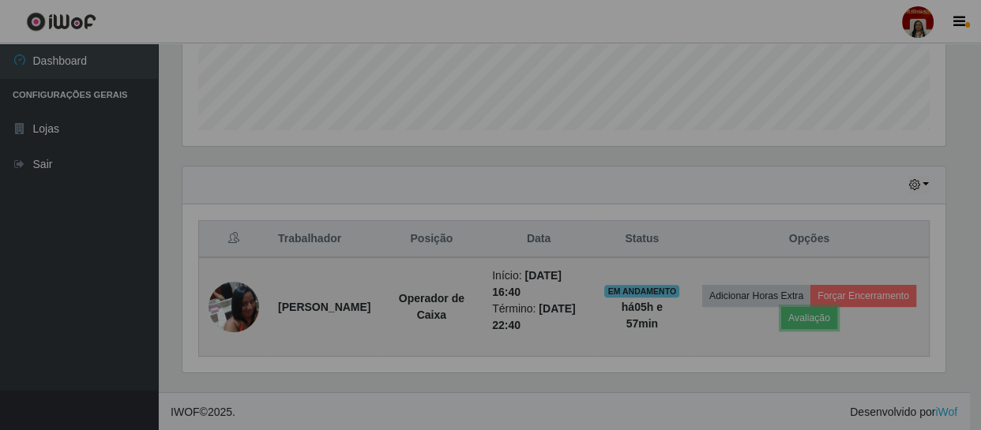
scroll to position [328, 769]
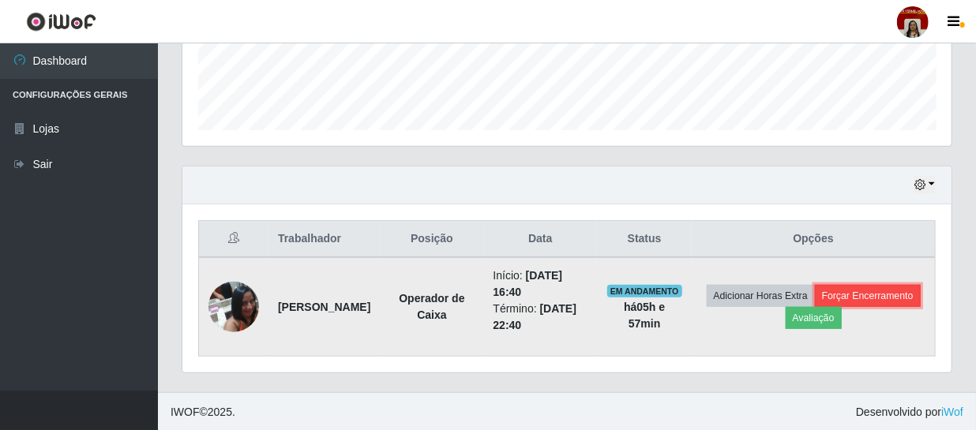
click at [815, 307] on button "Forçar Encerramento" at bounding box center [868, 296] width 106 height 22
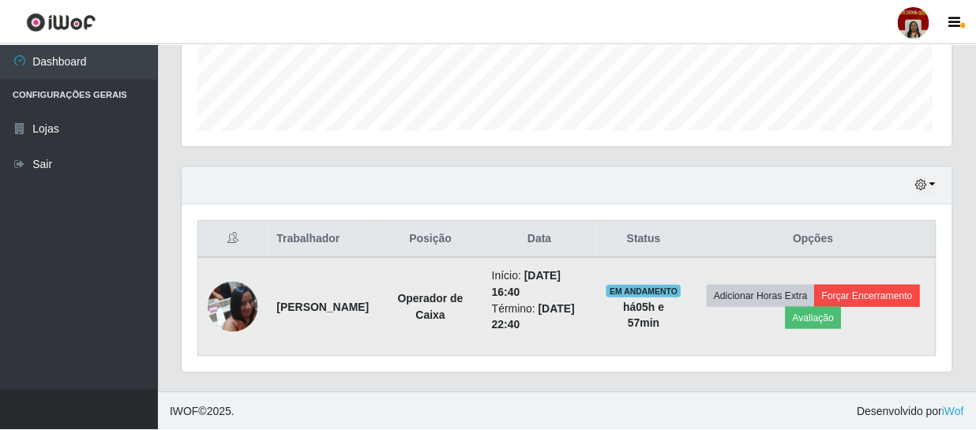
scroll to position [328, 762]
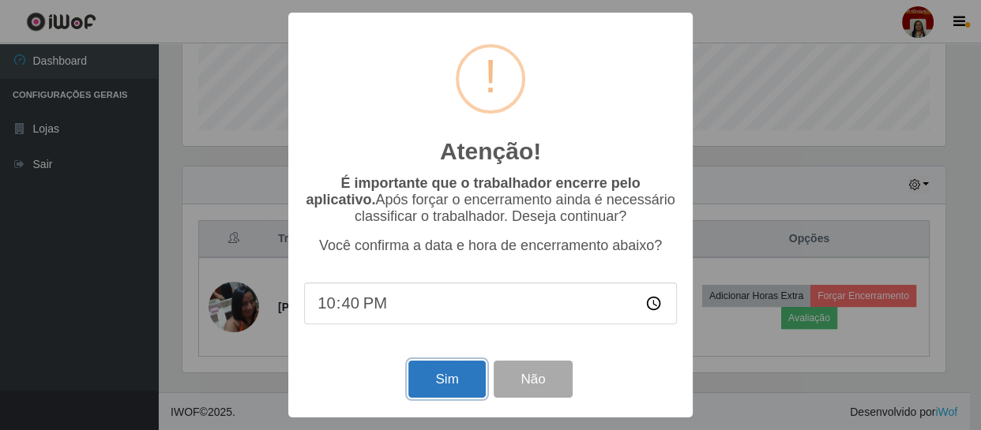
click at [426, 380] on button "Sim" at bounding box center [446, 379] width 77 height 37
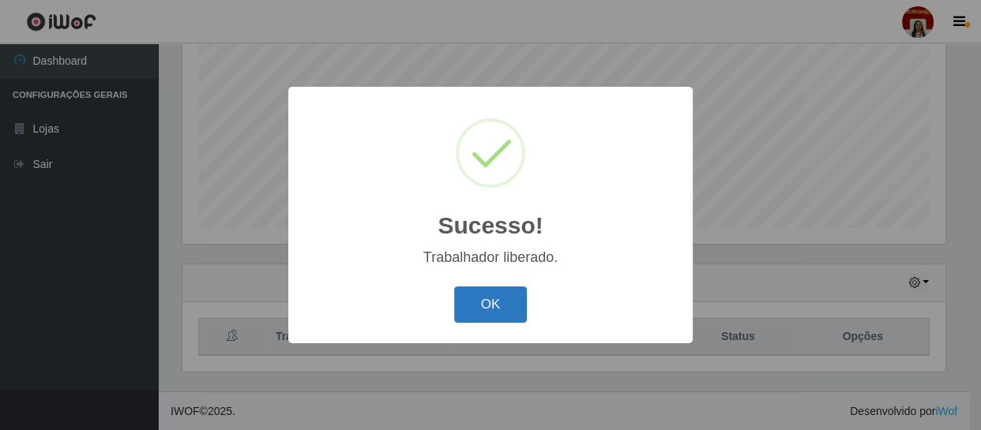
click at [488, 302] on button "OK" at bounding box center [490, 305] width 73 height 37
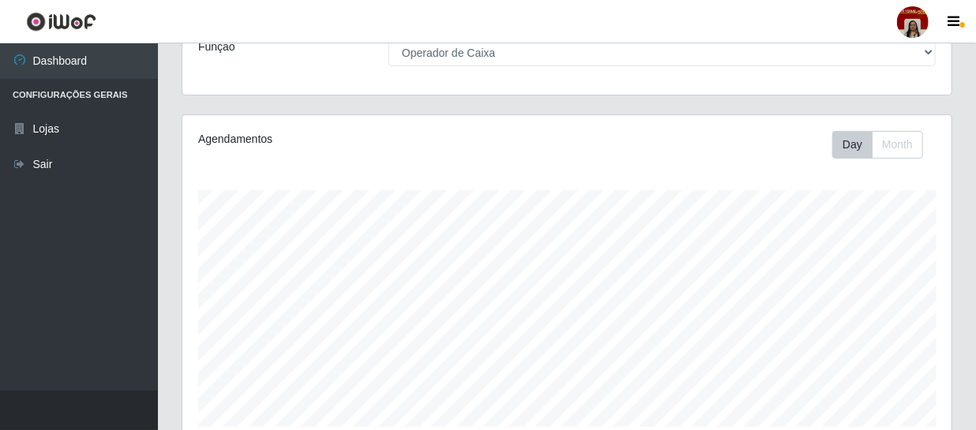
scroll to position [141, 0]
